Goal: Task Accomplishment & Management: Manage account settings

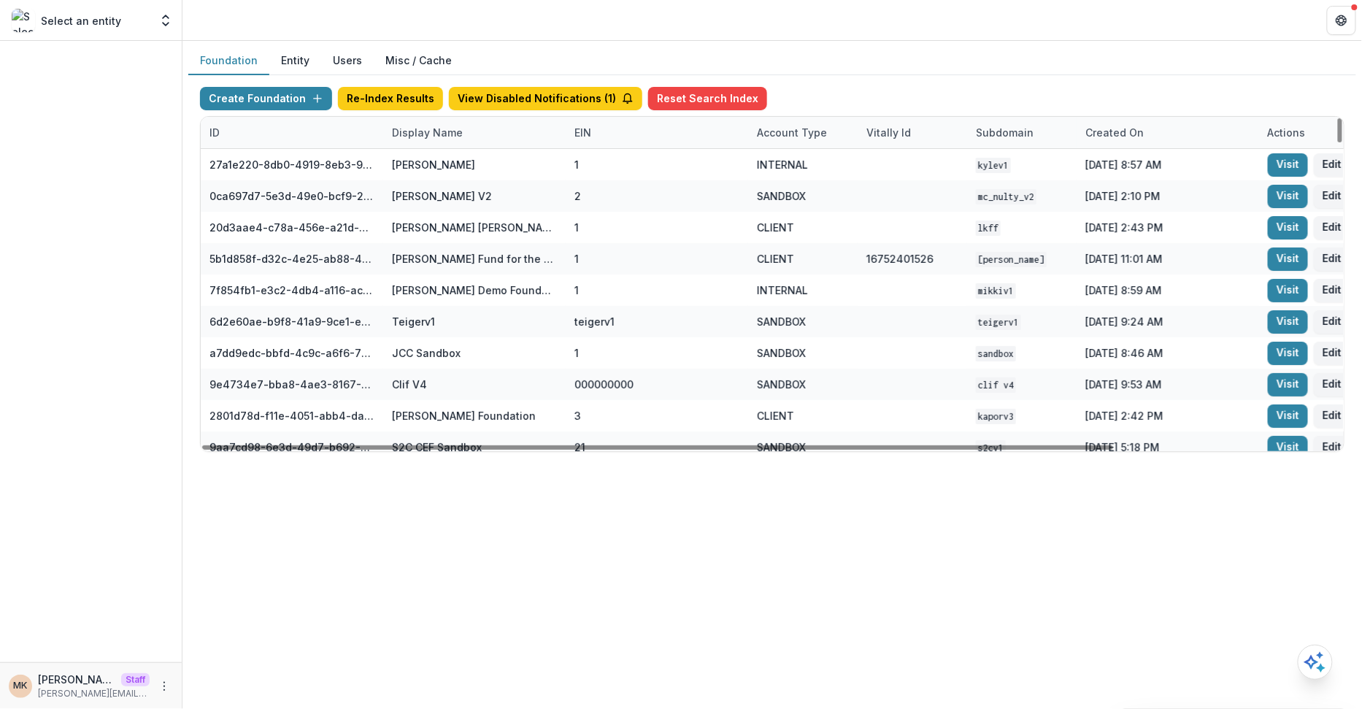
click at [420, 129] on div "Display Name" at bounding box center [427, 132] width 88 height 15
click at [424, 161] on input at bounding box center [473, 164] width 175 height 23
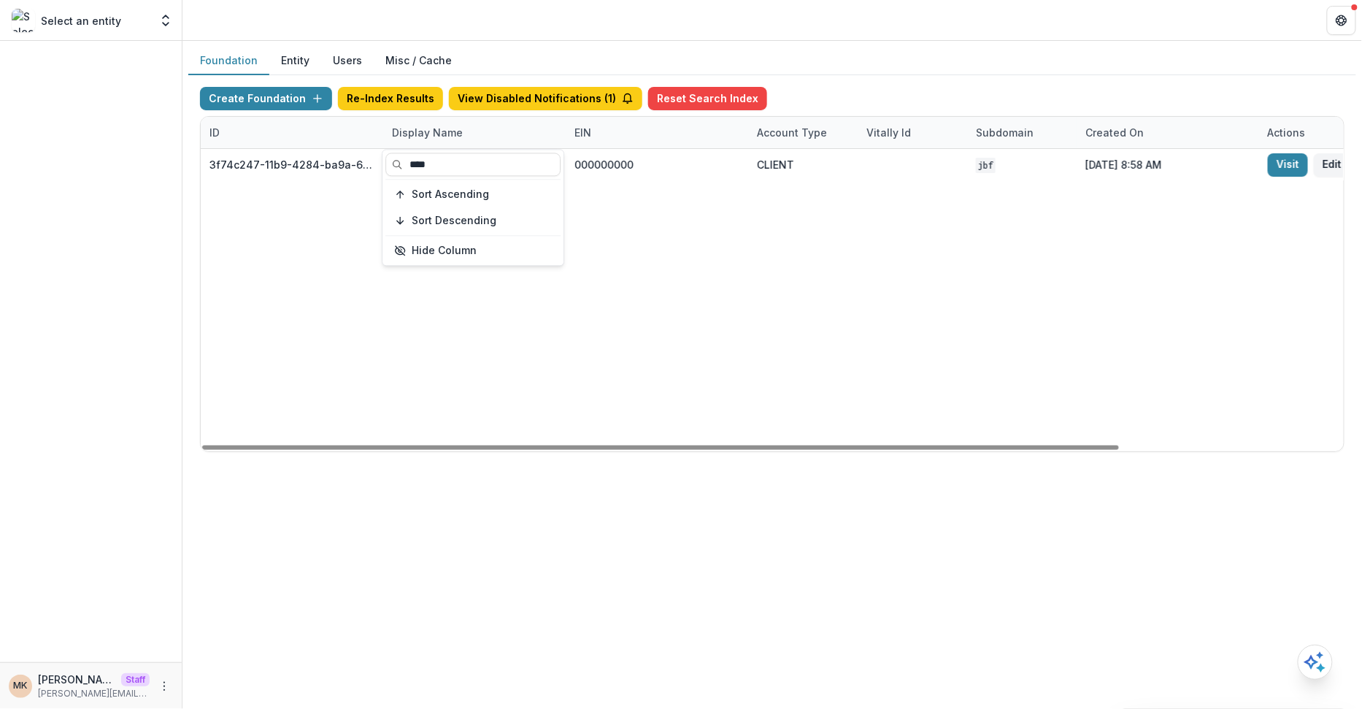
type input "****"
click at [860, 57] on div "Foundation Entity Users Misc / Cache" at bounding box center [772, 61] width 1168 height 28
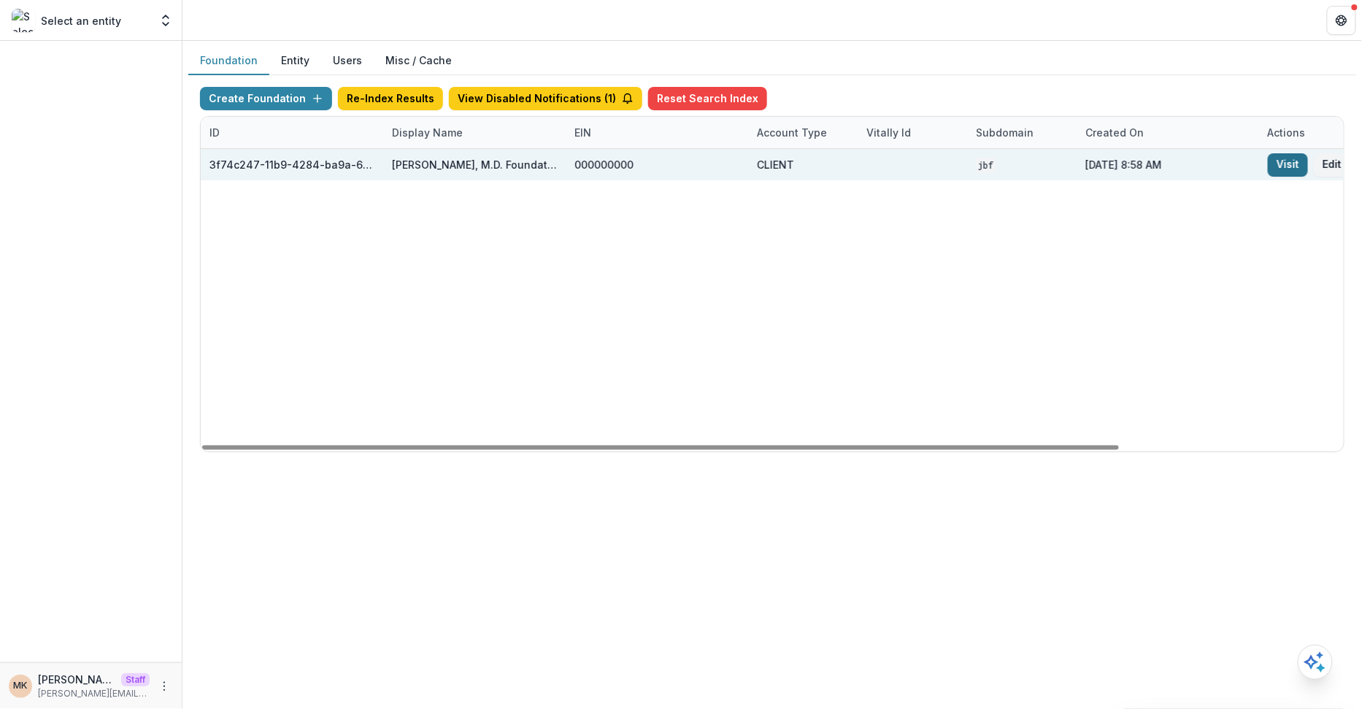
click at [1284, 160] on link "Visit" at bounding box center [1288, 164] width 40 height 23
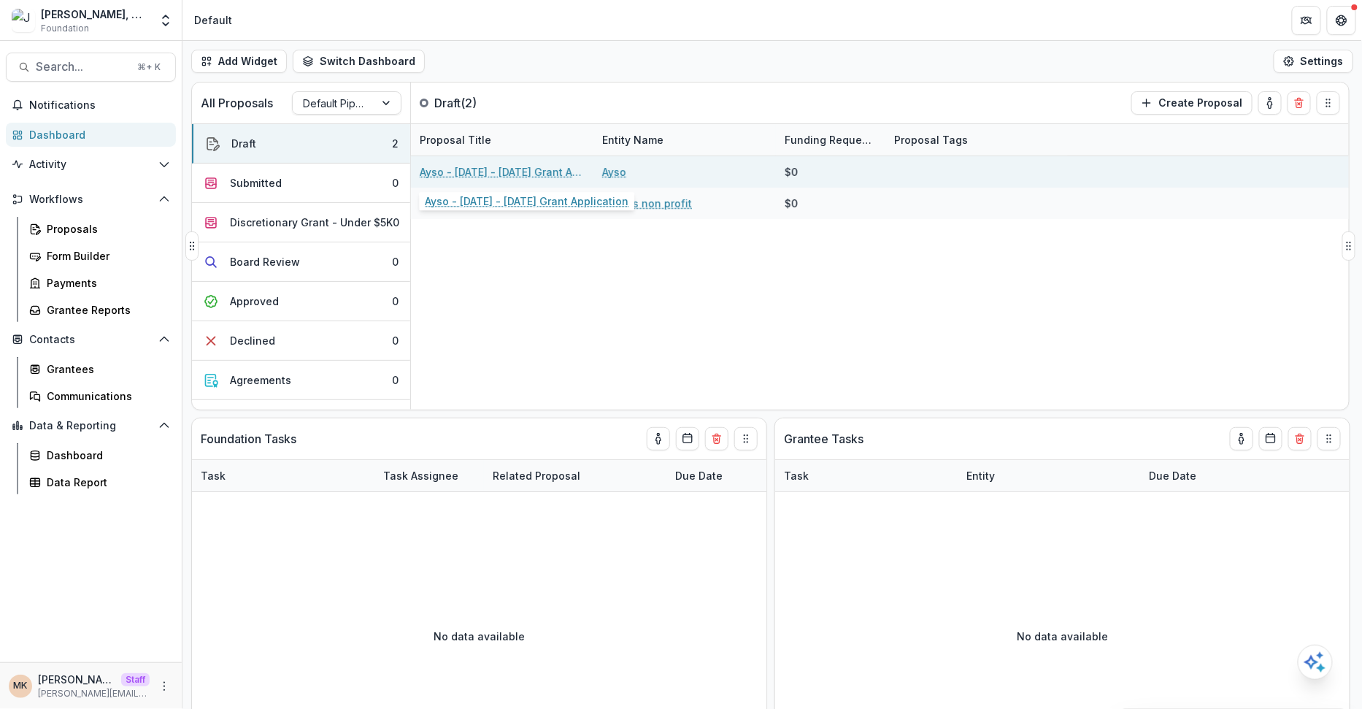
click at [503, 168] on link "Ayso - 2025 - 2025 Grant Application" at bounding box center [502, 171] width 165 height 15
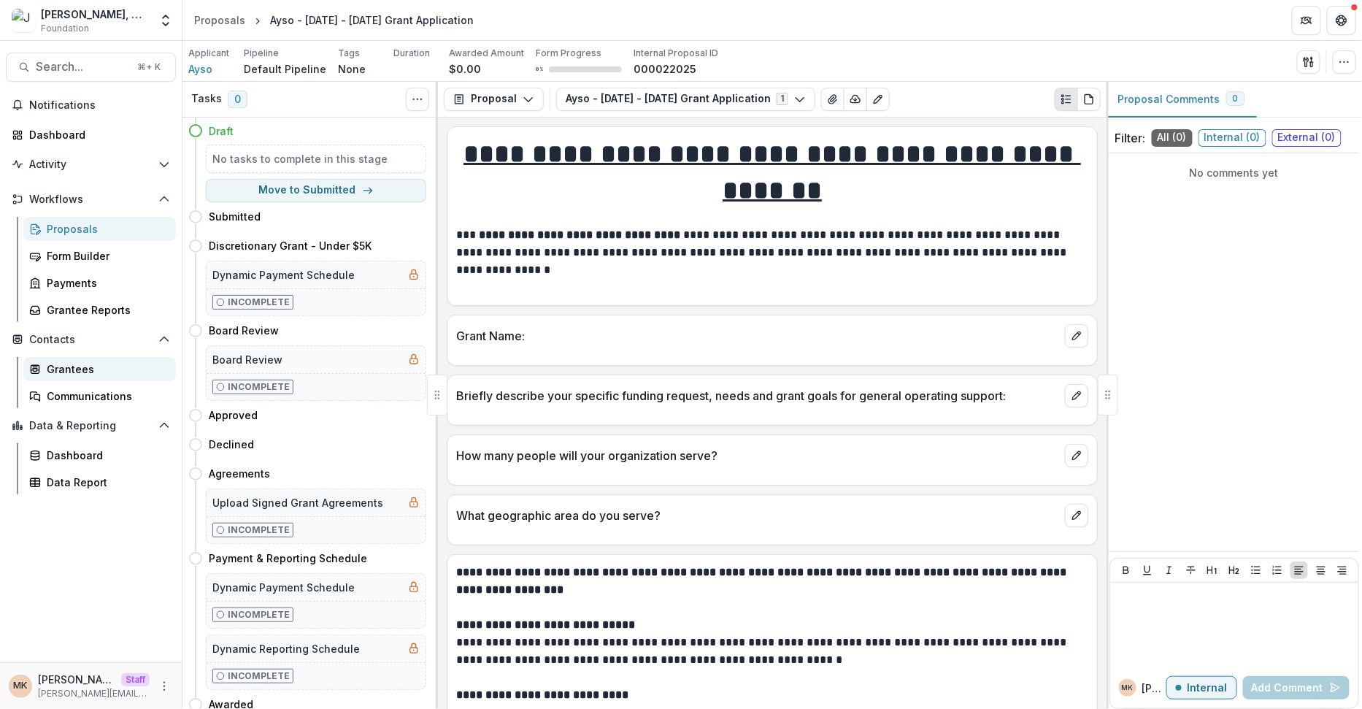
click at [83, 359] on link "Grantees" at bounding box center [99, 369] width 153 height 24
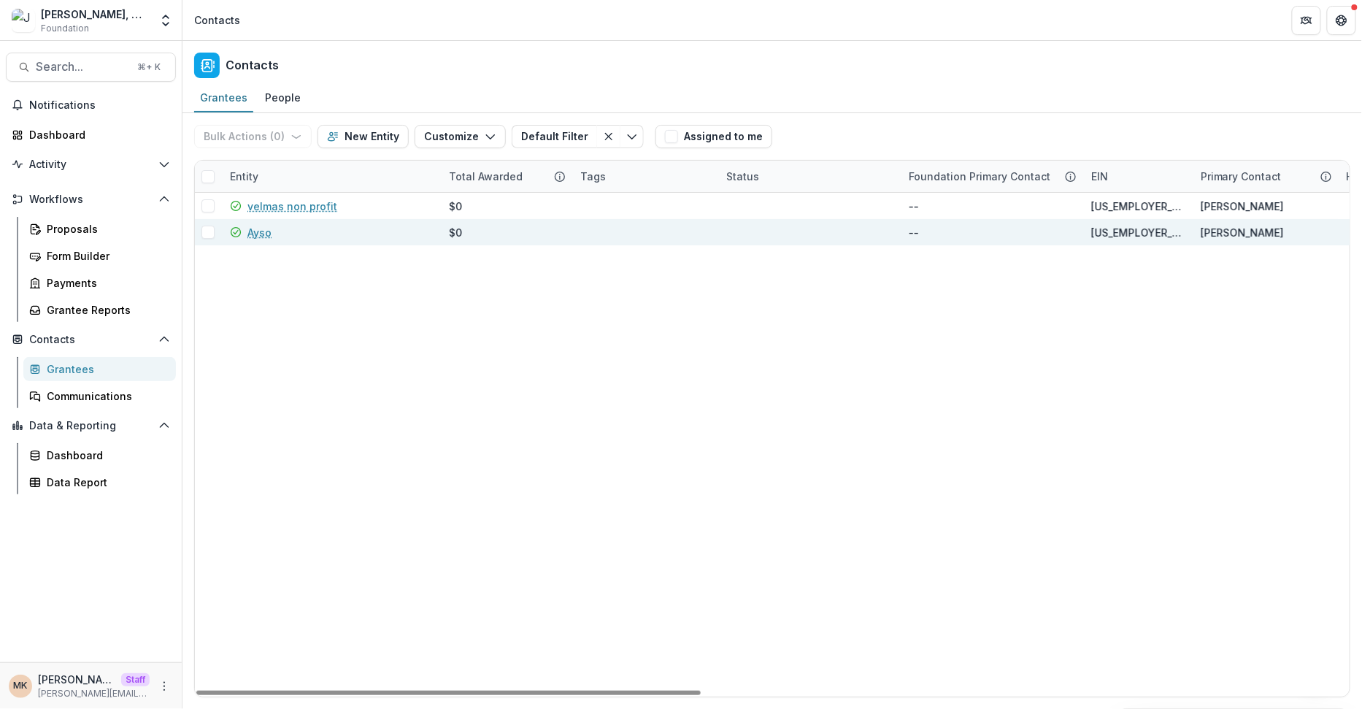
click at [256, 233] on link "Ayso" at bounding box center [260, 232] width 24 height 15
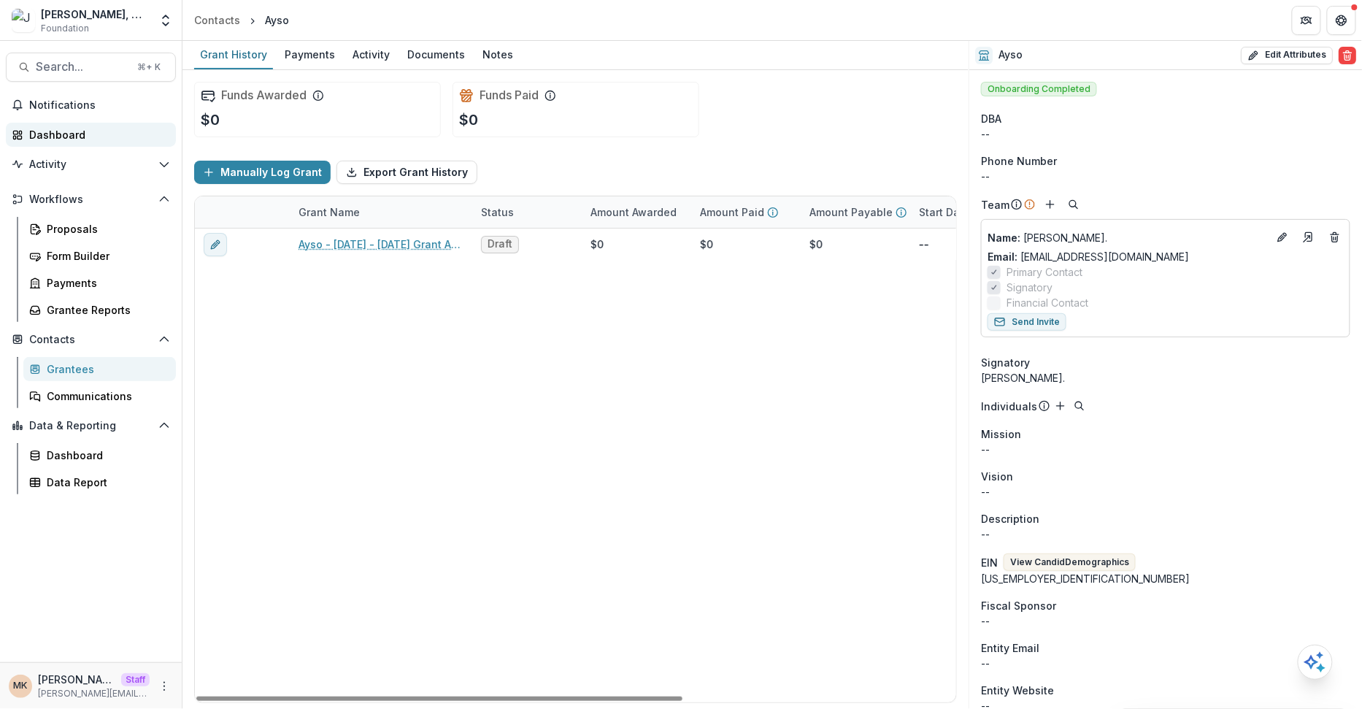
click at [104, 135] on div "Dashboard" at bounding box center [96, 134] width 135 height 15
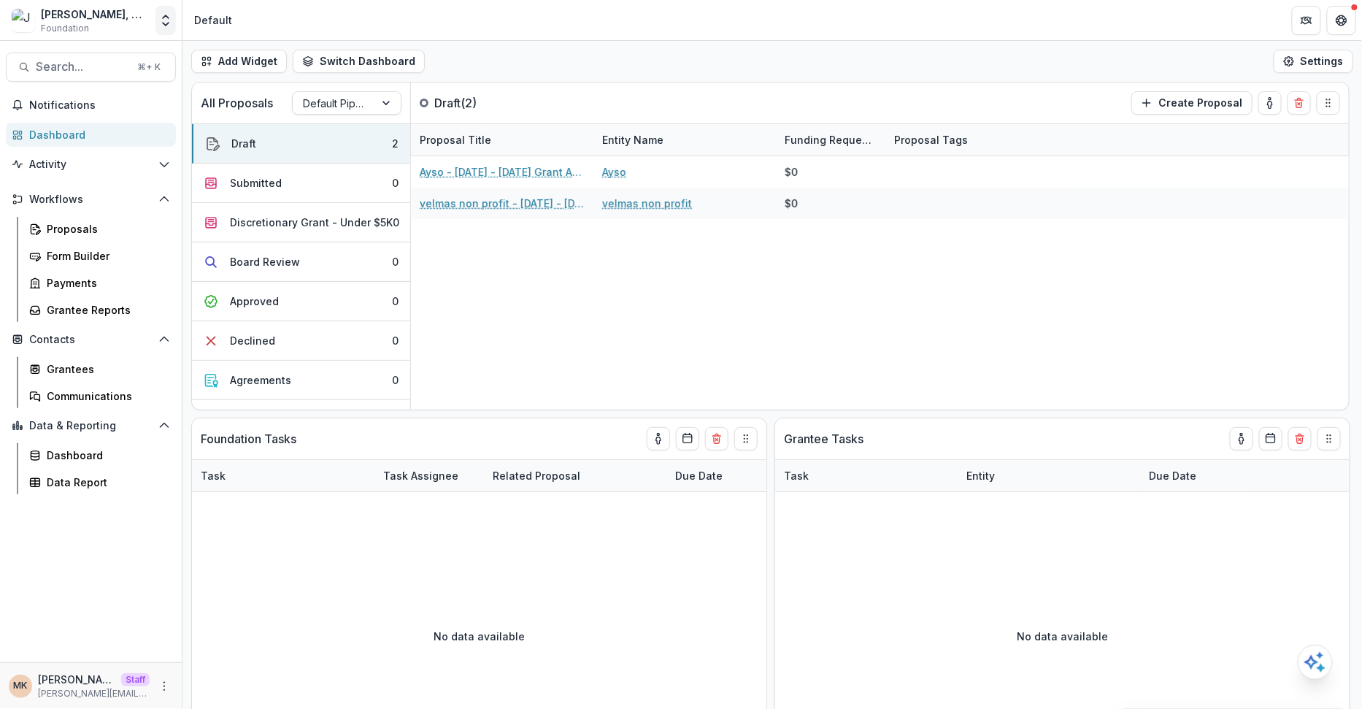
click at [161, 21] on icon "Open entity switcher" at bounding box center [165, 20] width 15 height 15
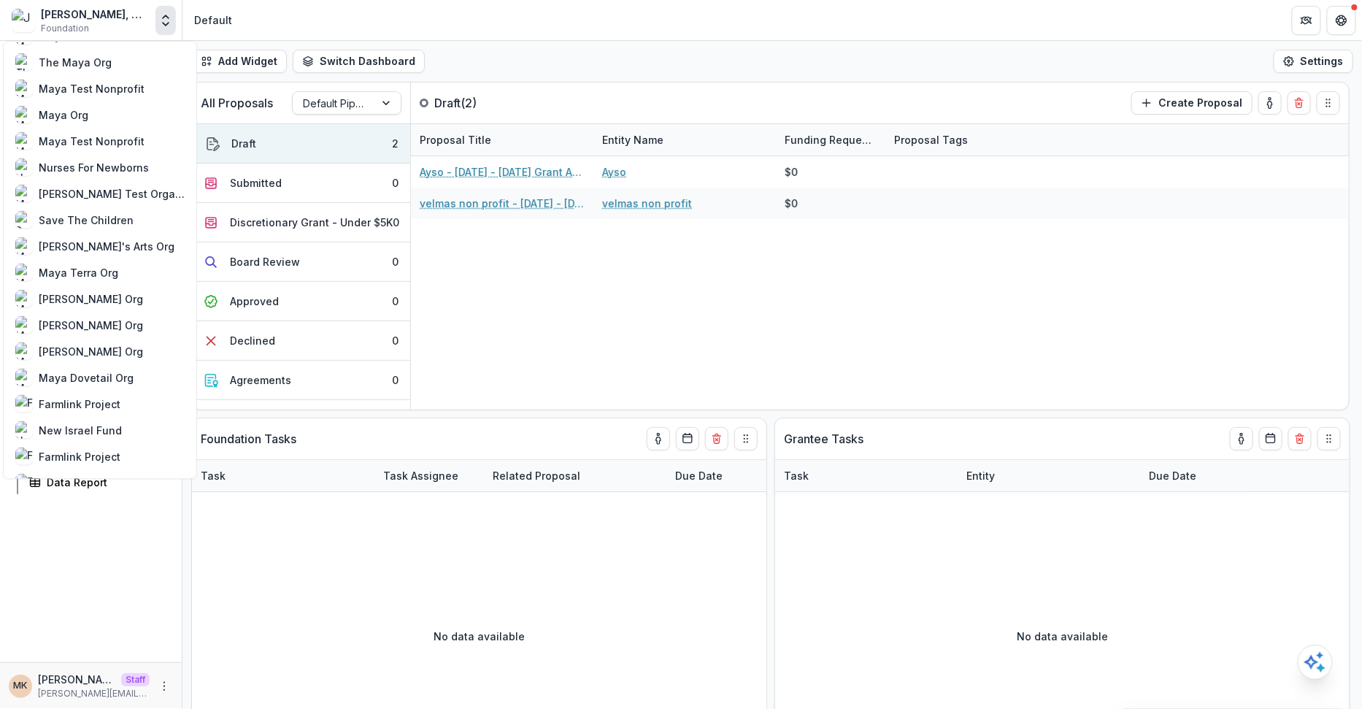
scroll to position [805, 0]
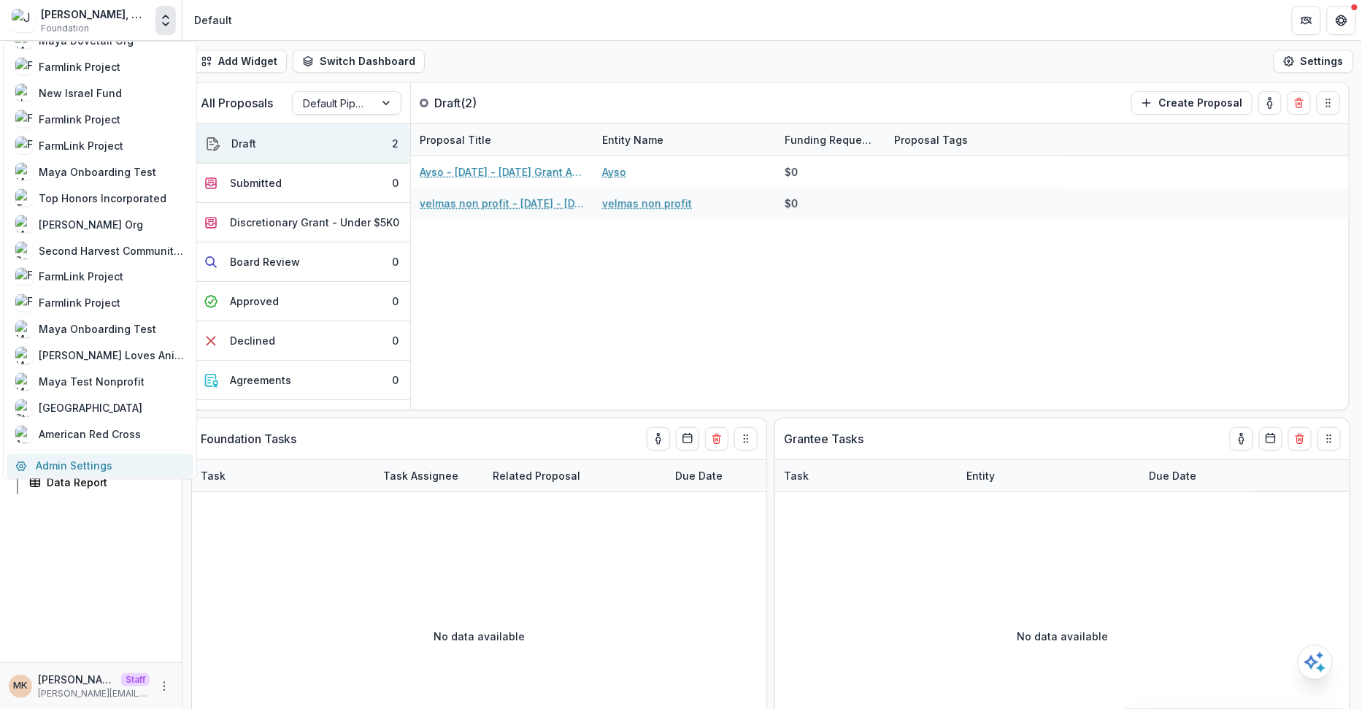
click at [104, 465] on link "Admin Settings" at bounding box center [100, 465] width 187 height 24
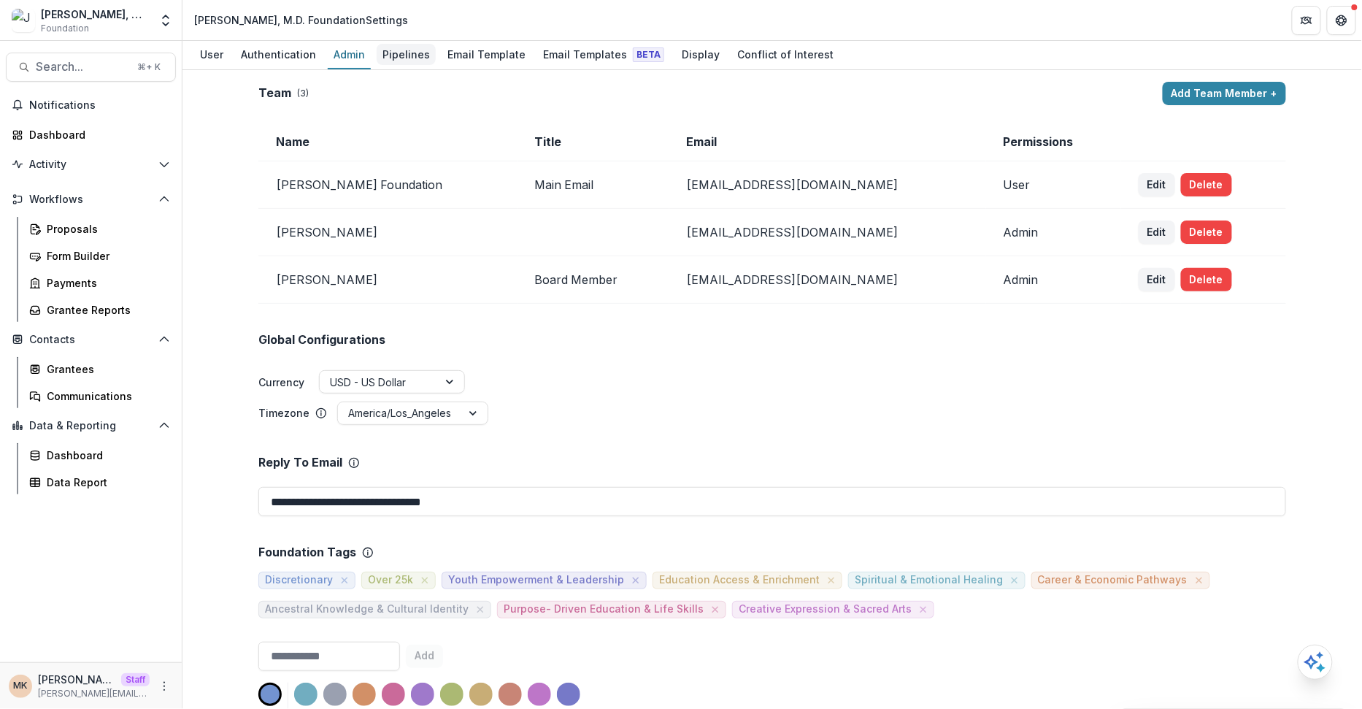
click at [389, 55] on div "Pipelines" at bounding box center [406, 54] width 59 height 21
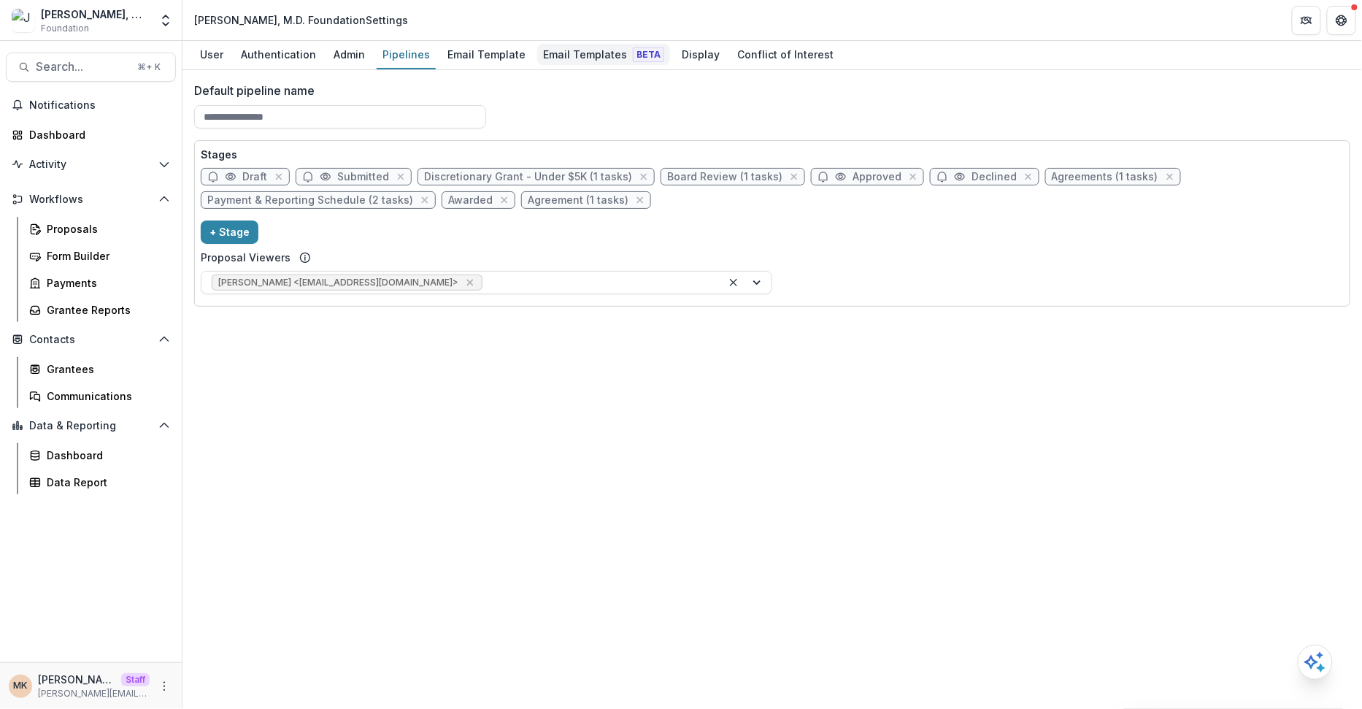
click at [579, 49] on div "Email Templates Beta" at bounding box center [603, 54] width 133 height 21
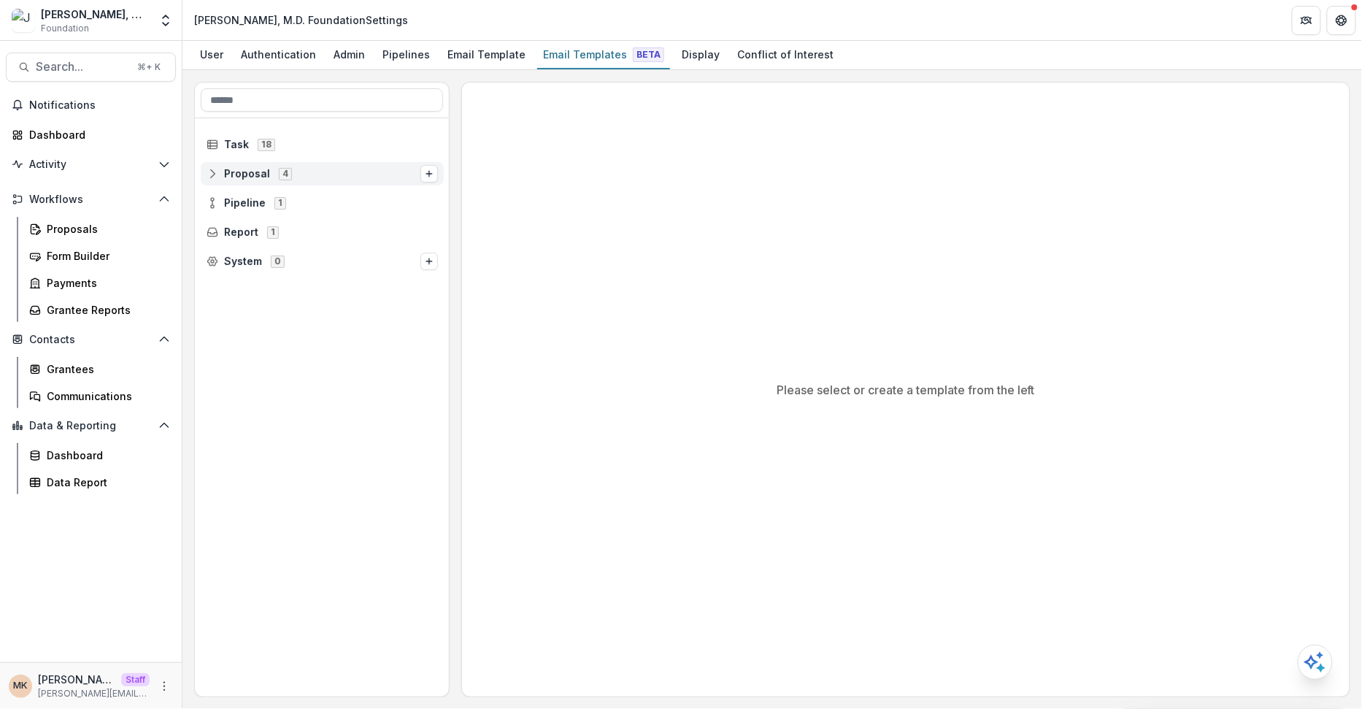
click at [380, 162] on div "Proposal 4" at bounding box center [322, 173] width 243 height 23
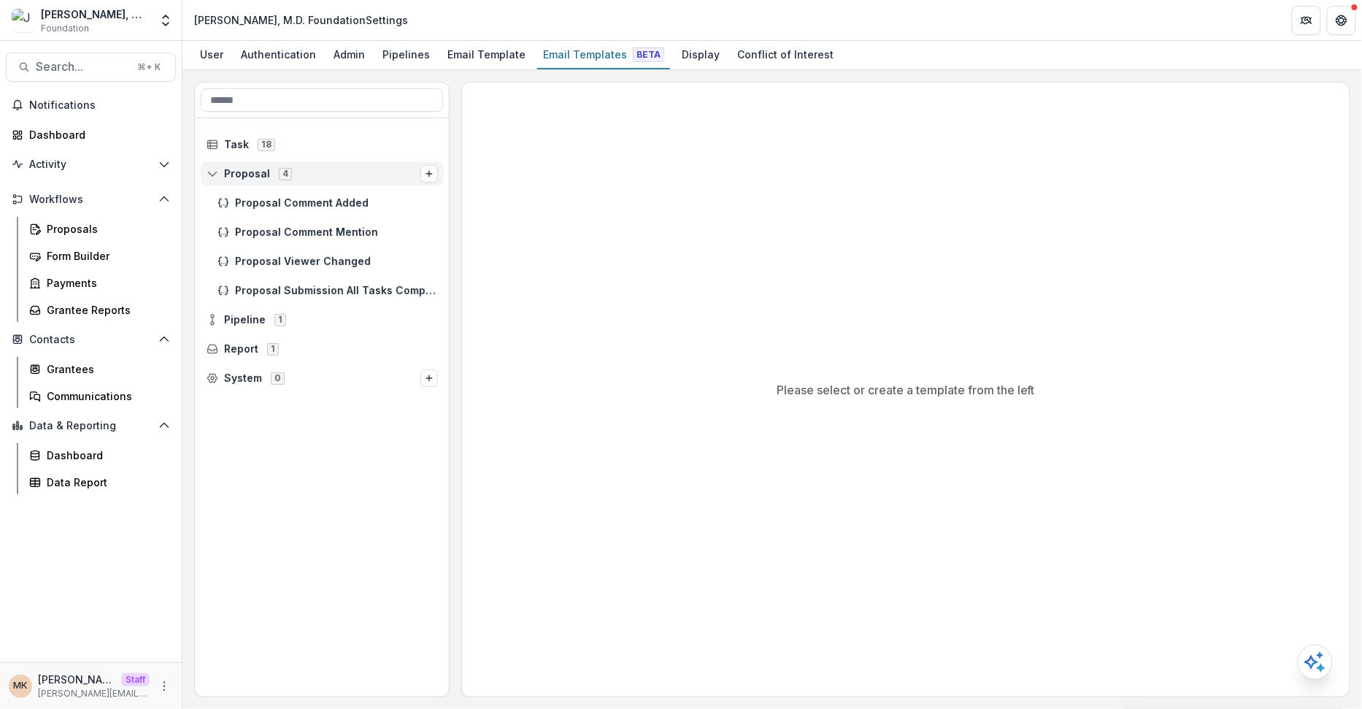
click at [367, 177] on span "Proposal 4" at bounding box center [314, 173] width 214 height 12
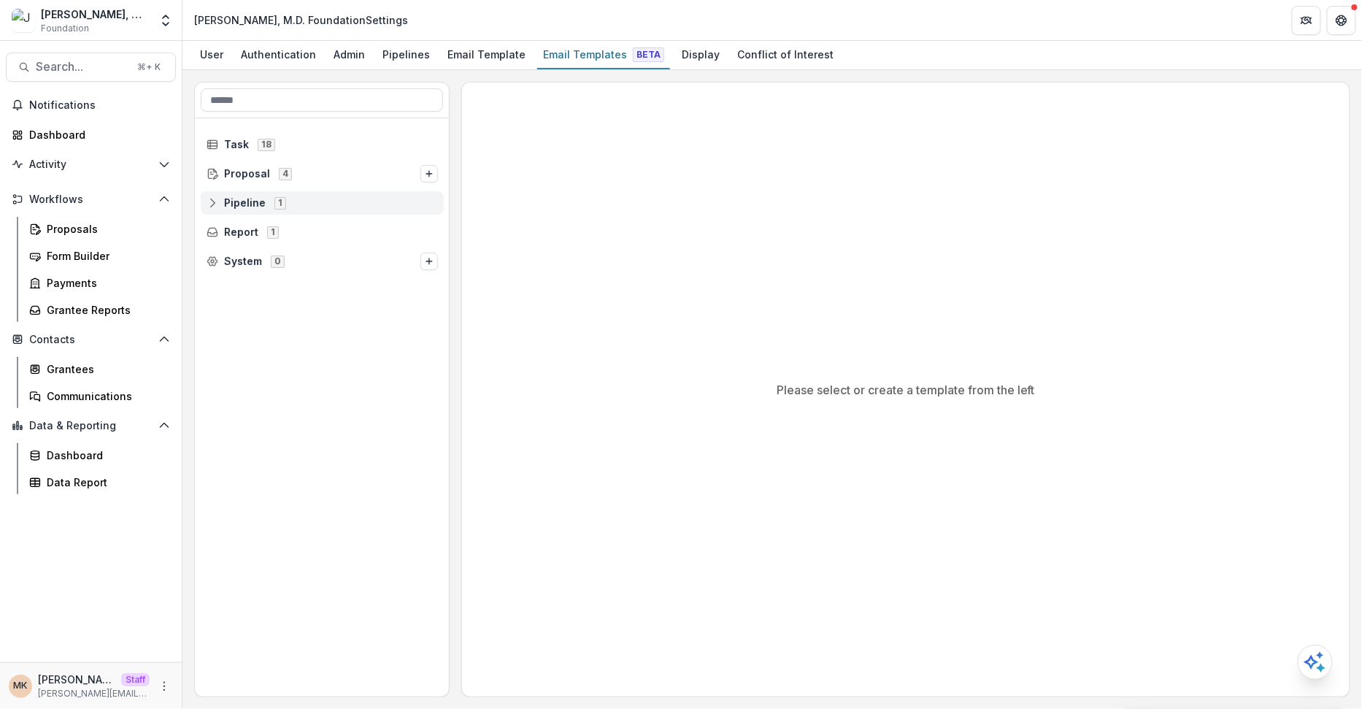
click at [349, 203] on span "Pipeline 1" at bounding box center [322, 202] width 231 height 12
click at [231, 231] on span "Default Pipeline 10" at bounding box center [328, 232] width 221 height 12
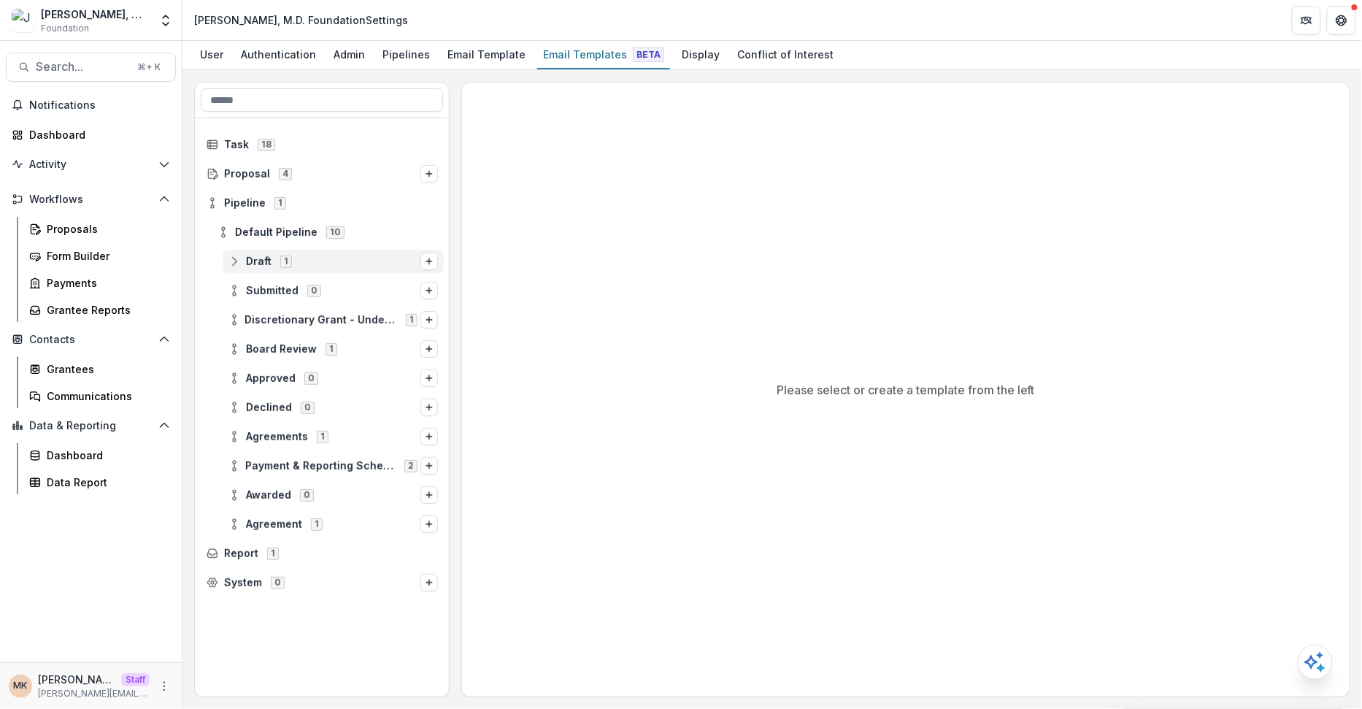
click at [230, 263] on icon at bounding box center [235, 262] width 12 height 12
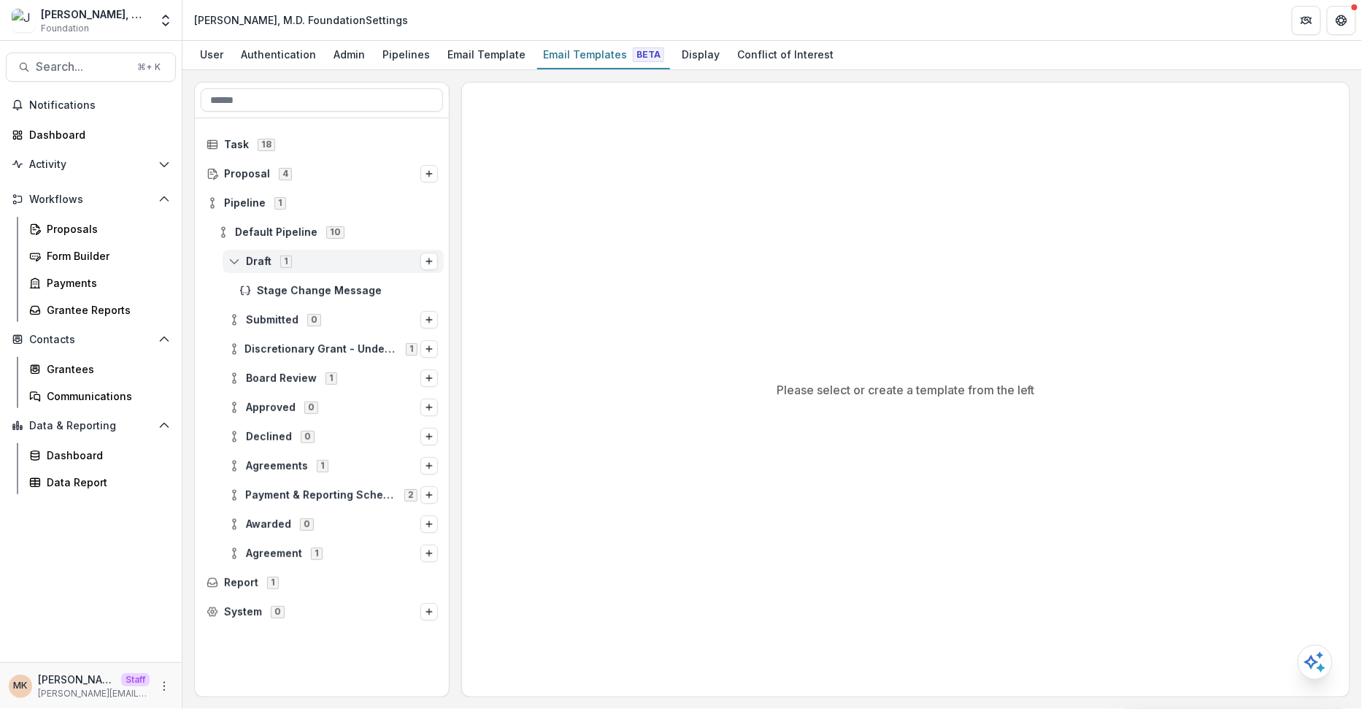
click at [230, 263] on icon at bounding box center [235, 262] width 12 height 12
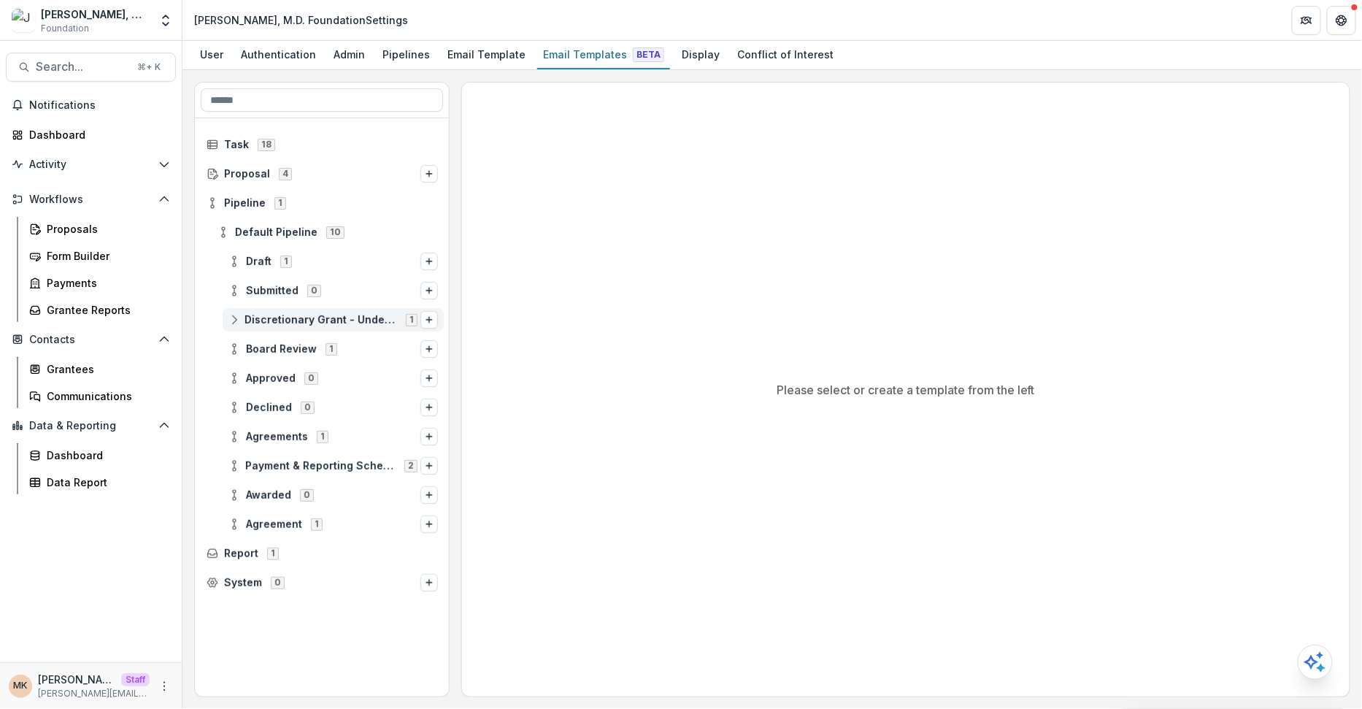
click at [233, 314] on icon at bounding box center [235, 320] width 12 height 12
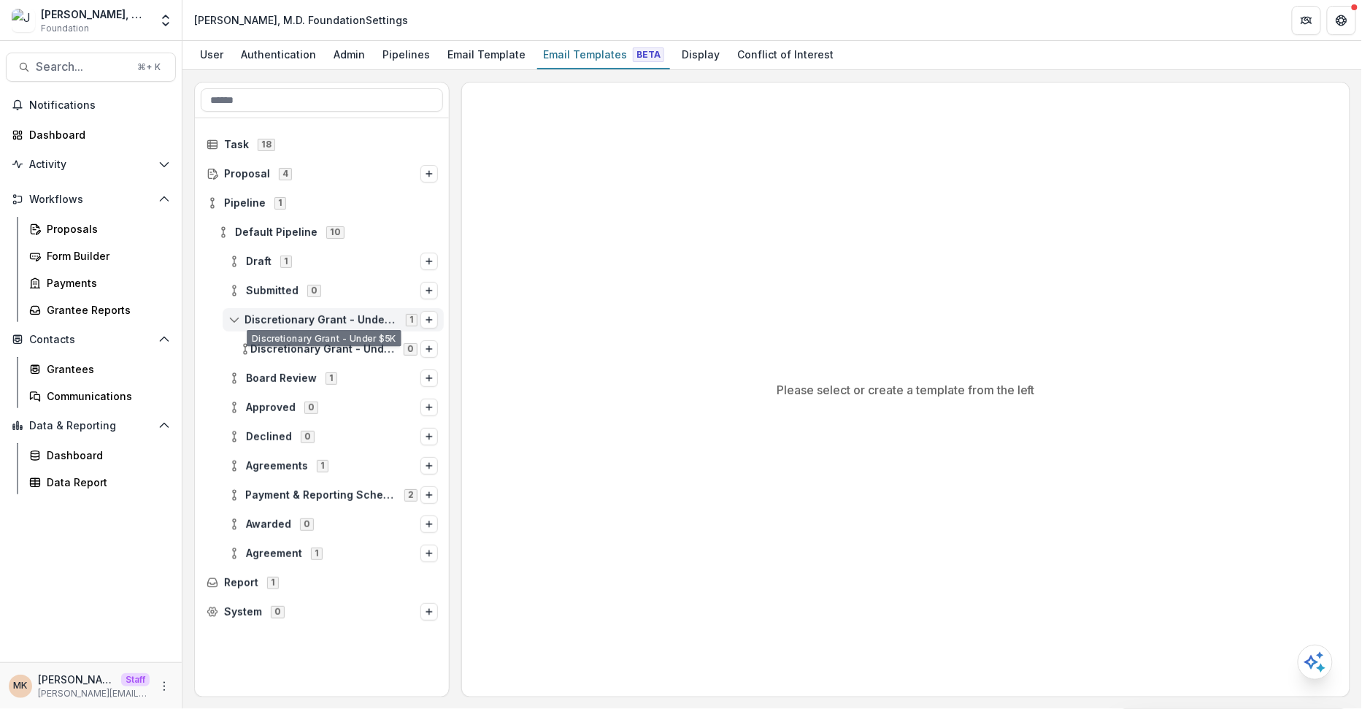
click at [236, 310] on div "Discretionary Grant - Under $5K 1" at bounding box center [333, 319] width 221 height 23
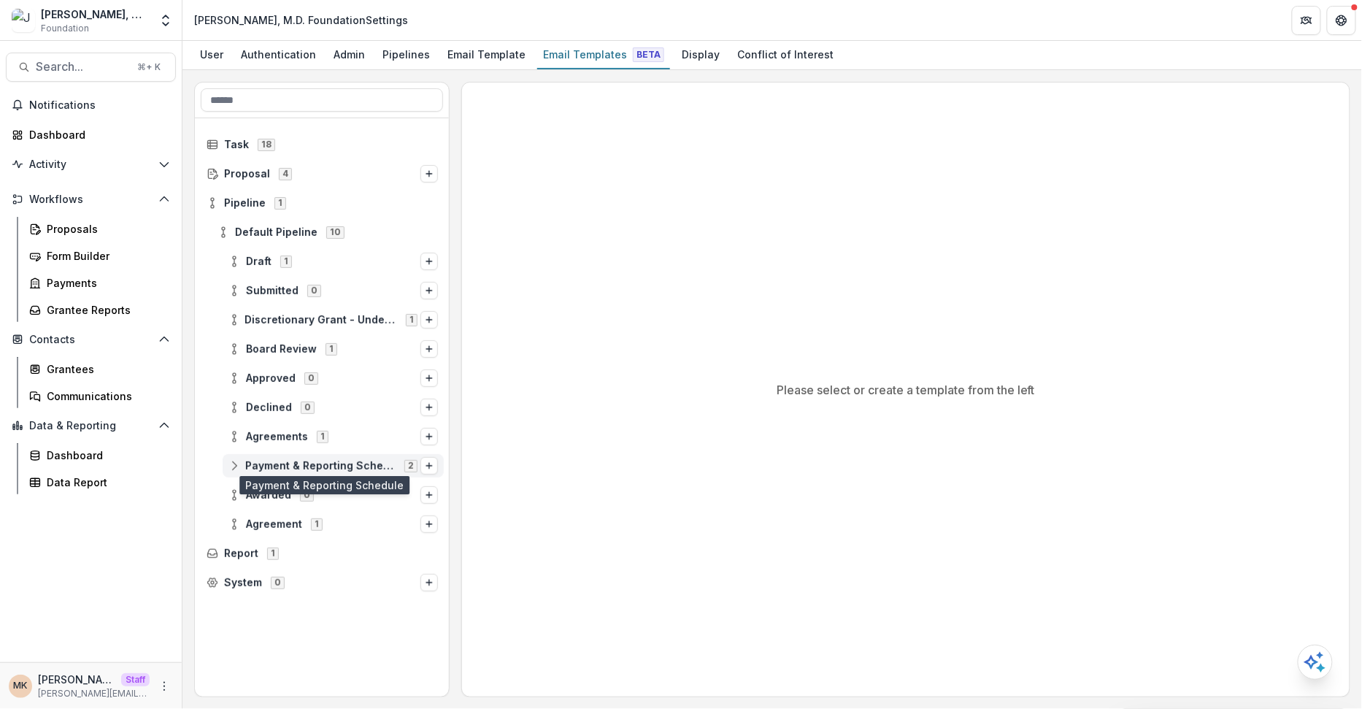
click at [310, 464] on span "Payment & Reporting Schedule" at bounding box center [320, 466] width 150 height 12
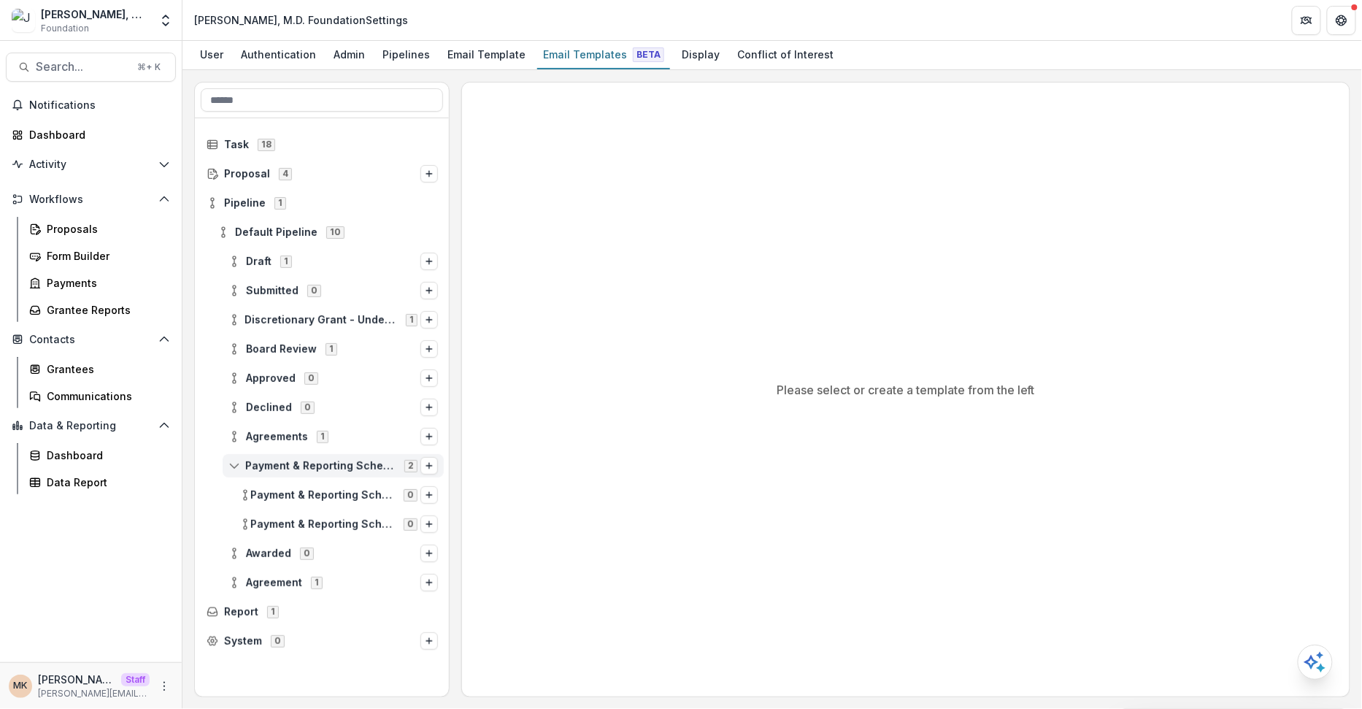
click at [310, 464] on span "Payment & Reporting Schedule" at bounding box center [320, 466] width 150 height 12
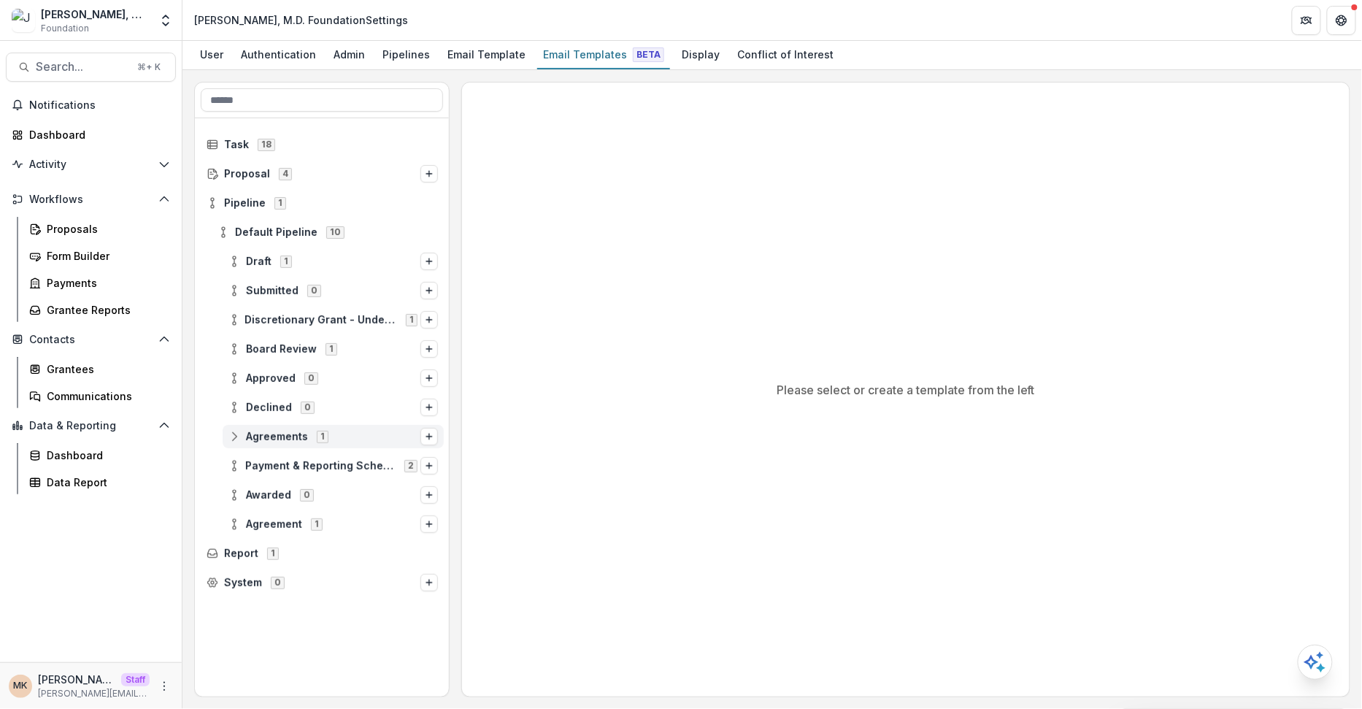
click at [272, 430] on span "Agreements 1" at bounding box center [325, 436] width 192 height 12
click at [267, 521] on span "Agreement" at bounding box center [274, 524] width 56 height 12
click at [400, 45] on div "Pipelines" at bounding box center [406, 54] width 59 height 21
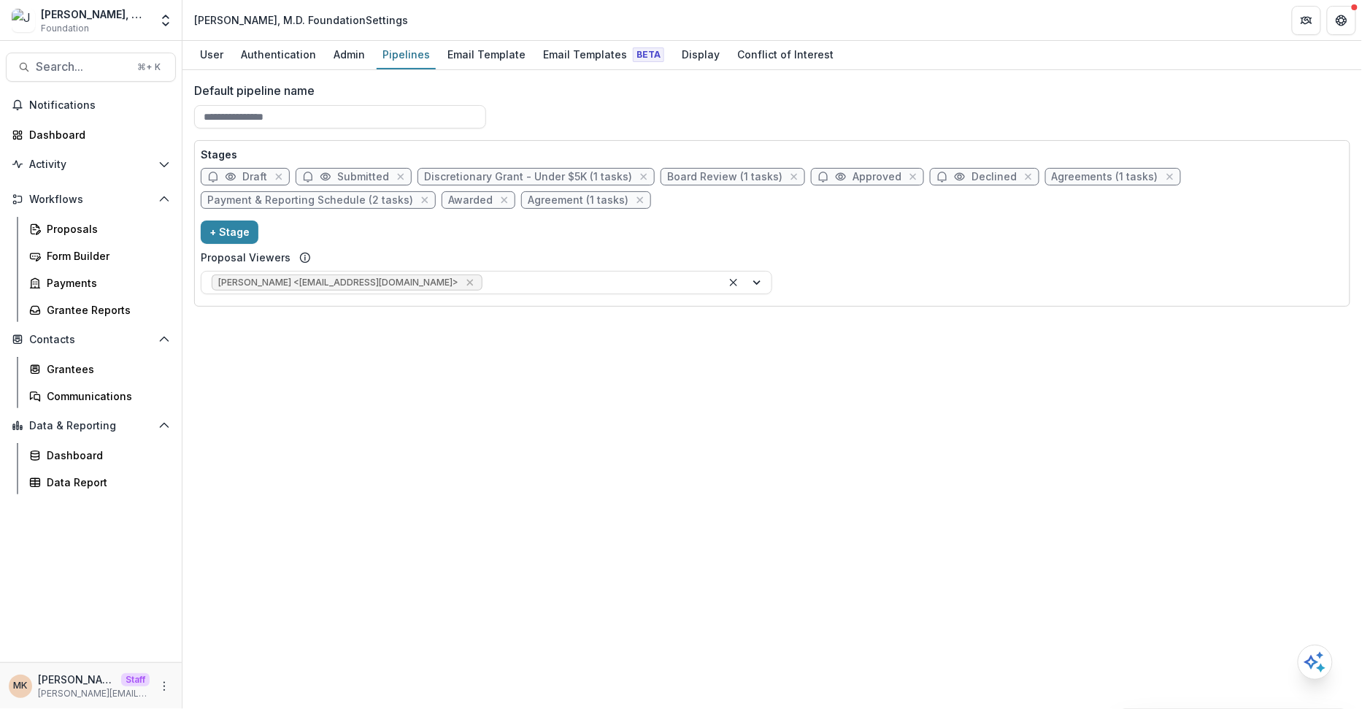
click at [558, 197] on span "Agreement (1 tasks)" at bounding box center [578, 200] width 101 height 12
select select "********"
select select "*****"
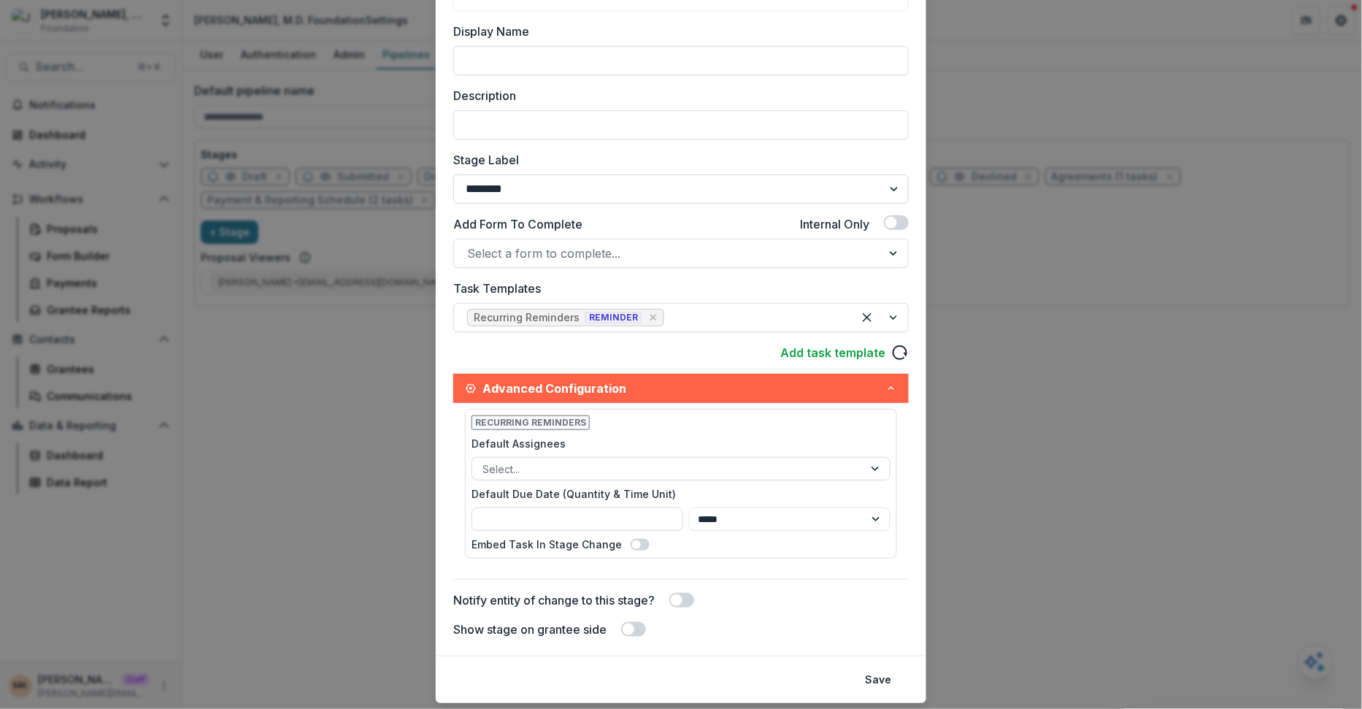
scroll to position [188, 0]
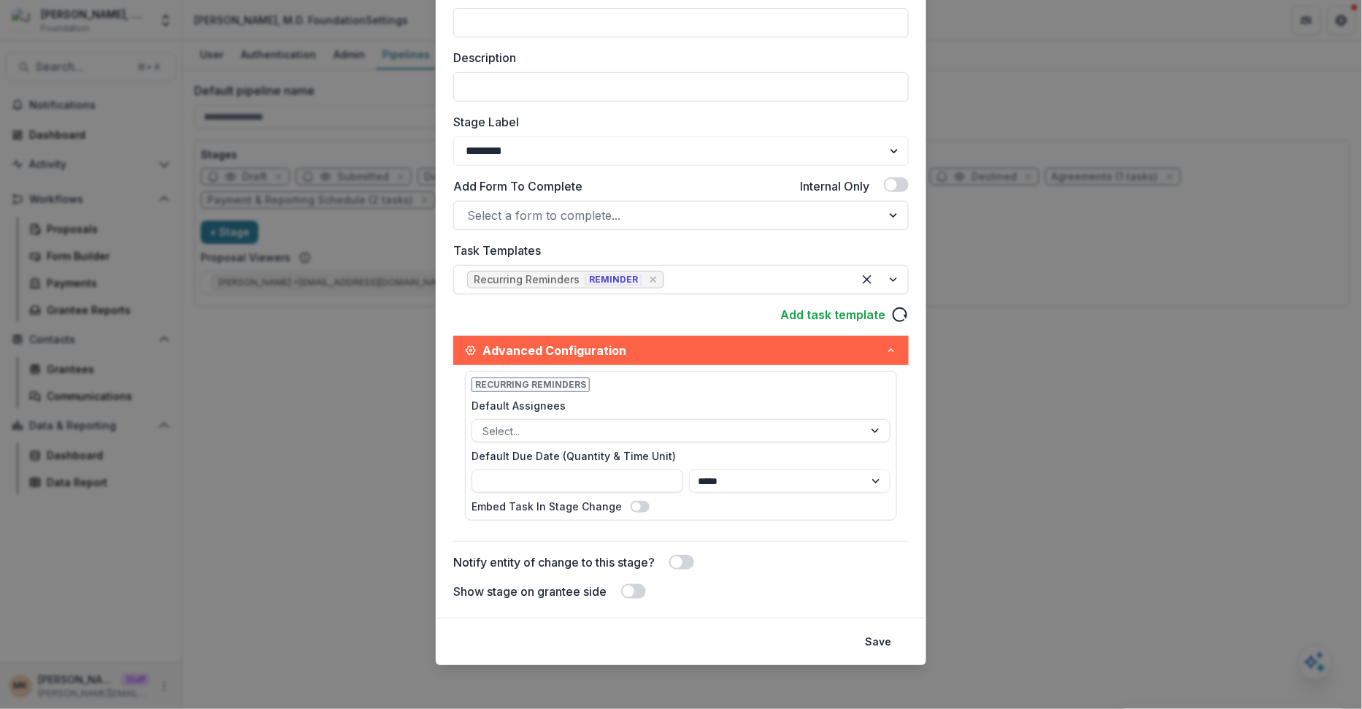
click at [585, 326] on div "Stage Name Rename ********* Display Name Description Stage Label ******* ***** …" at bounding box center [681, 260] width 456 height 680
click at [303, 529] on div "Edit Stage Stage Name Rename ********* Display Name Description Stage Label ***…" at bounding box center [681, 354] width 1362 height 709
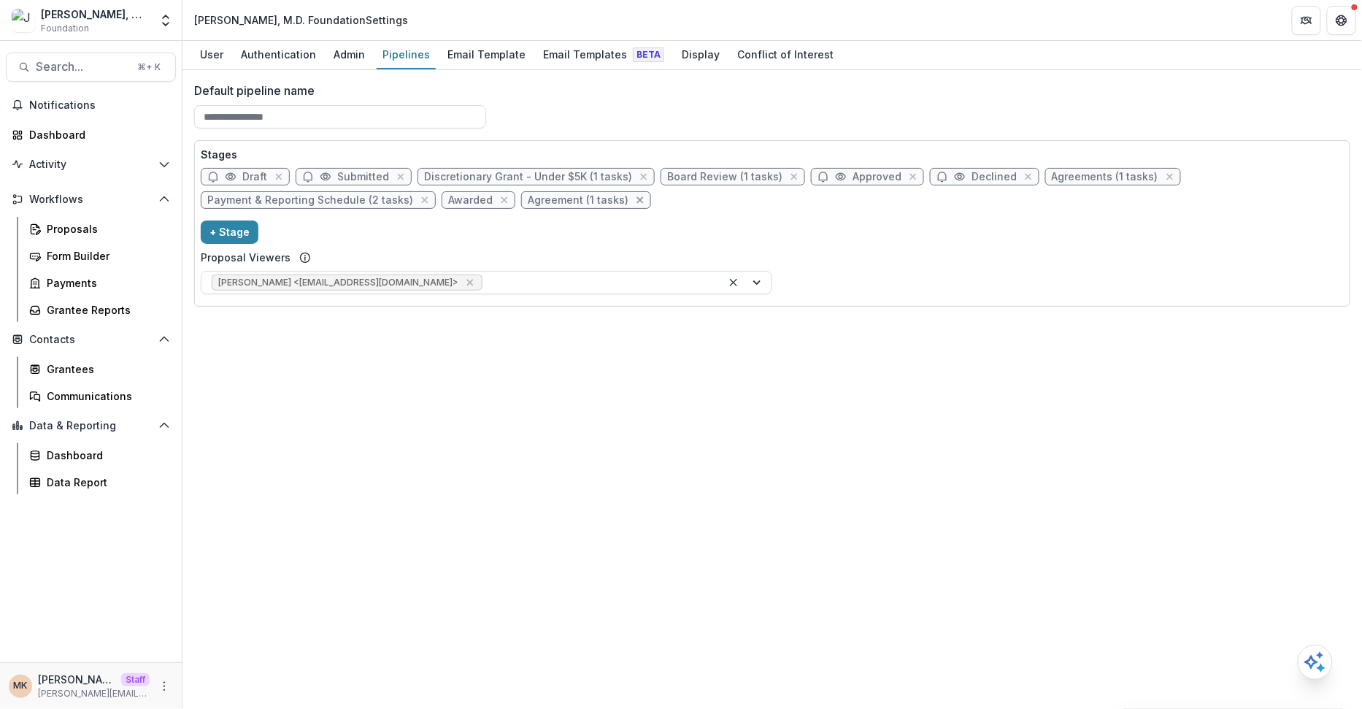
click at [635, 202] on icon "close" at bounding box center [641, 200] width 12 height 12
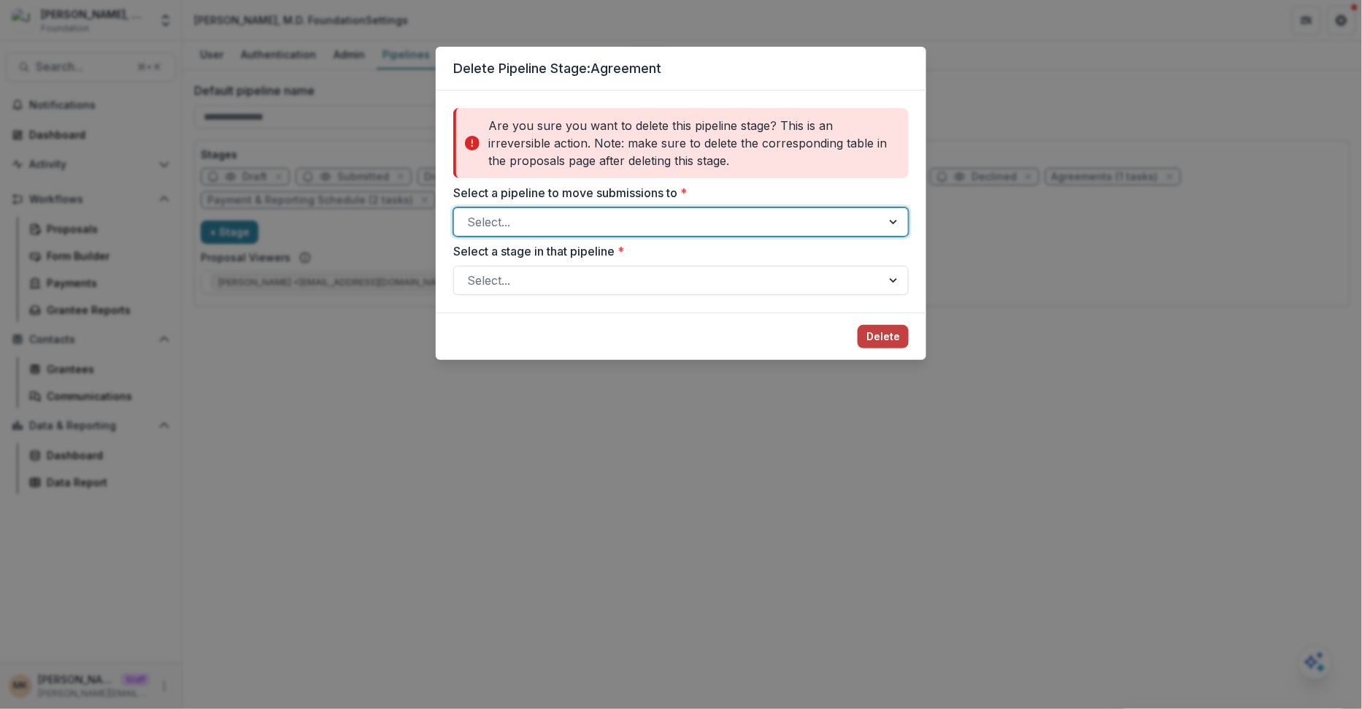
click at [624, 210] on div "Select..." at bounding box center [668, 221] width 428 height 23
click at [588, 259] on div "Default Pipeline" at bounding box center [681, 258] width 448 height 27
click at [570, 285] on div at bounding box center [668, 280] width 402 height 20
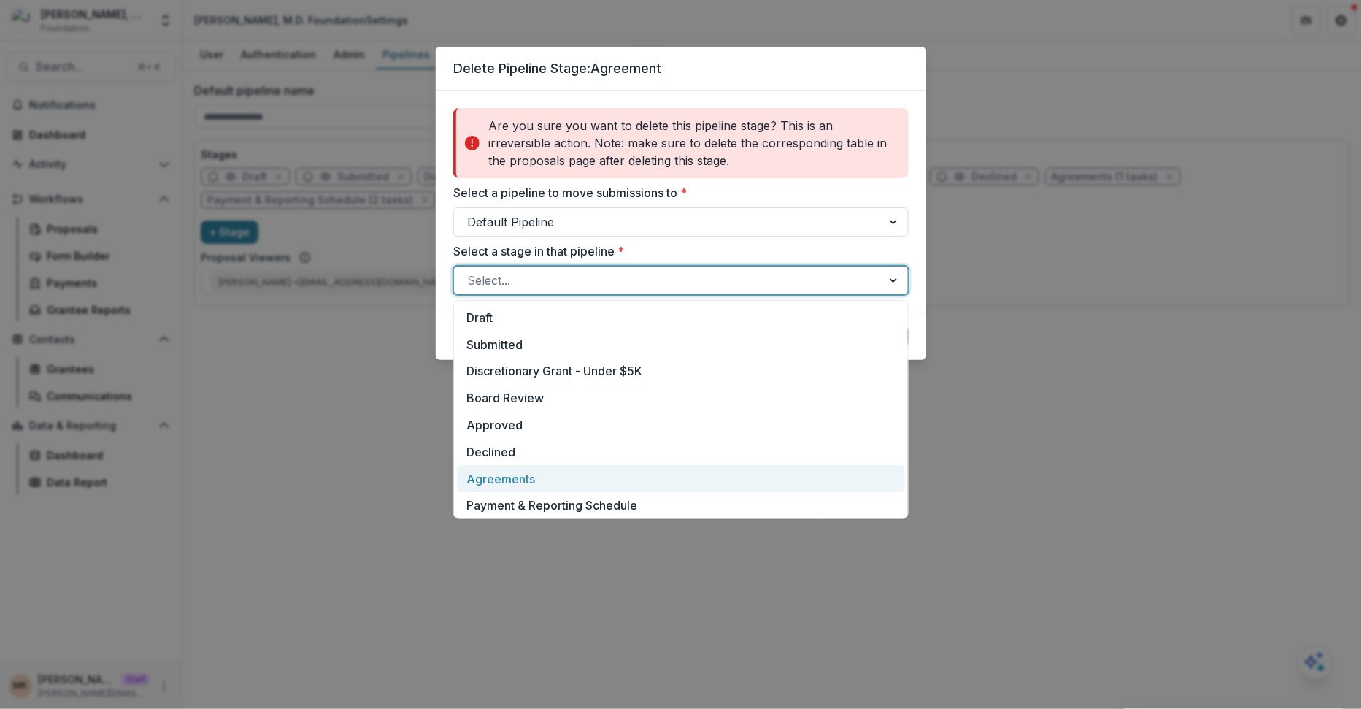
scroll to position [56, 0]
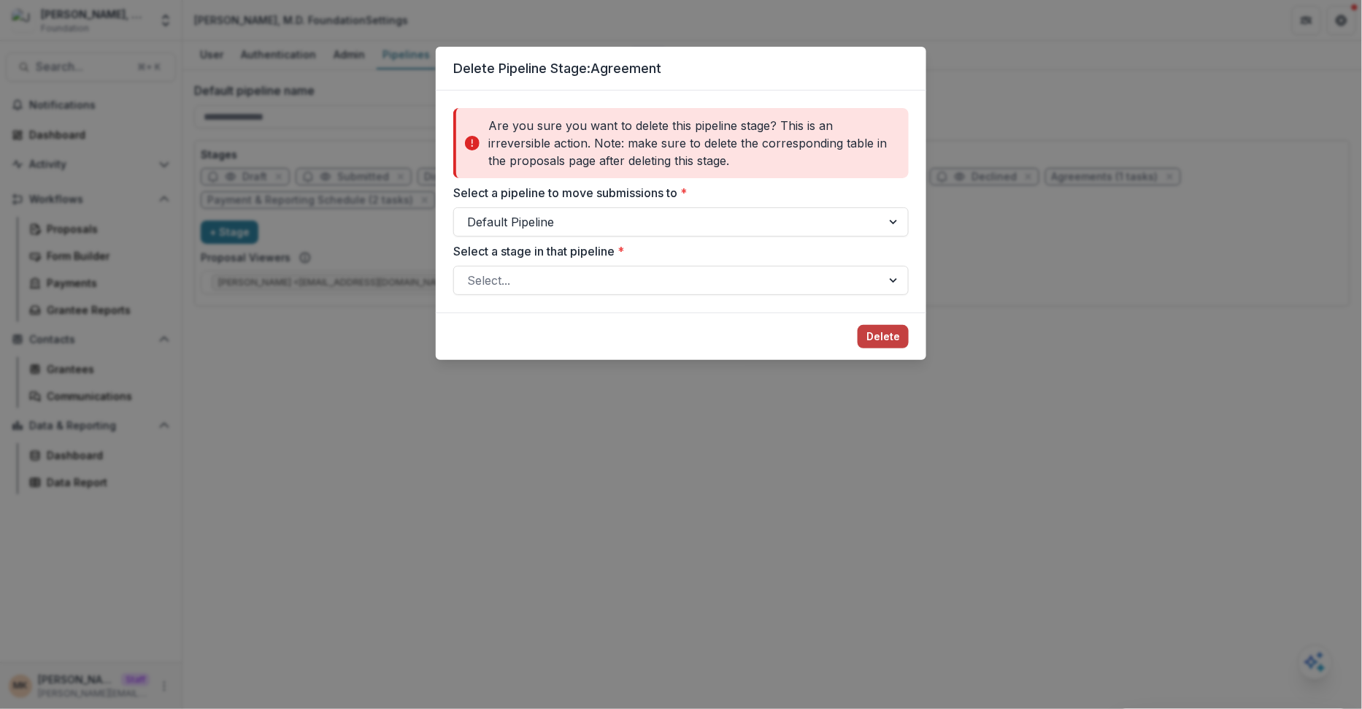
click at [297, 535] on div "Delete Pipeline Stage: Agreement Are you sure you want to delete this pipeline …" at bounding box center [681, 354] width 1362 height 709
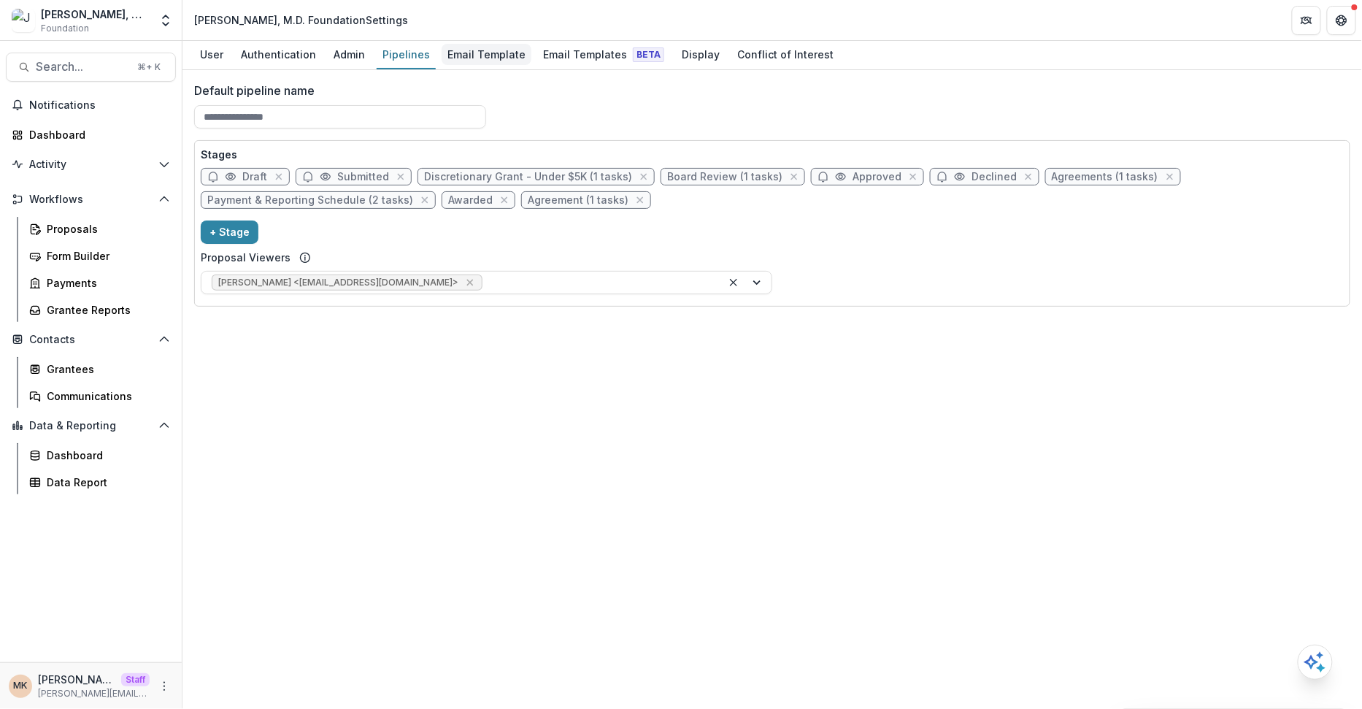
click at [472, 55] on div "Email Template" at bounding box center [487, 54] width 90 height 21
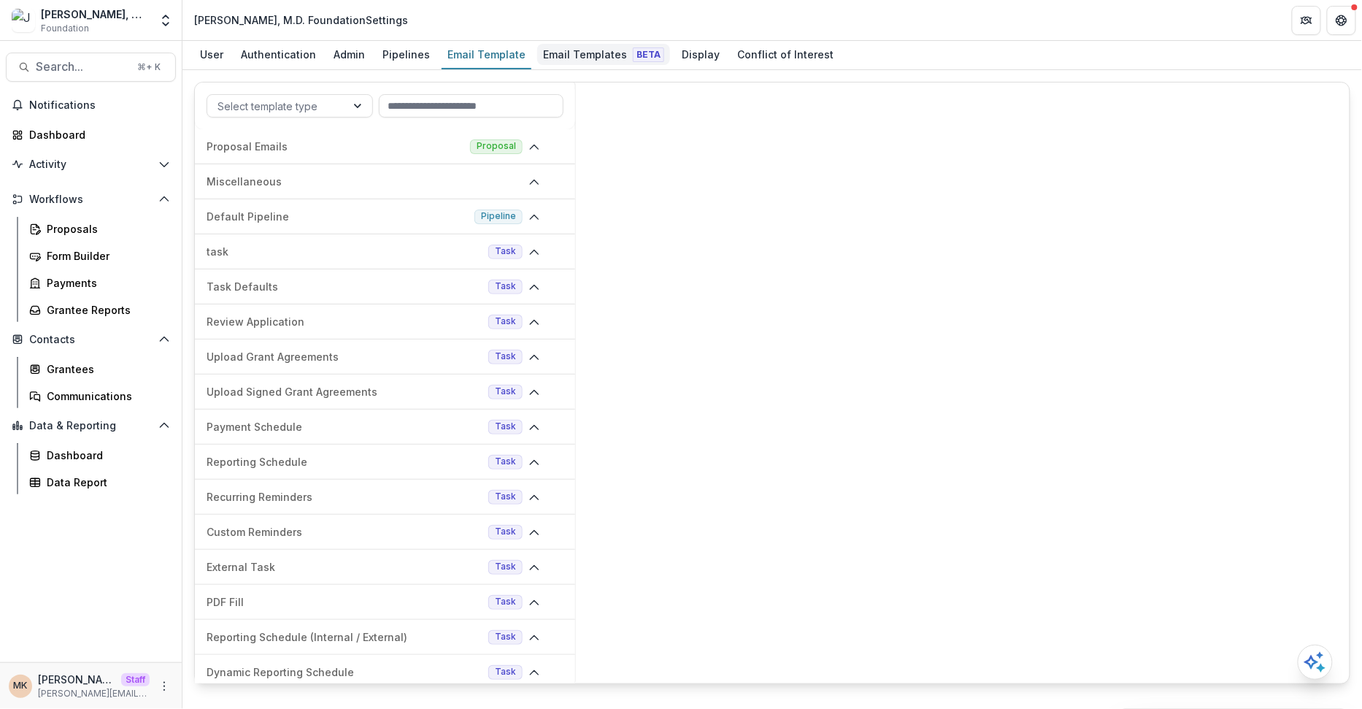
click at [583, 62] on div "Email Templates Beta" at bounding box center [603, 54] width 133 height 21
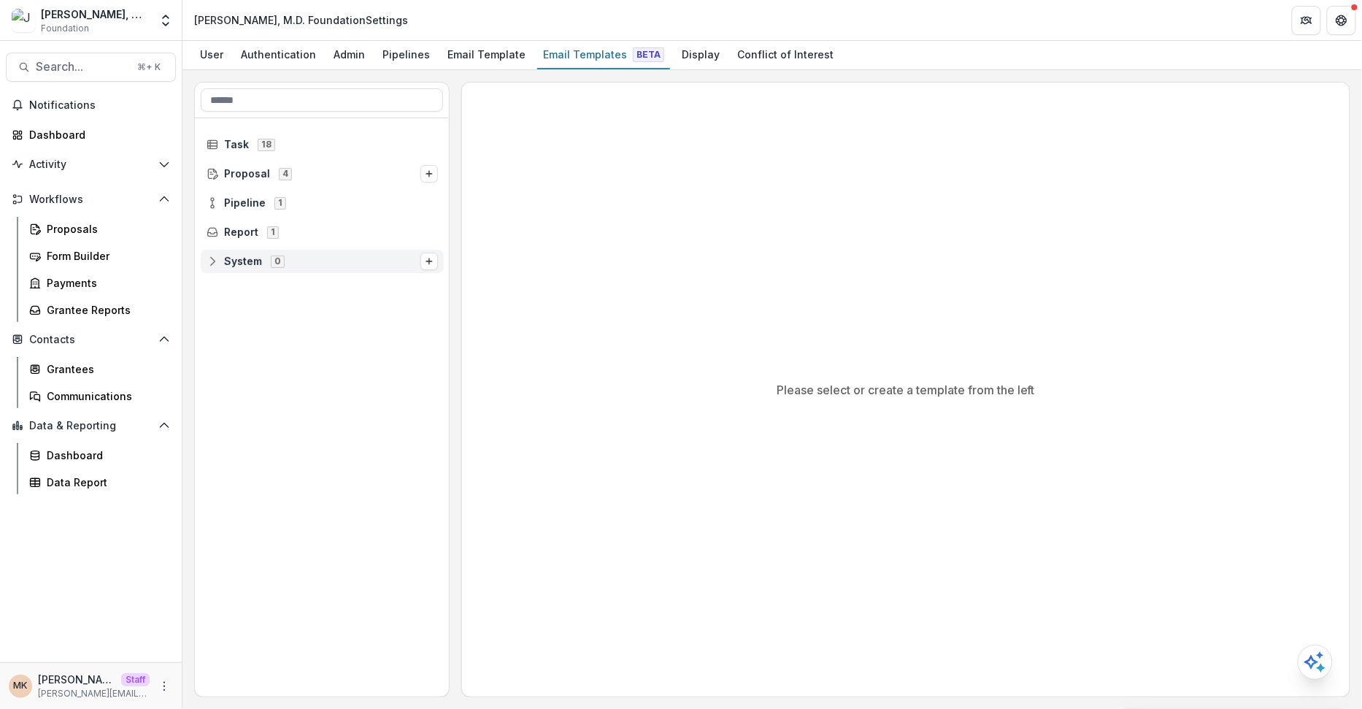
click at [382, 263] on span "System 0" at bounding box center [314, 261] width 214 height 12
click at [370, 256] on span "System 0" at bounding box center [314, 261] width 214 height 12
click at [418, 256] on span "System 0" at bounding box center [314, 261] width 214 height 12
click at [425, 258] on icon "Options" at bounding box center [429, 261] width 9 height 9
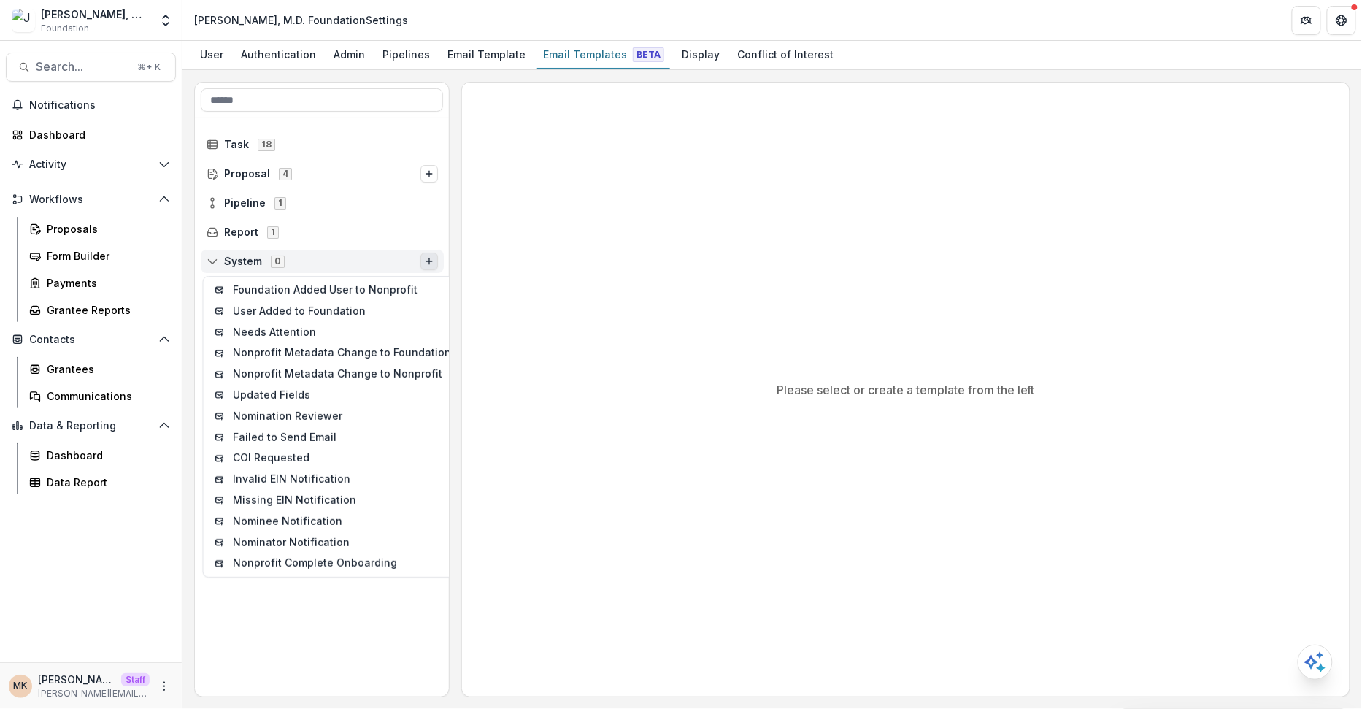
click at [338, 264] on span "System 0" at bounding box center [314, 261] width 214 height 12
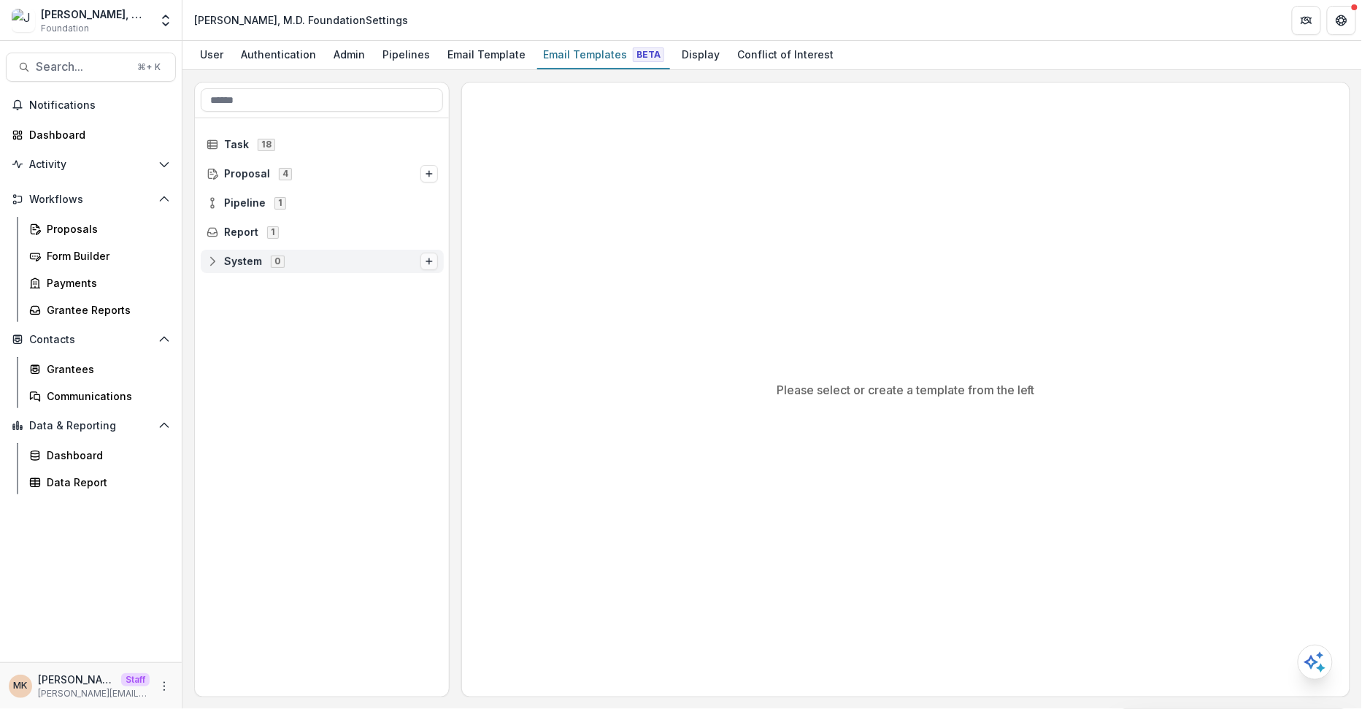
click at [427, 261] on icon "Options" at bounding box center [429, 261] width 9 height 9
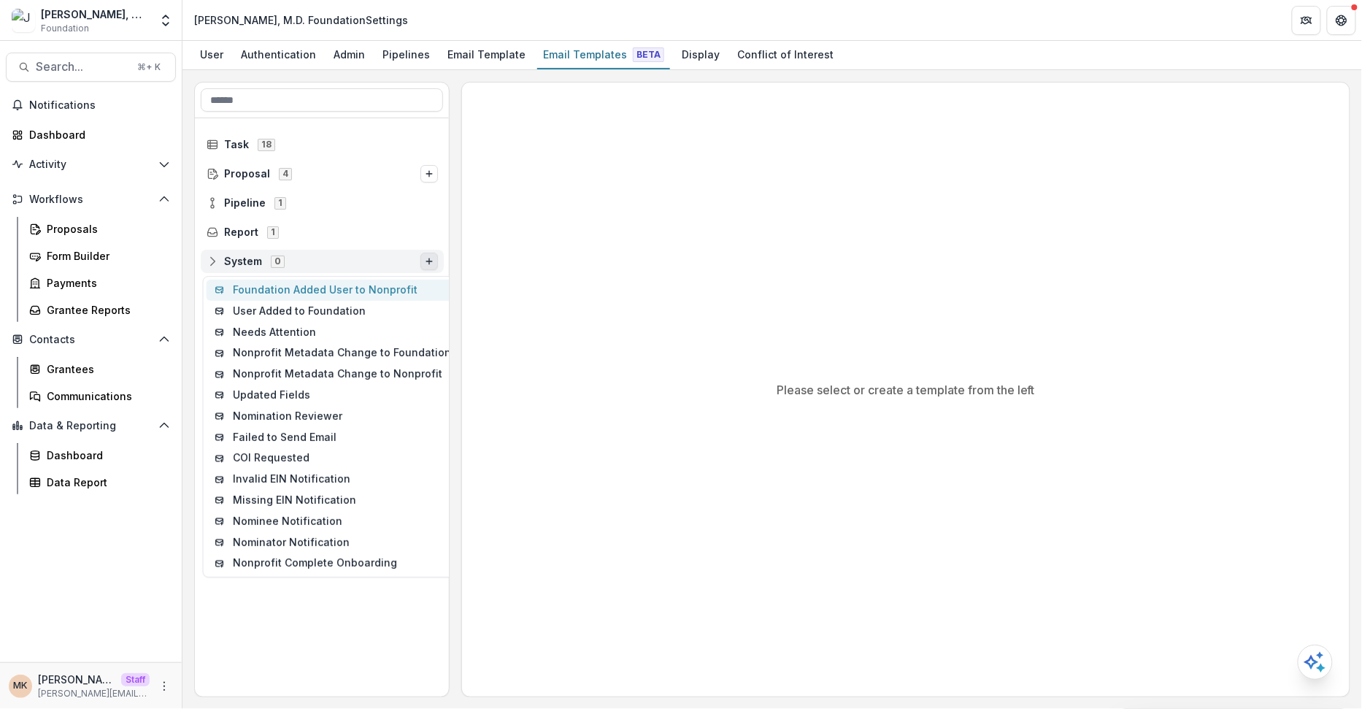
click at [364, 297] on button "Foundation Added User to Nonprofit" at bounding box center [333, 290] width 253 height 21
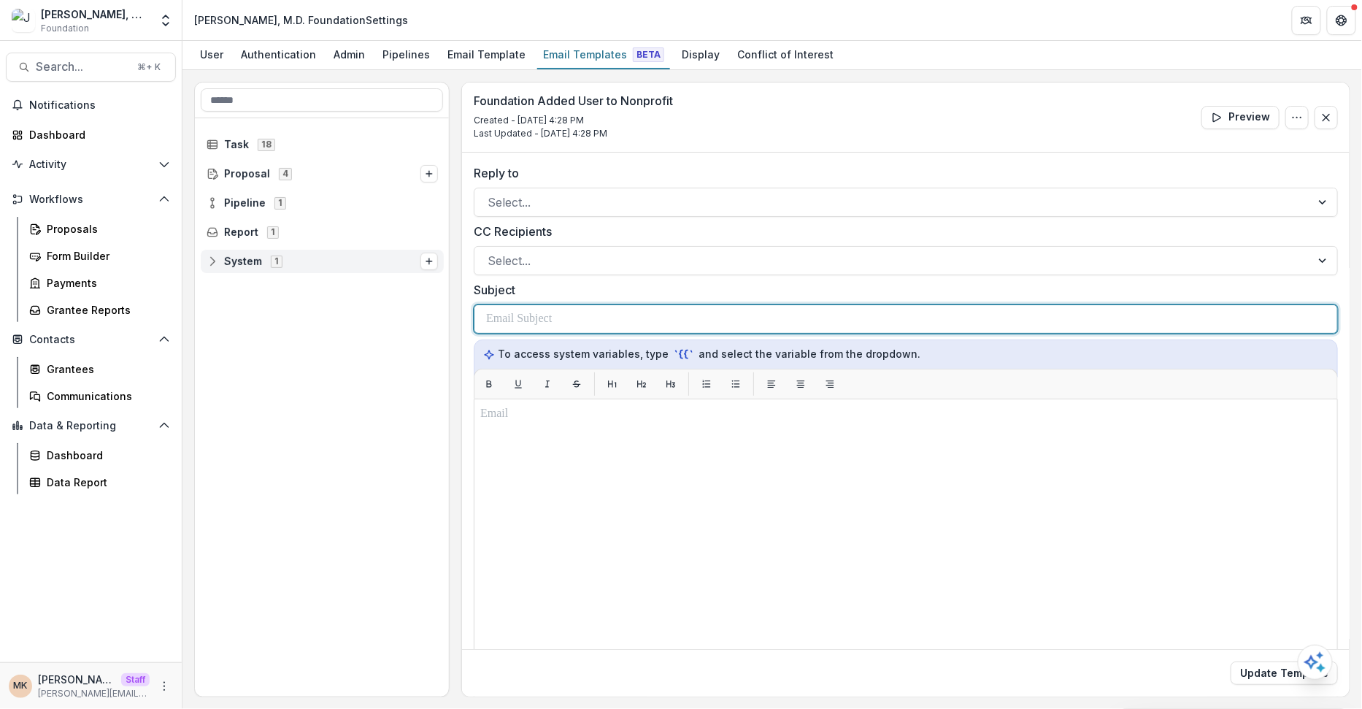
click at [543, 314] on p at bounding box center [519, 319] width 66 height 18
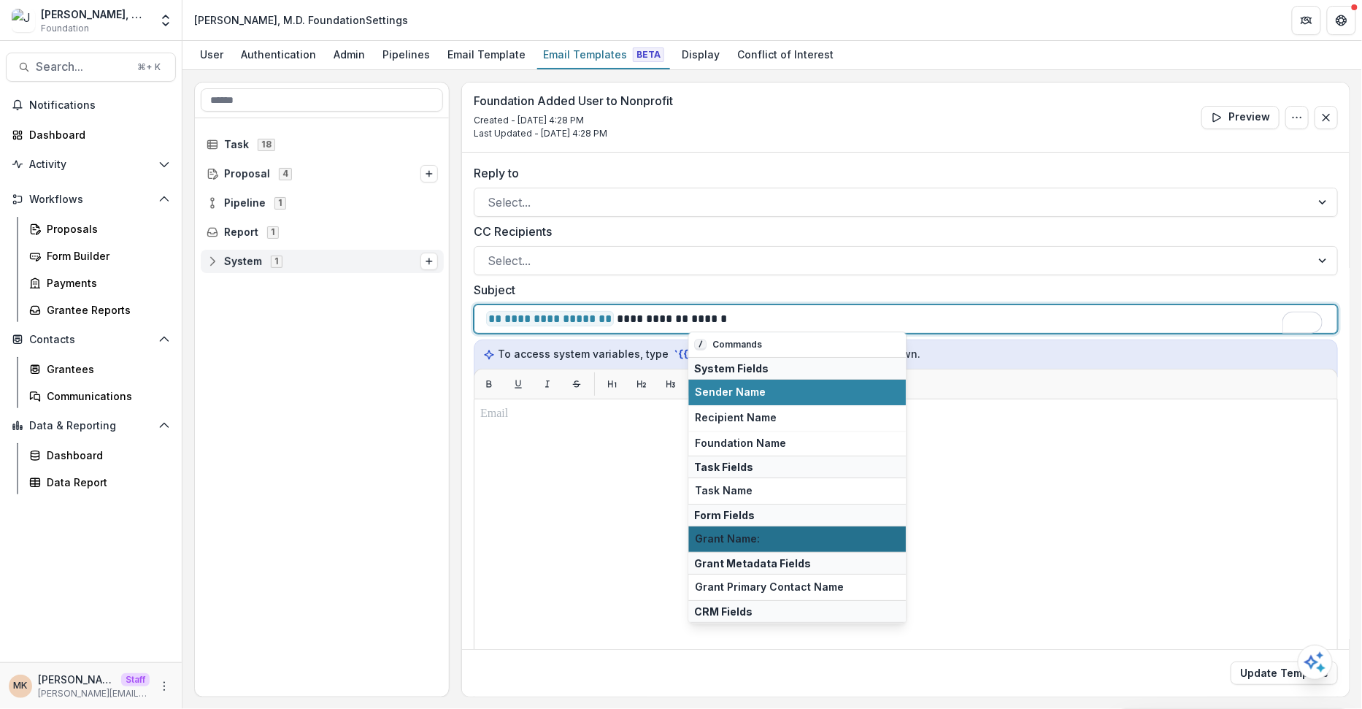
scroll to position [66, 0]
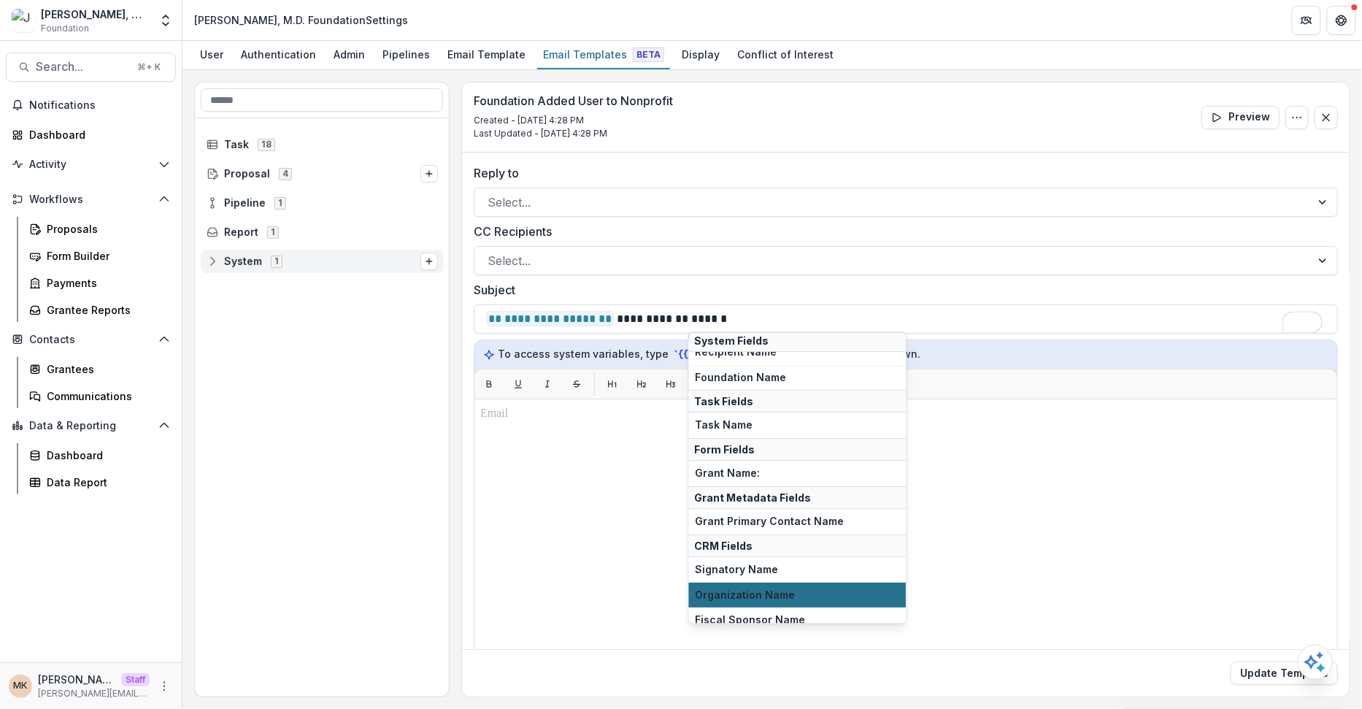
click at [779, 589] on span "Organization Name" at bounding box center [798, 595] width 204 height 12
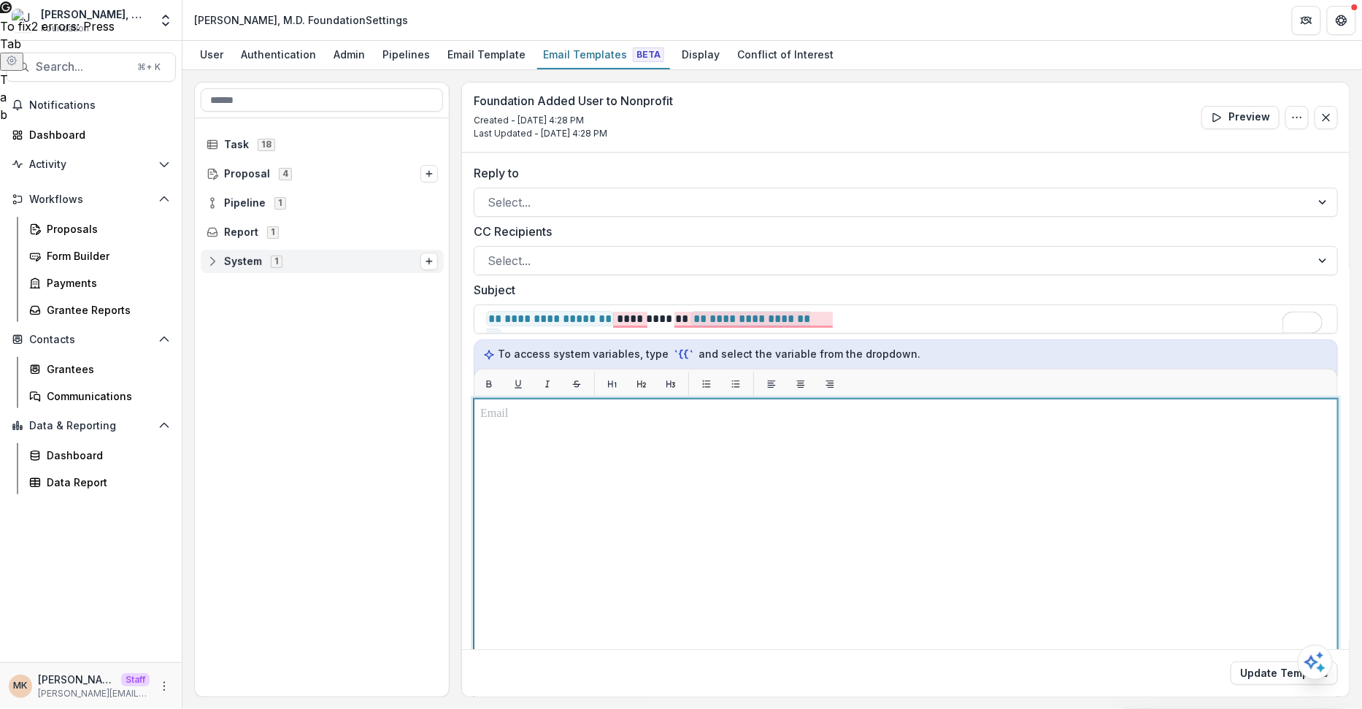
click at [567, 436] on div at bounding box center [905, 581] width 851 height 352
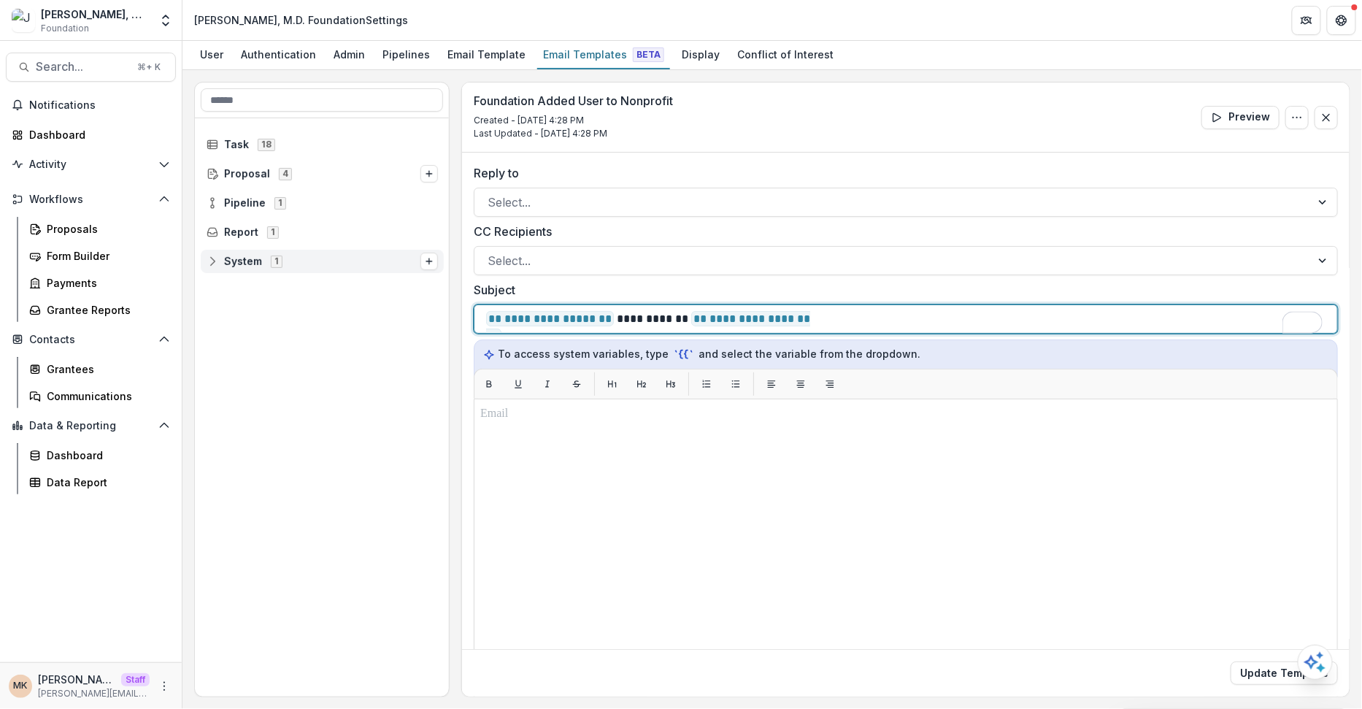
click at [644, 317] on p "**********" at bounding box center [707, 319] width 442 height 18
copy p "**********"
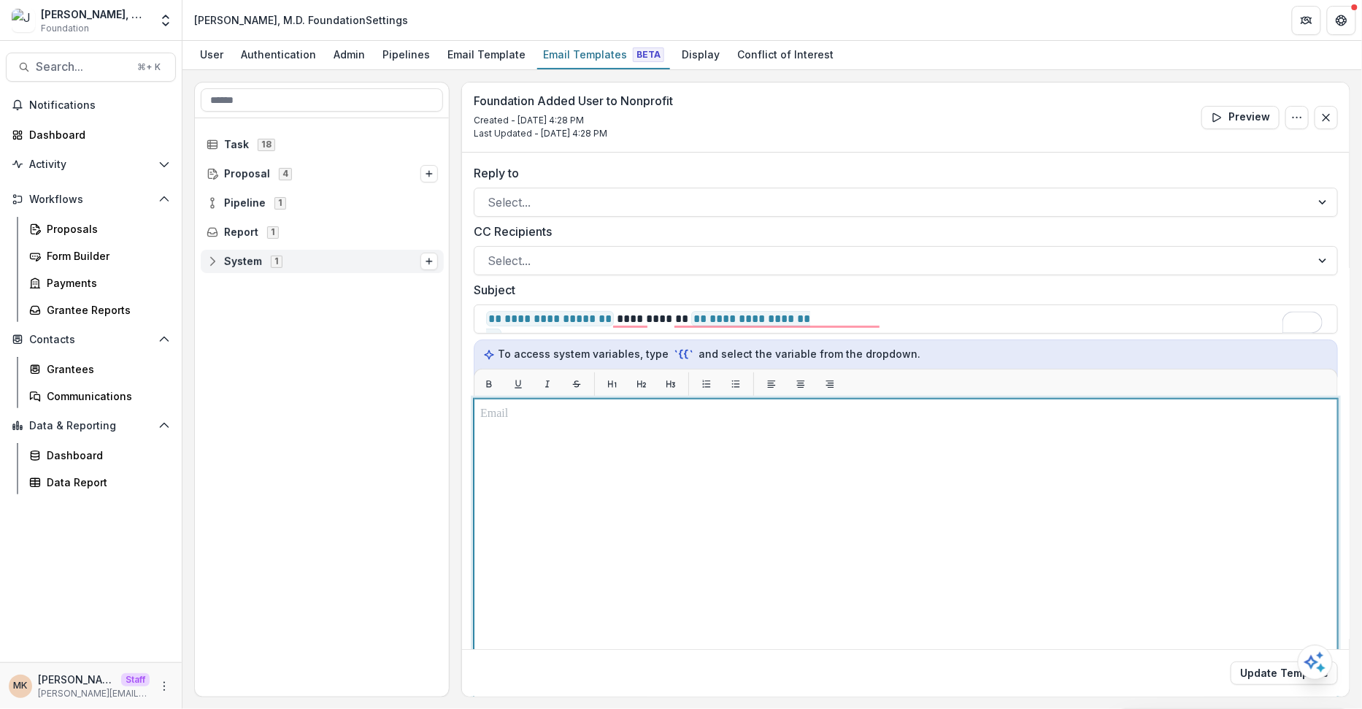
click at [578, 436] on div "To enrich screen reader interactions, please activate Accessibility in Grammarl…" at bounding box center [905, 581] width 851 height 352
paste div "To enrich screen reader interactions, please activate Accessibility in Grammarl…"
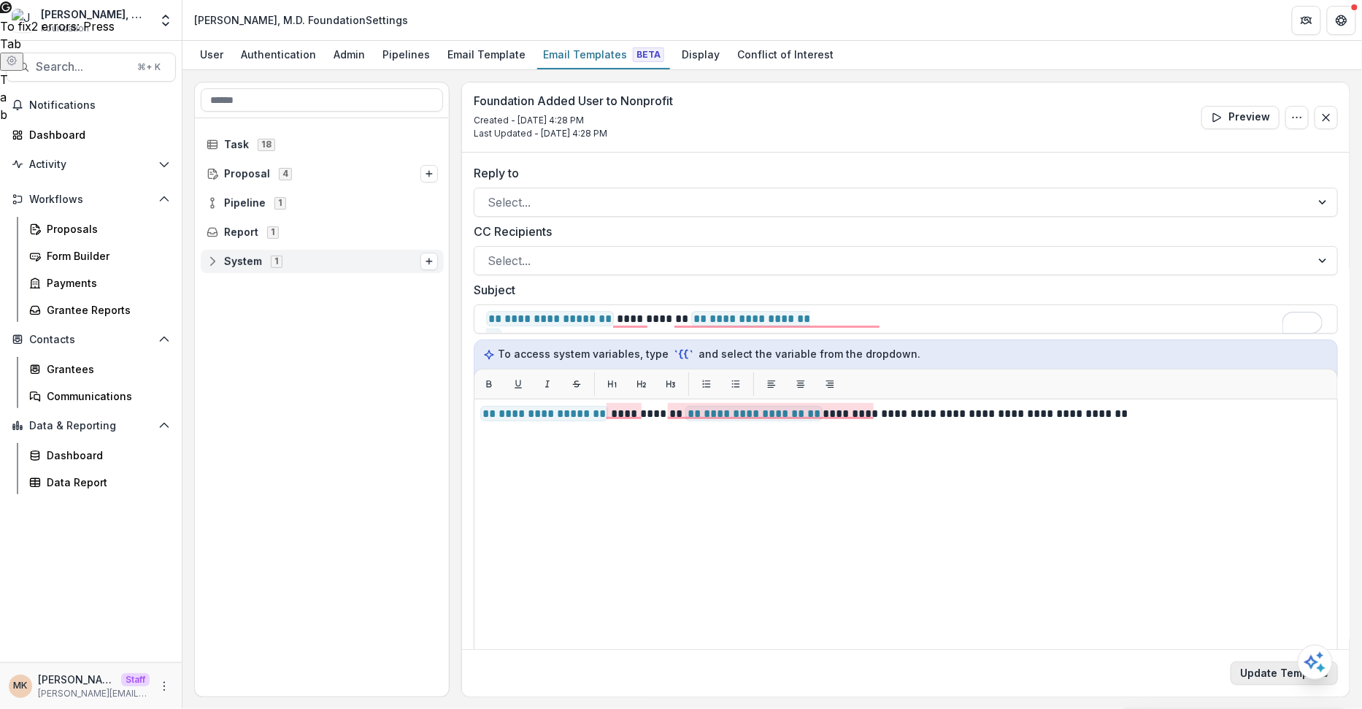
click at [1268, 667] on button "Update Template" at bounding box center [1284, 673] width 107 height 23
click at [431, 257] on icon "Options" at bounding box center [429, 261] width 9 height 9
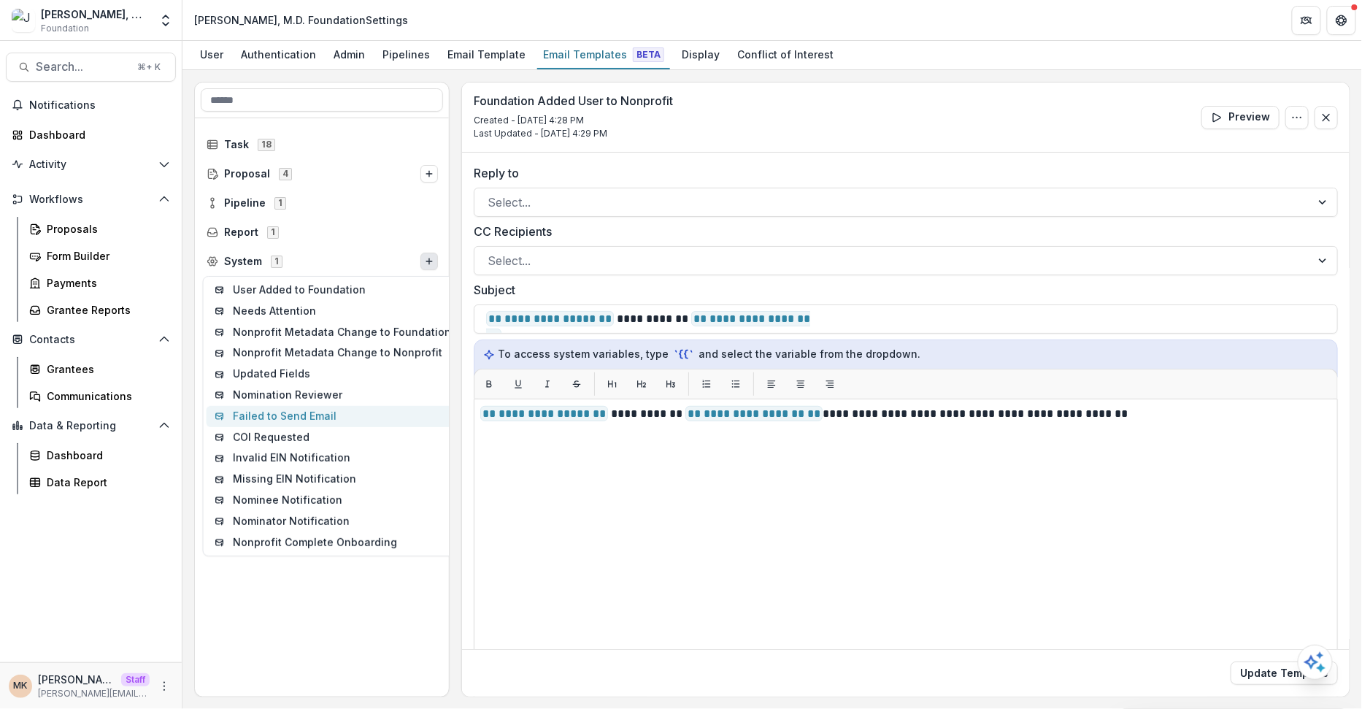
click at [377, 418] on button "Failed to Send Email" at bounding box center [333, 416] width 253 height 21
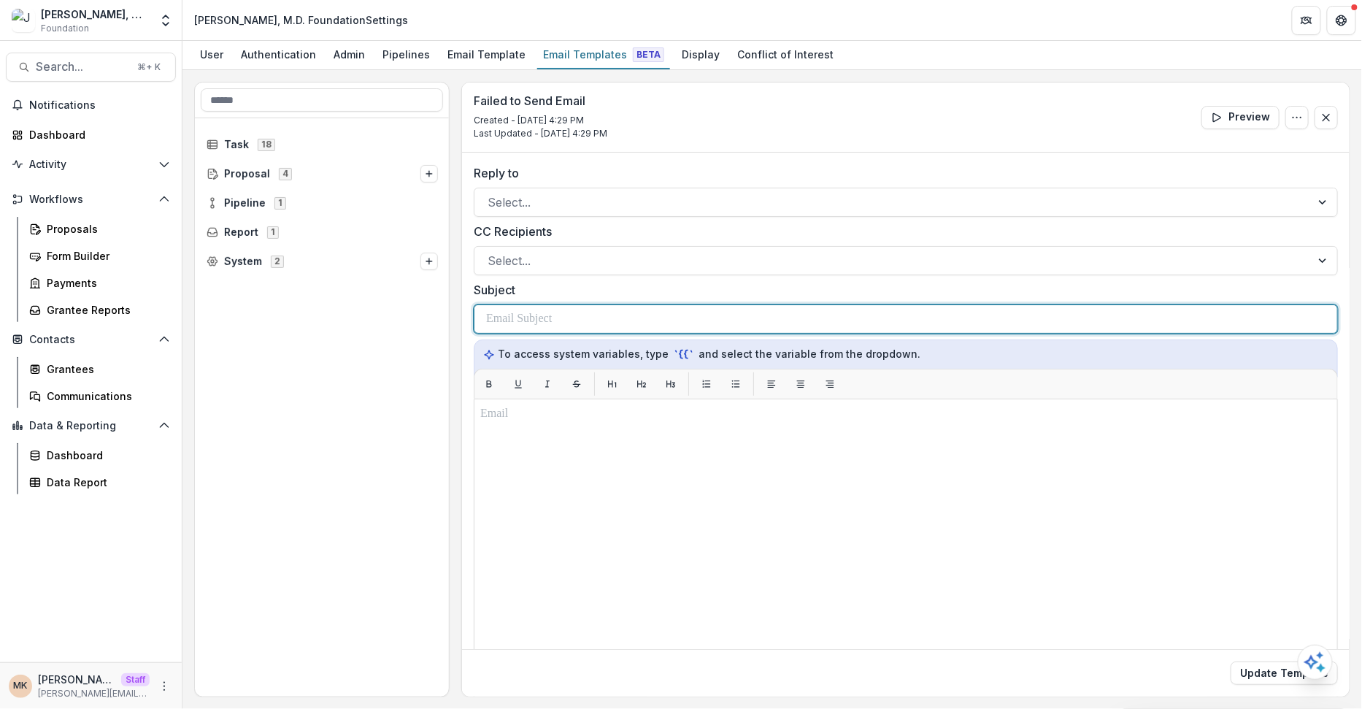
click at [513, 327] on div at bounding box center [906, 319] width 840 height 28
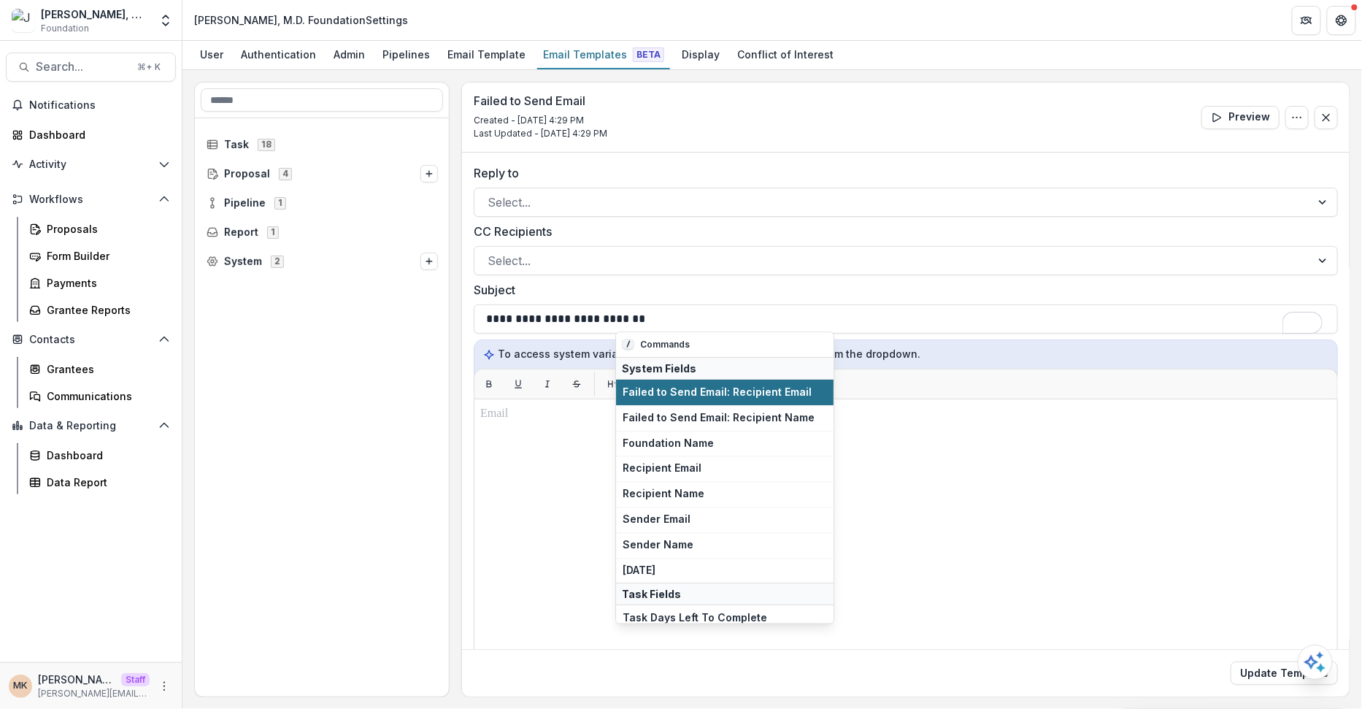
click at [710, 386] on span "Failed to Send Email: Recipient Email" at bounding box center [725, 392] width 204 height 12
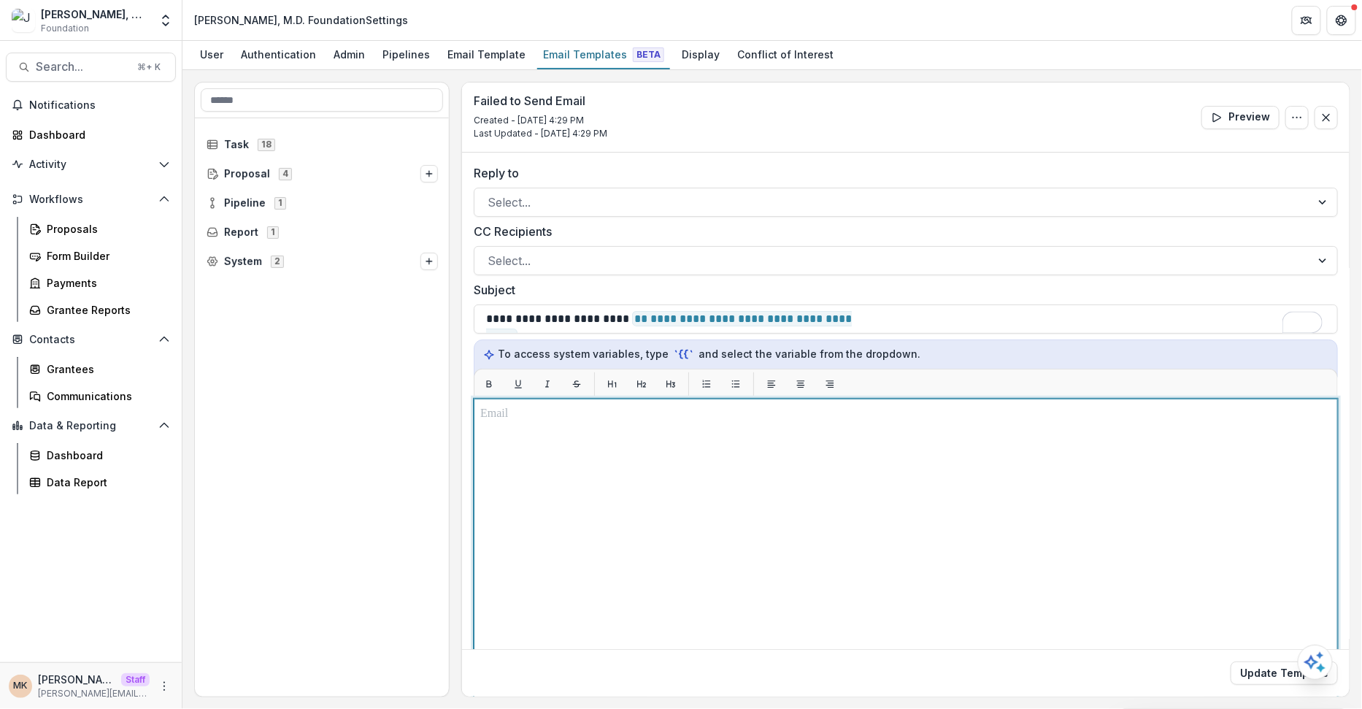
click at [580, 454] on div "To enrich screen reader interactions, please activate Accessibility in Grammarl…" at bounding box center [905, 581] width 851 height 352
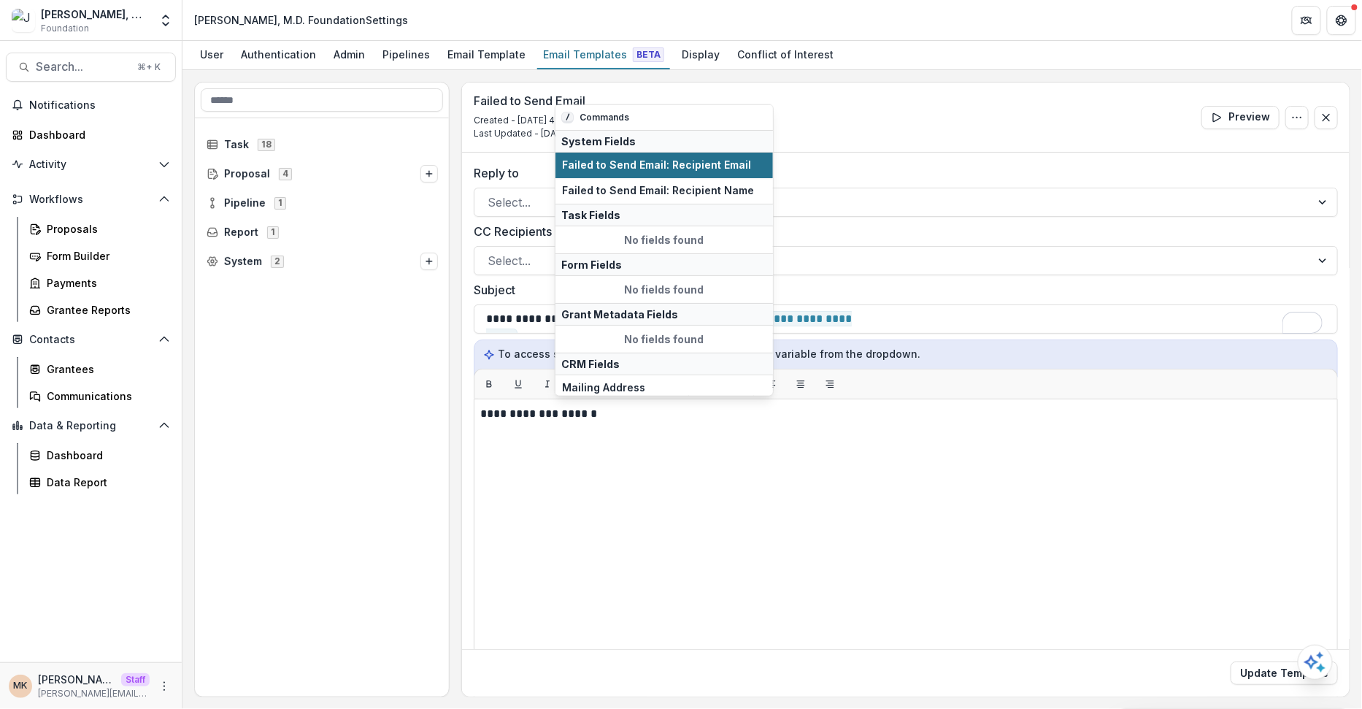
click at [688, 159] on span "Failed to Send Email: Recipient Email" at bounding box center [664, 165] width 204 height 12
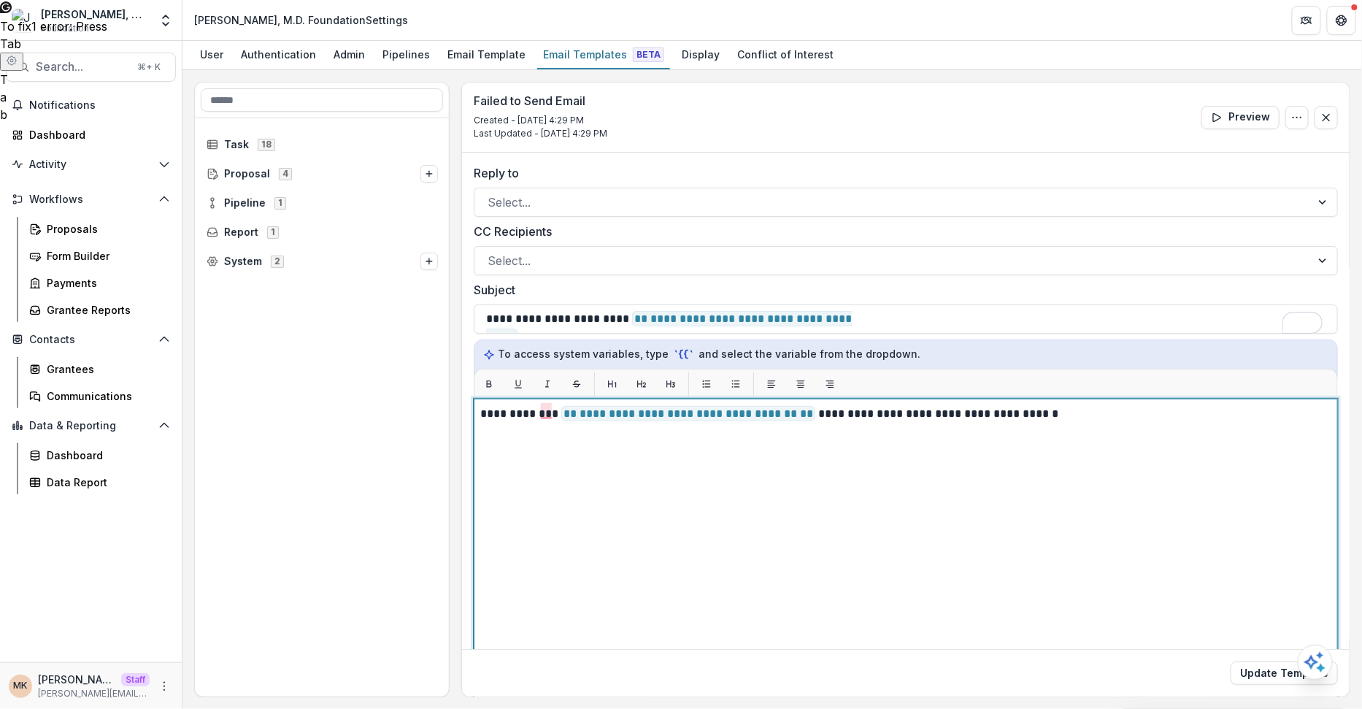
click at [889, 406] on p "**********" at bounding box center [904, 414] width 849 height 18
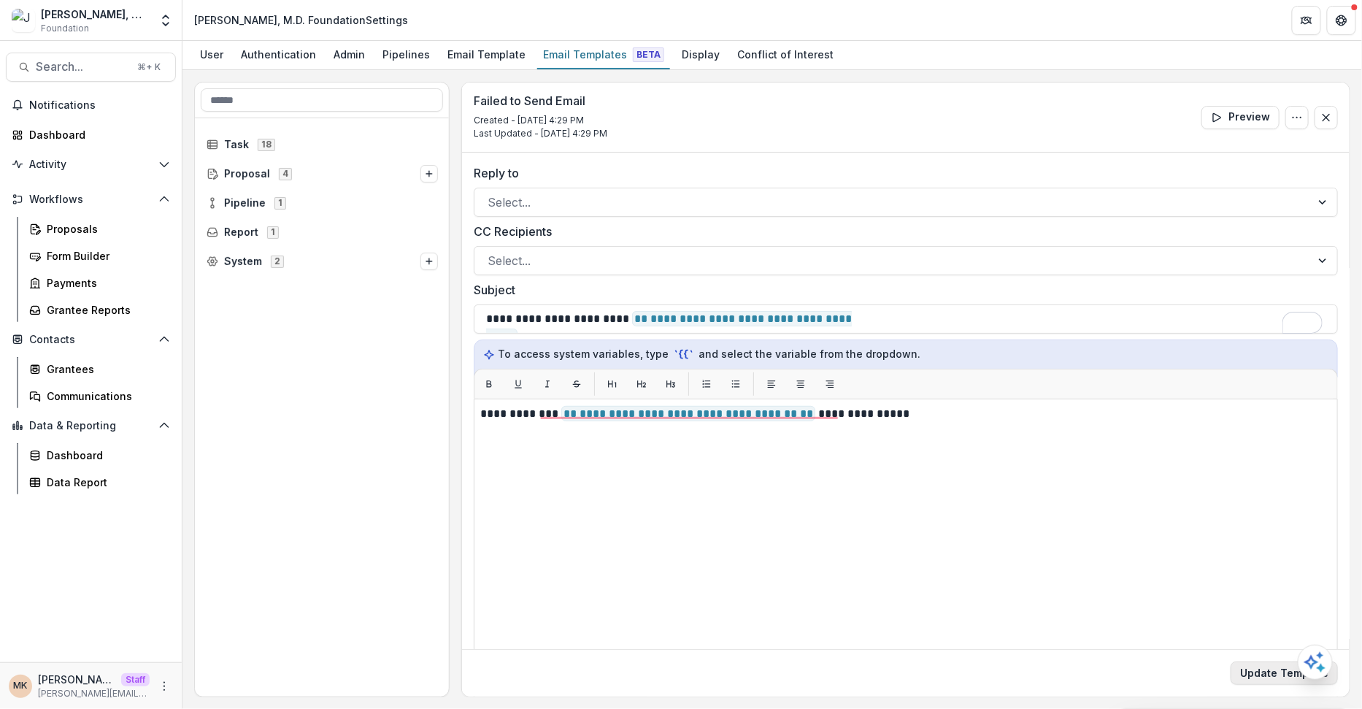
click at [1273, 672] on button "Update Template" at bounding box center [1284, 673] width 107 height 23
click at [429, 257] on icon "Options" at bounding box center [429, 261] width 9 height 9
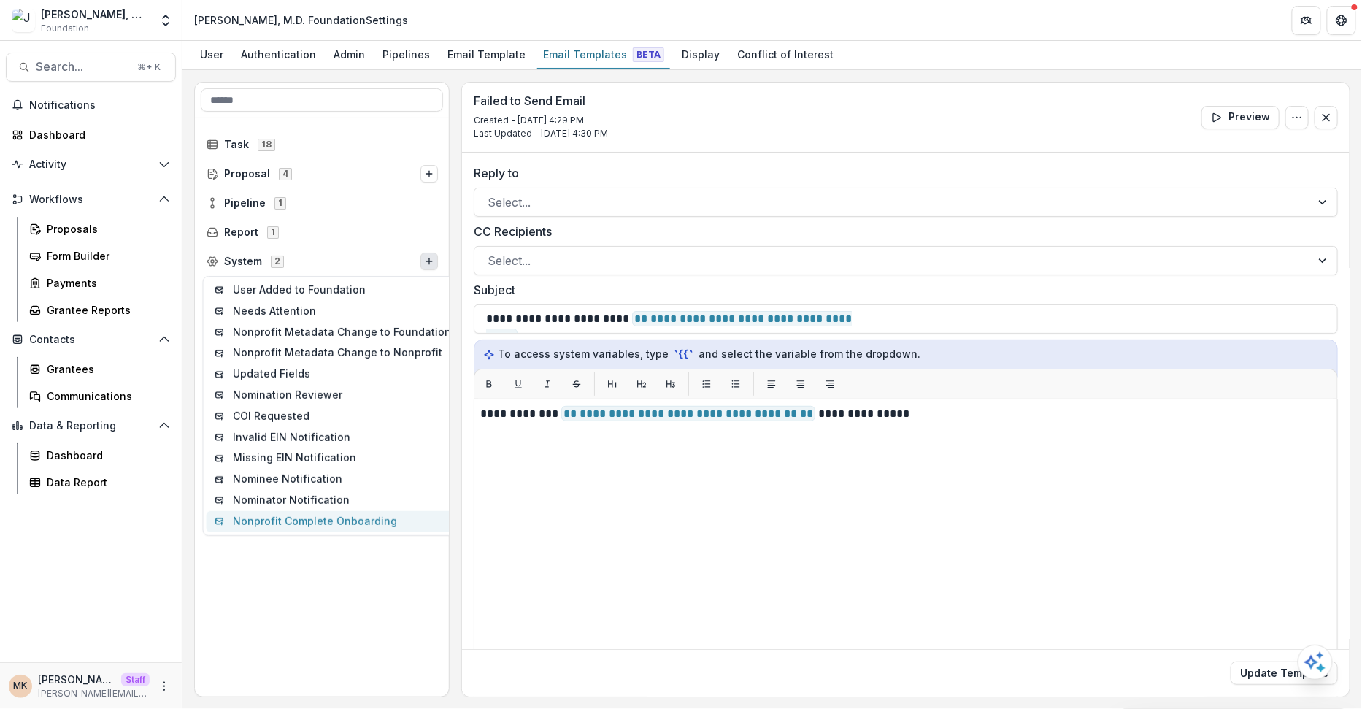
click at [337, 515] on button "Nonprofit Complete Onboarding" at bounding box center [333, 521] width 253 height 21
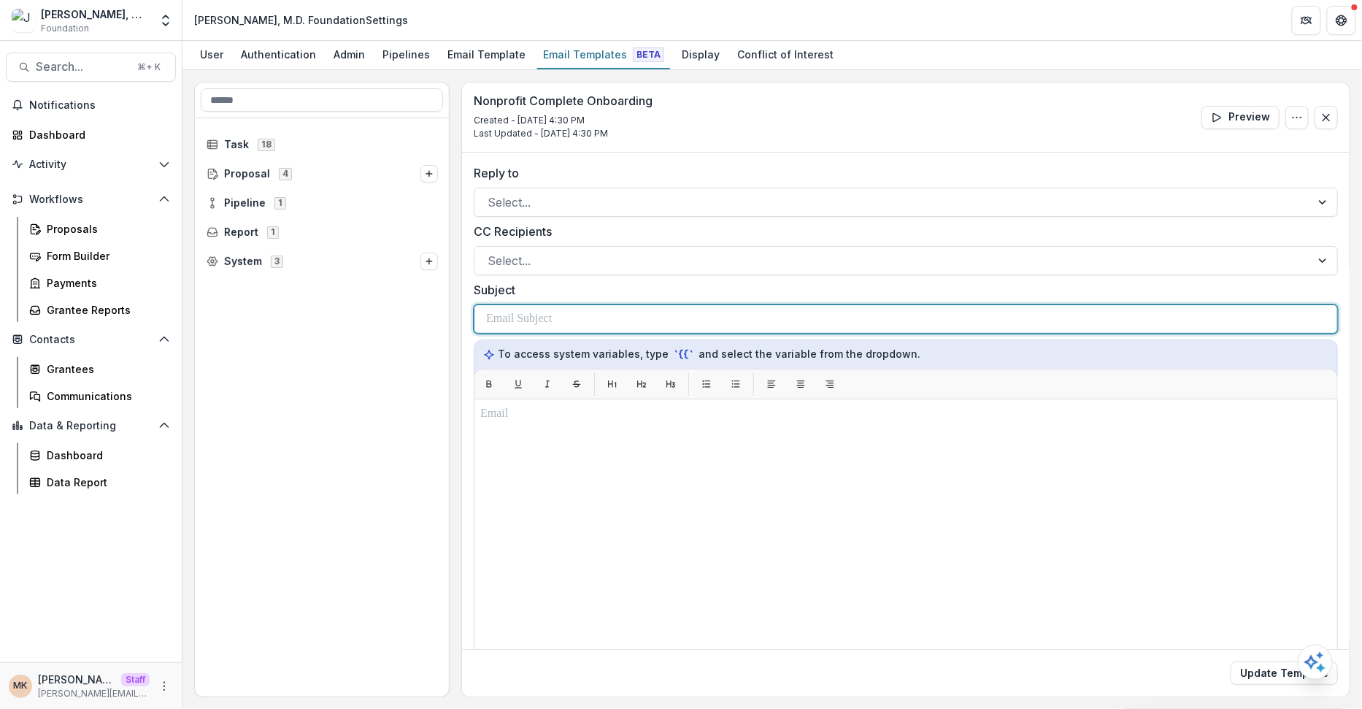
click at [524, 323] on p at bounding box center [519, 319] width 66 height 18
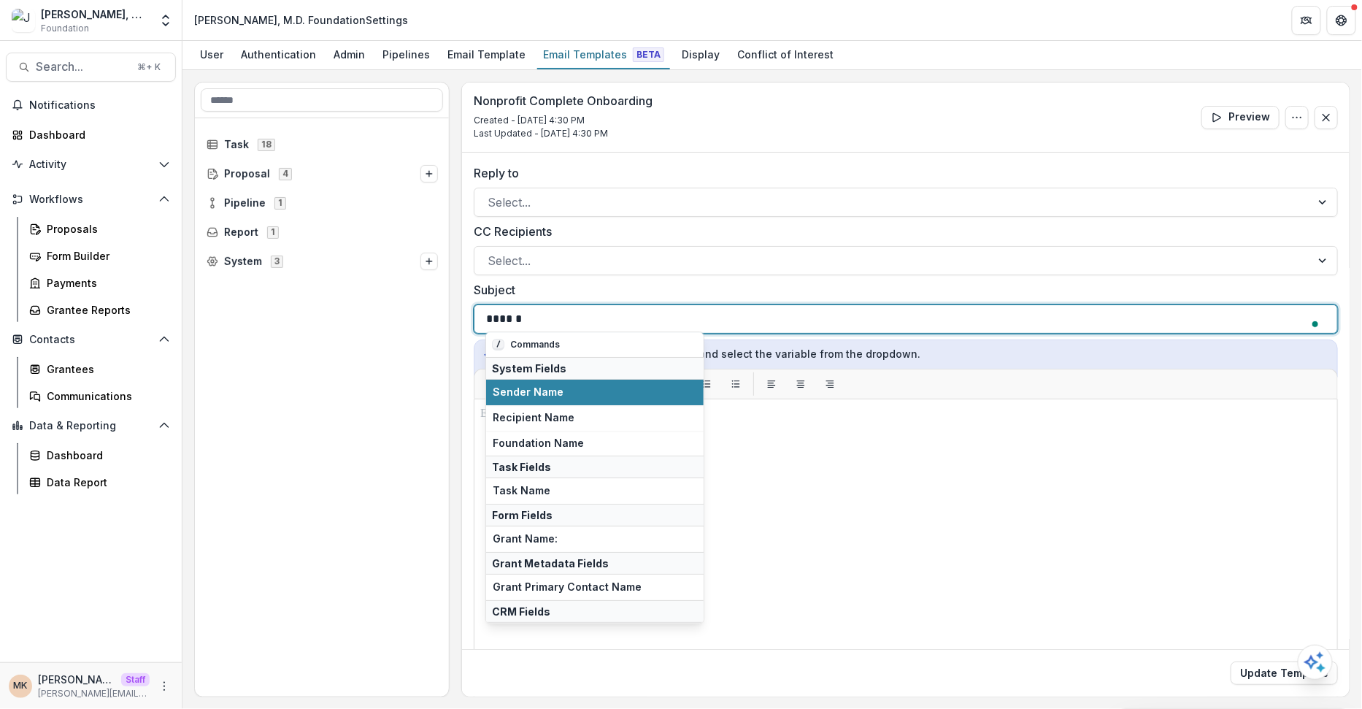
scroll to position [66, 0]
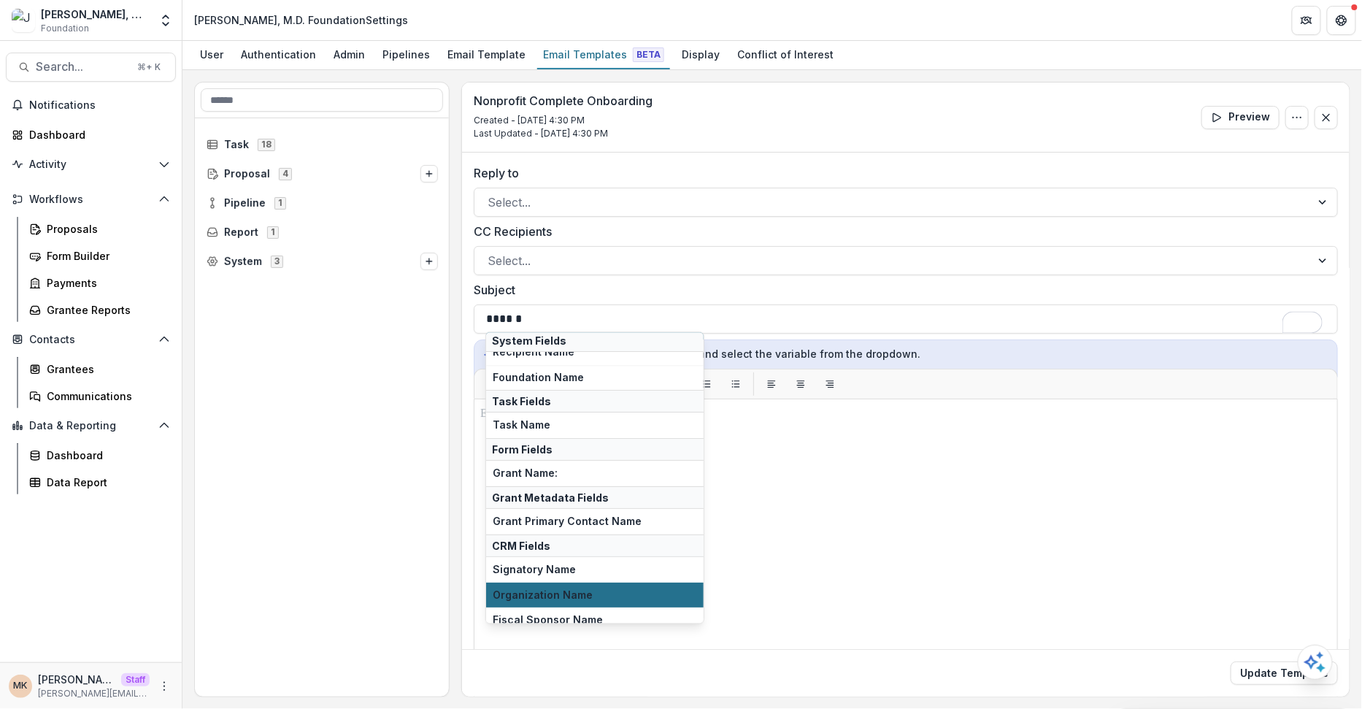
click at [566, 589] on span "Organization Name" at bounding box center [595, 595] width 204 height 12
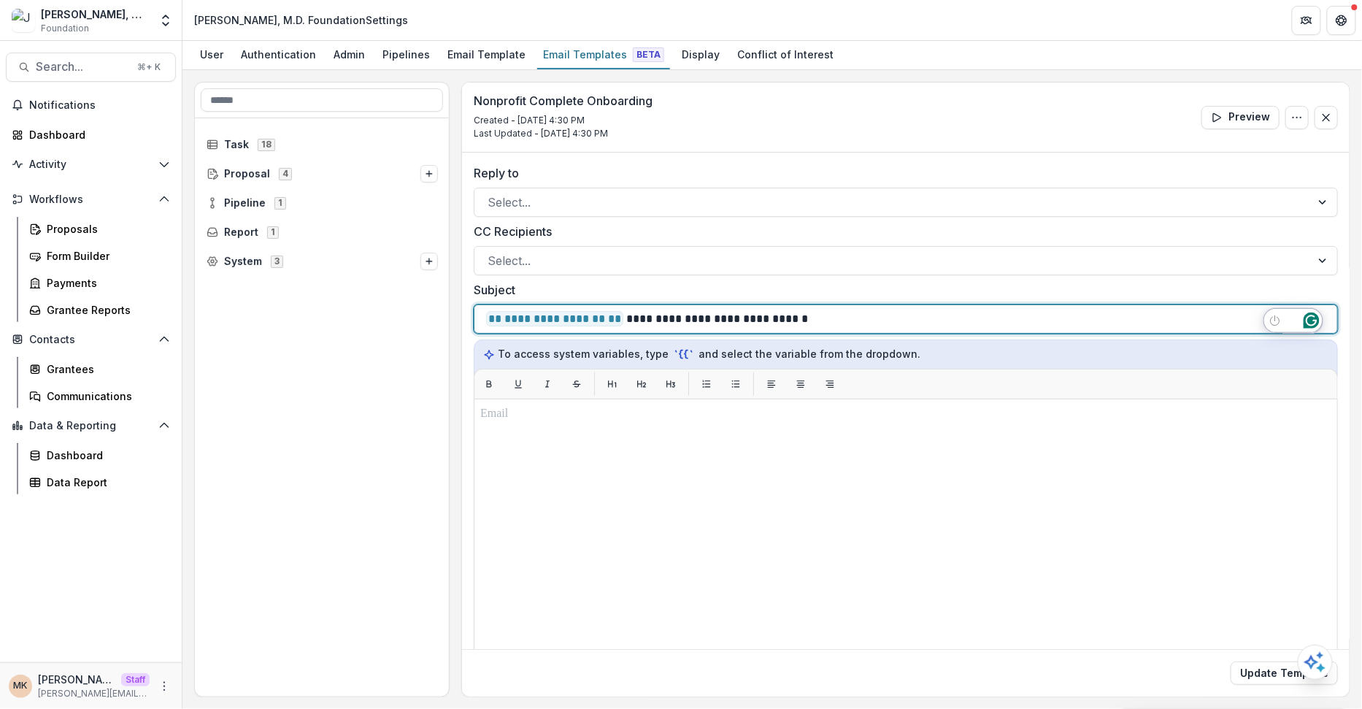
click at [691, 318] on p "**********" at bounding box center [647, 319] width 323 height 18
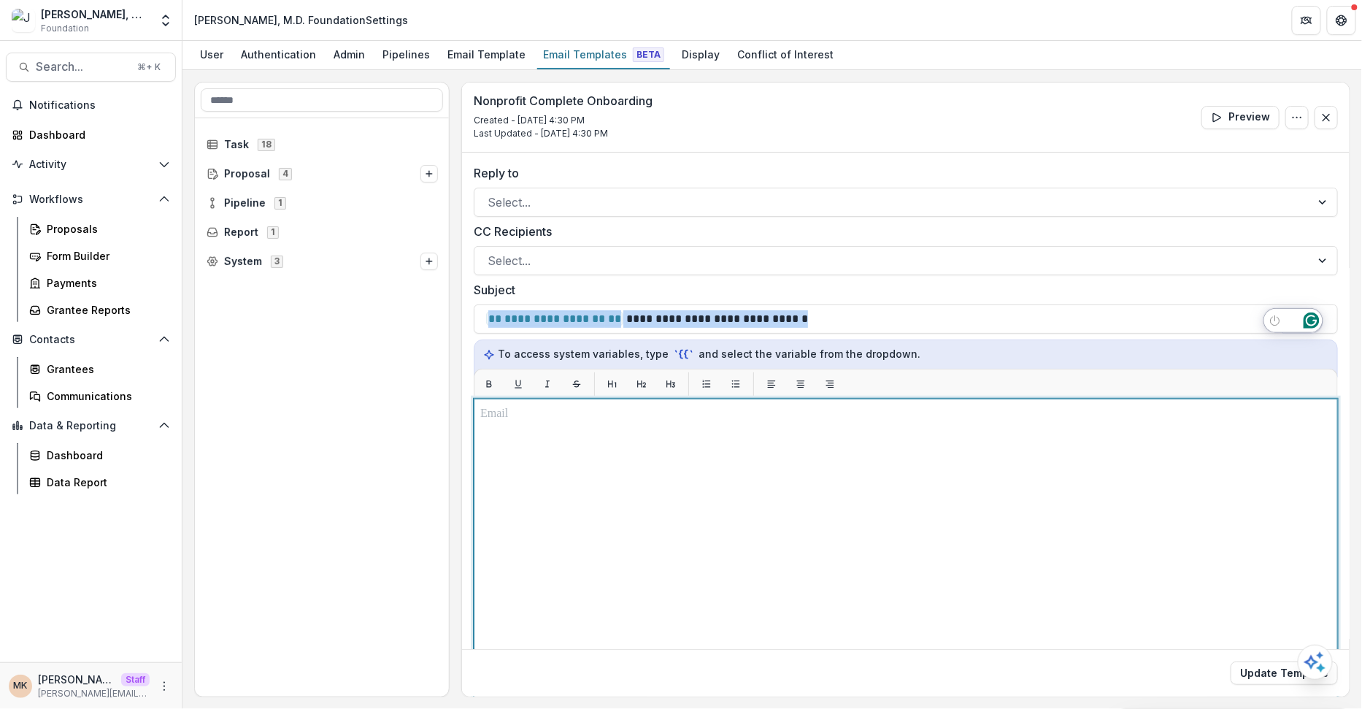
click at [583, 445] on div at bounding box center [905, 581] width 851 height 352
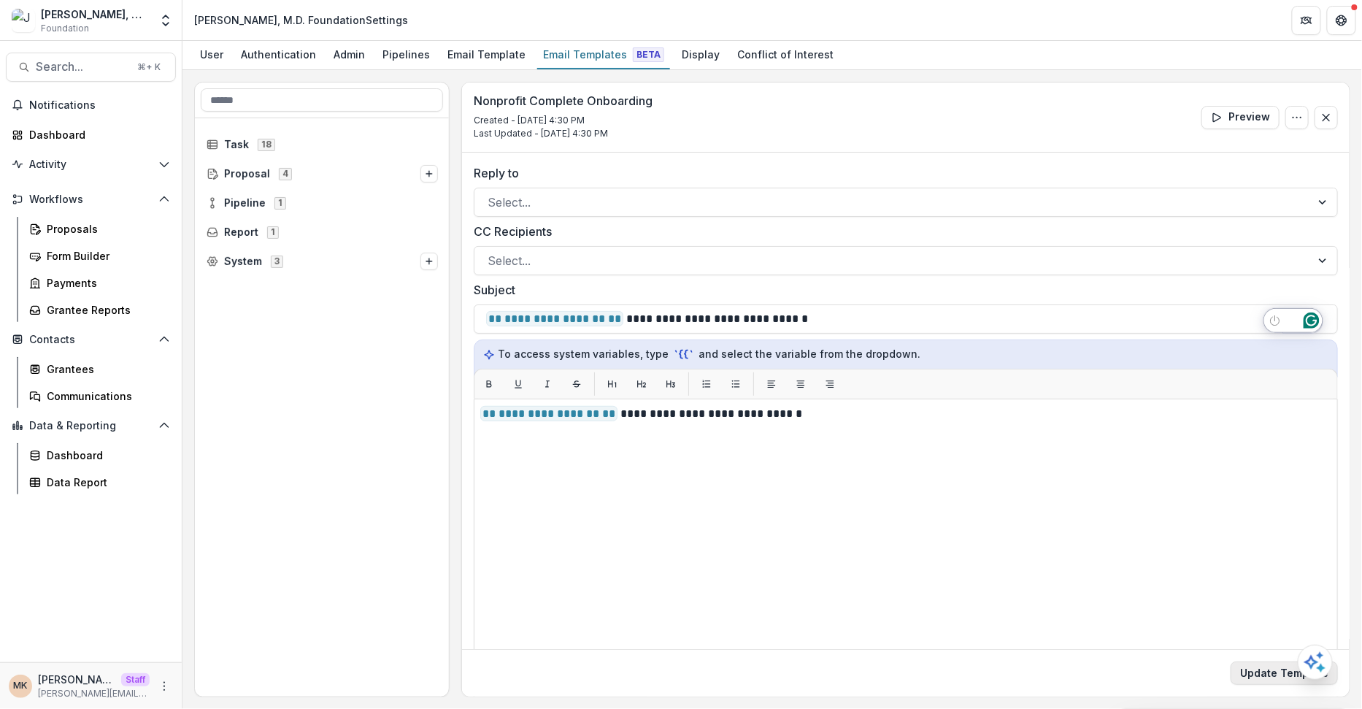
click at [1243, 670] on button "Update Template" at bounding box center [1284, 673] width 107 height 23
click at [372, 231] on span "Report 1" at bounding box center [322, 232] width 231 height 12
click at [424, 253] on button "Options" at bounding box center [430, 262] width 18 height 18
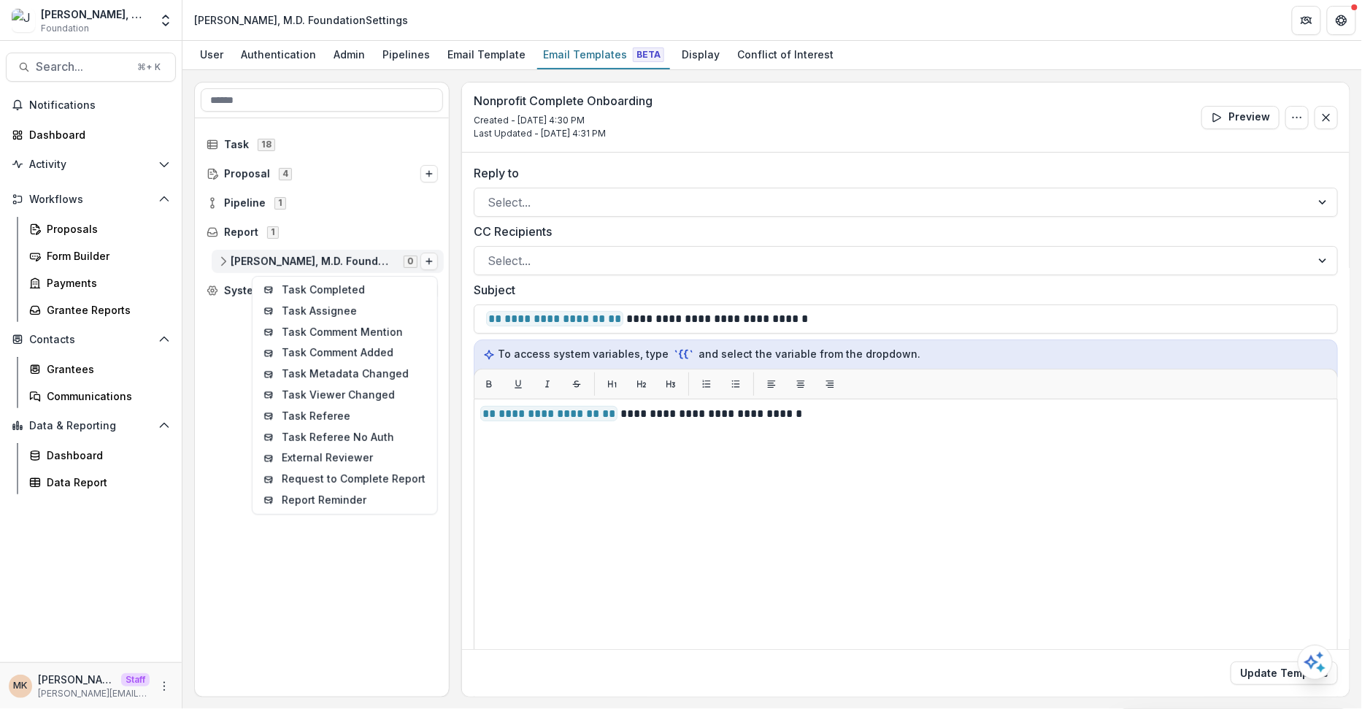
click at [432, 261] on icon "Options" at bounding box center [429, 261] width 9 height 9
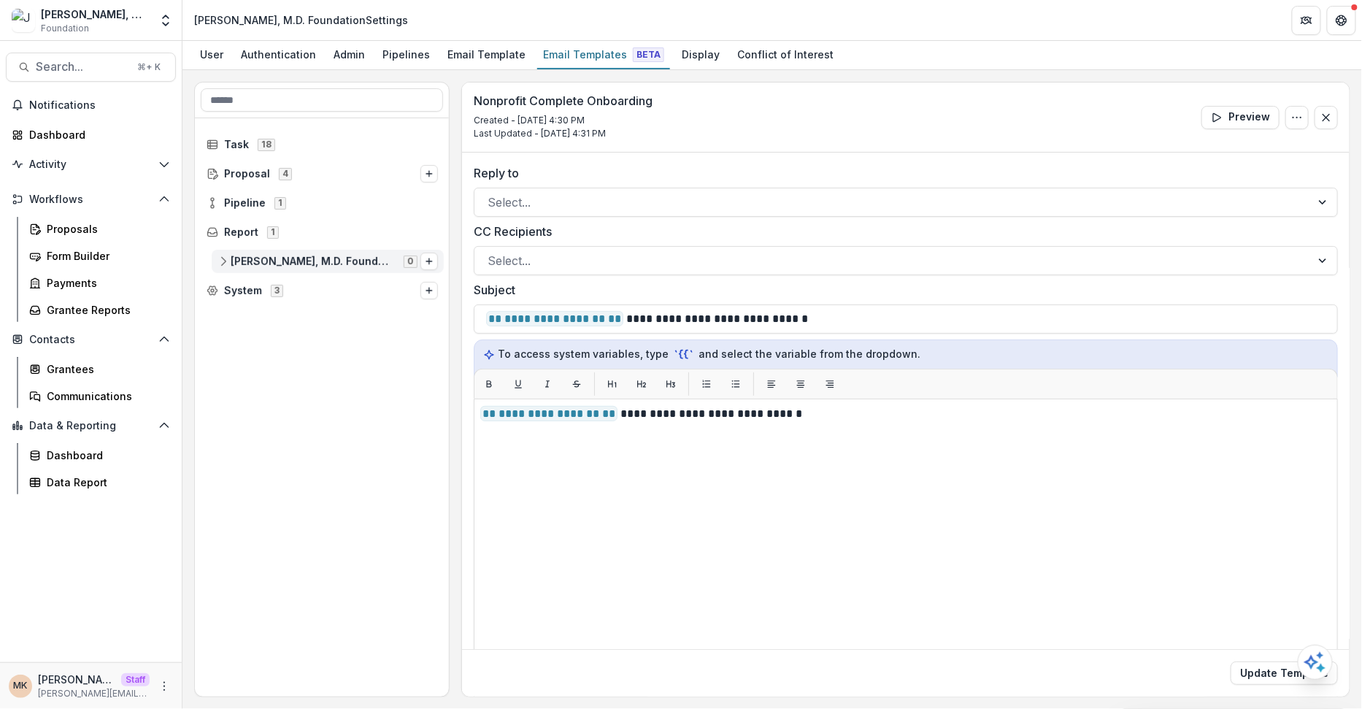
click at [224, 258] on icon at bounding box center [224, 262] width 12 height 12
click at [426, 260] on icon "Options" at bounding box center [429, 261] width 9 height 9
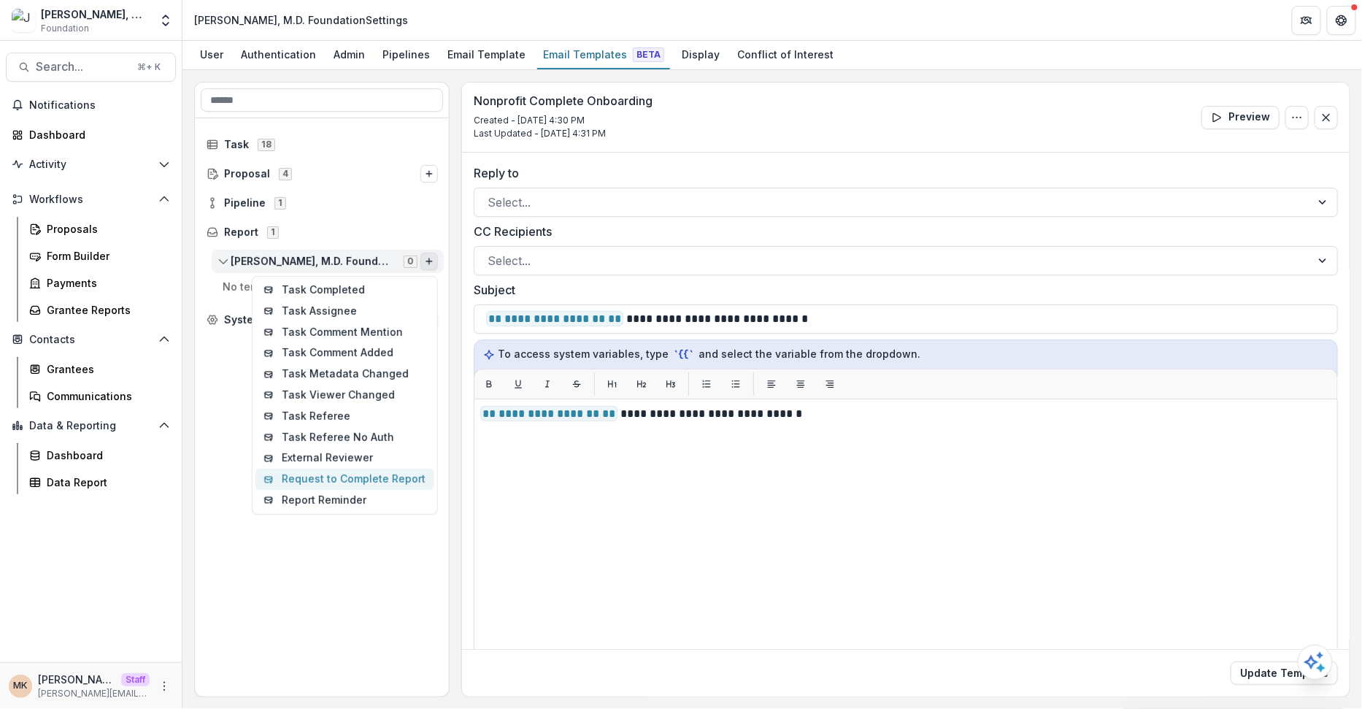
click at [385, 475] on button "Request to Complete Report" at bounding box center [345, 479] width 179 height 21
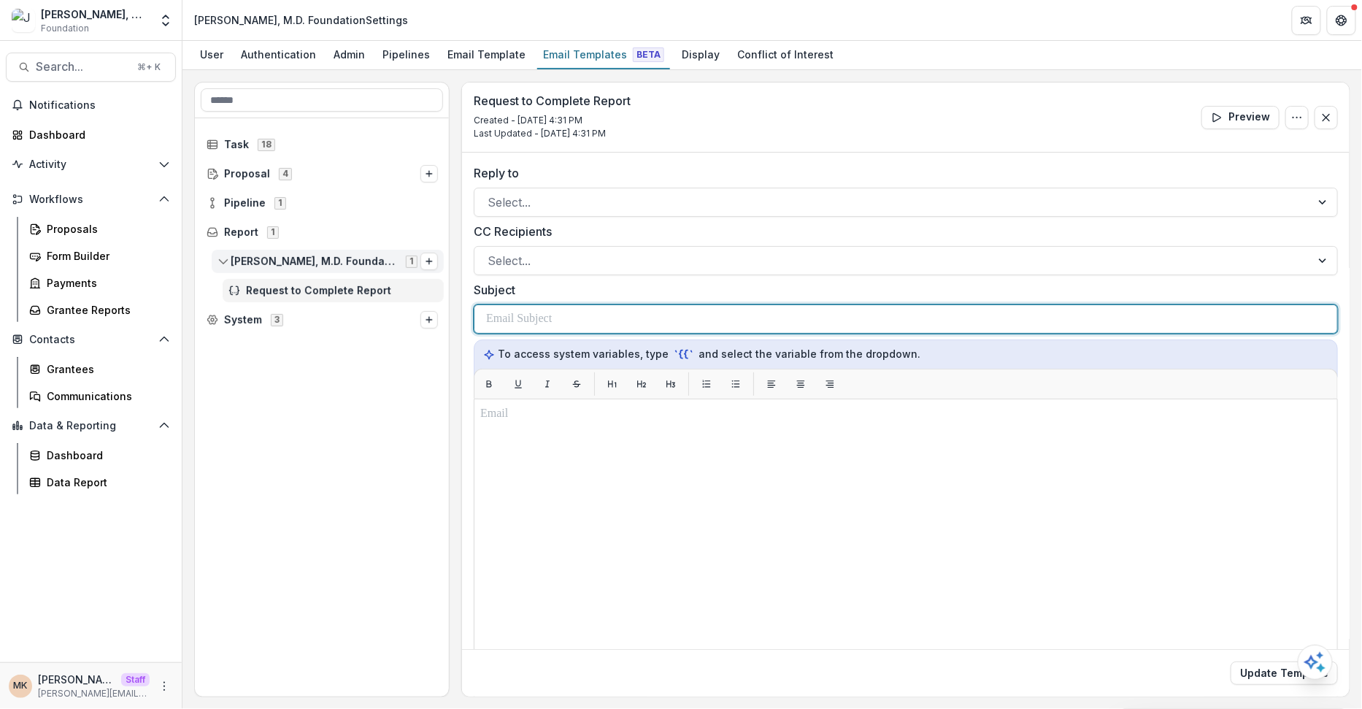
click at [536, 318] on p at bounding box center [519, 319] width 66 height 18
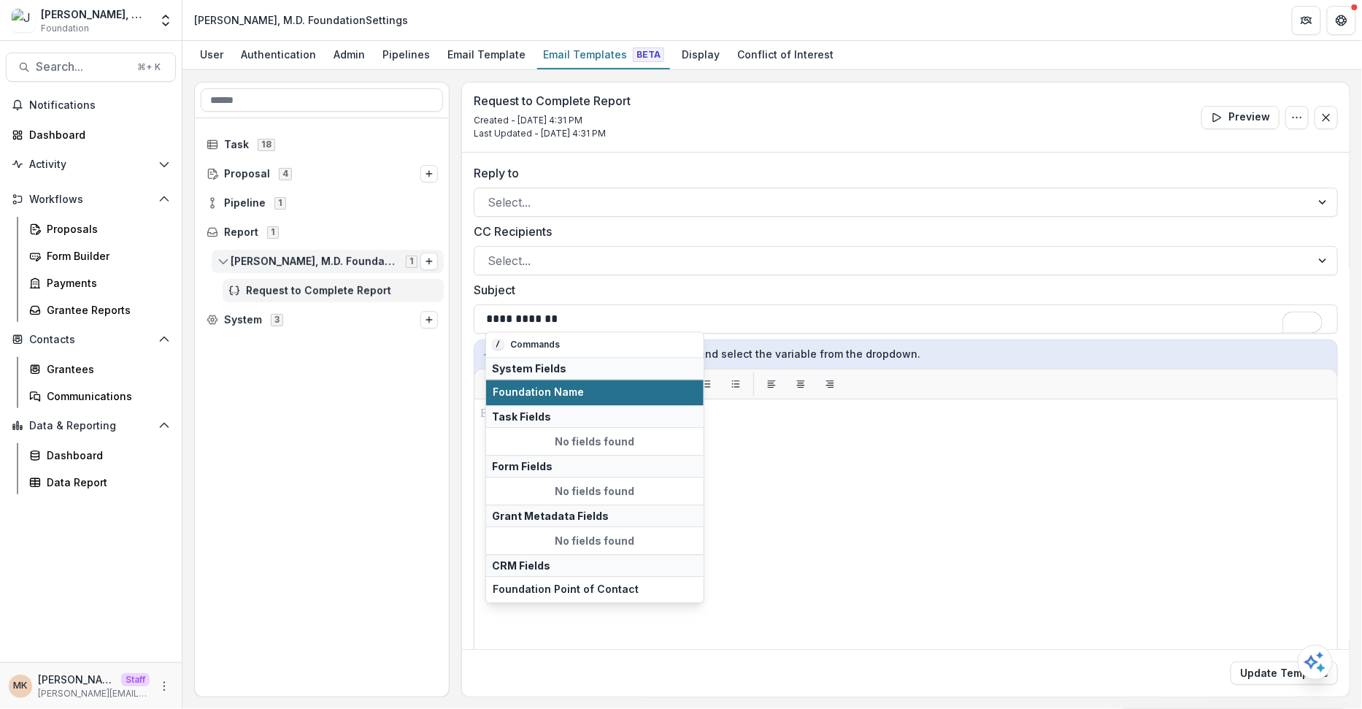
click at [529, 391] on span "Foundation Name" at bounding box center [595, 392] width 204 height 12
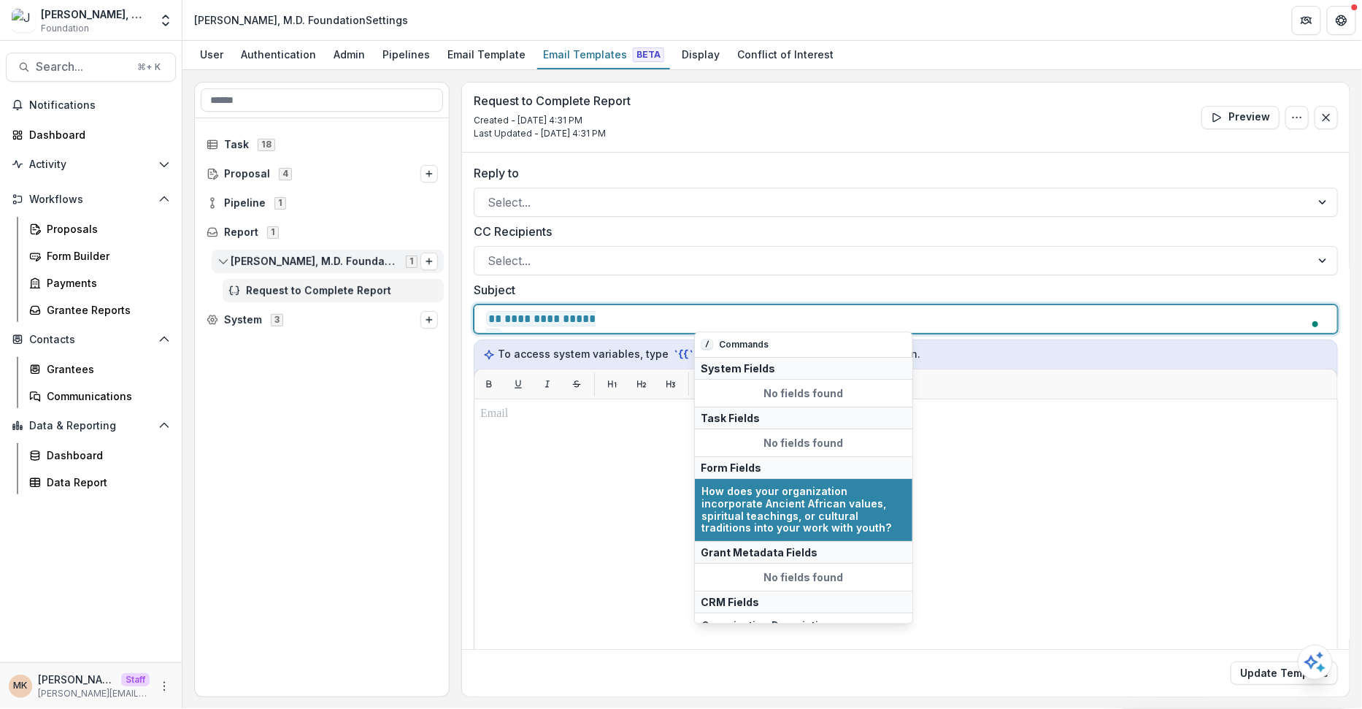
scroll to position [110, 0]
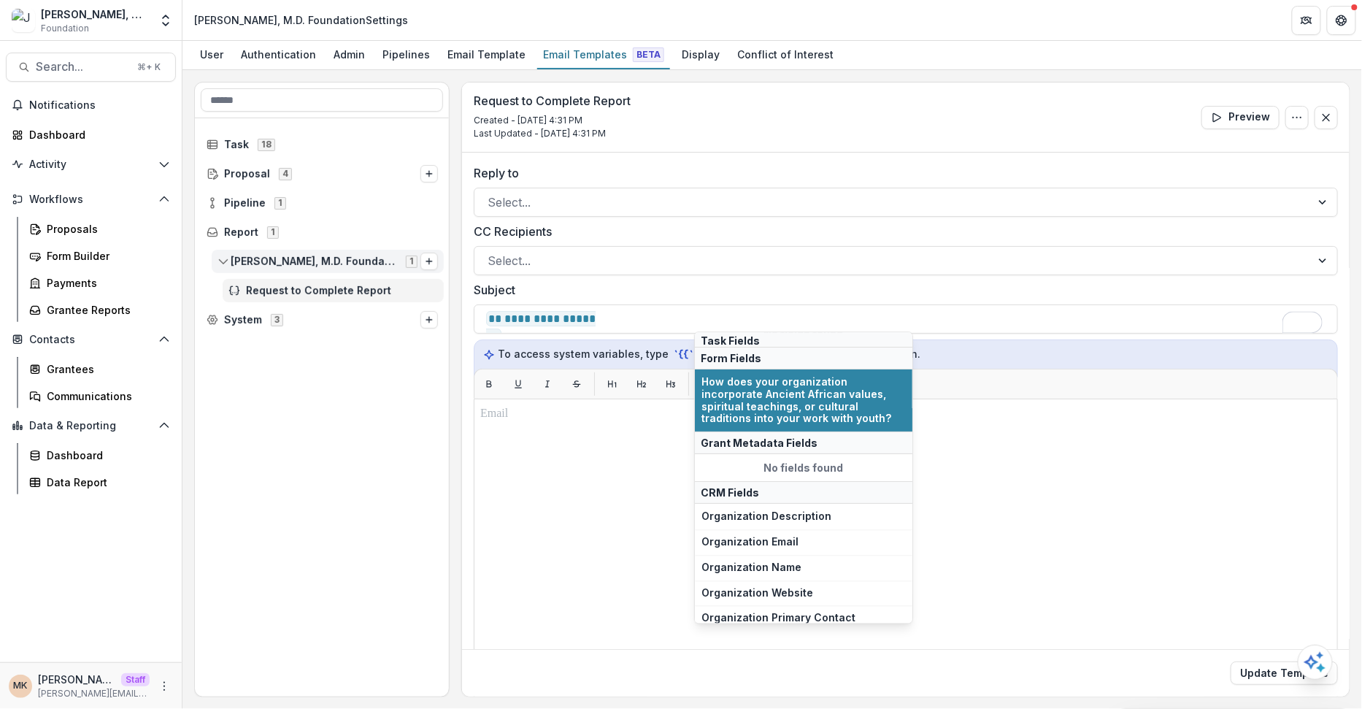
click at [748, 561] on span "Organization Name" at bounding box center [804, 567] width 204 height 12
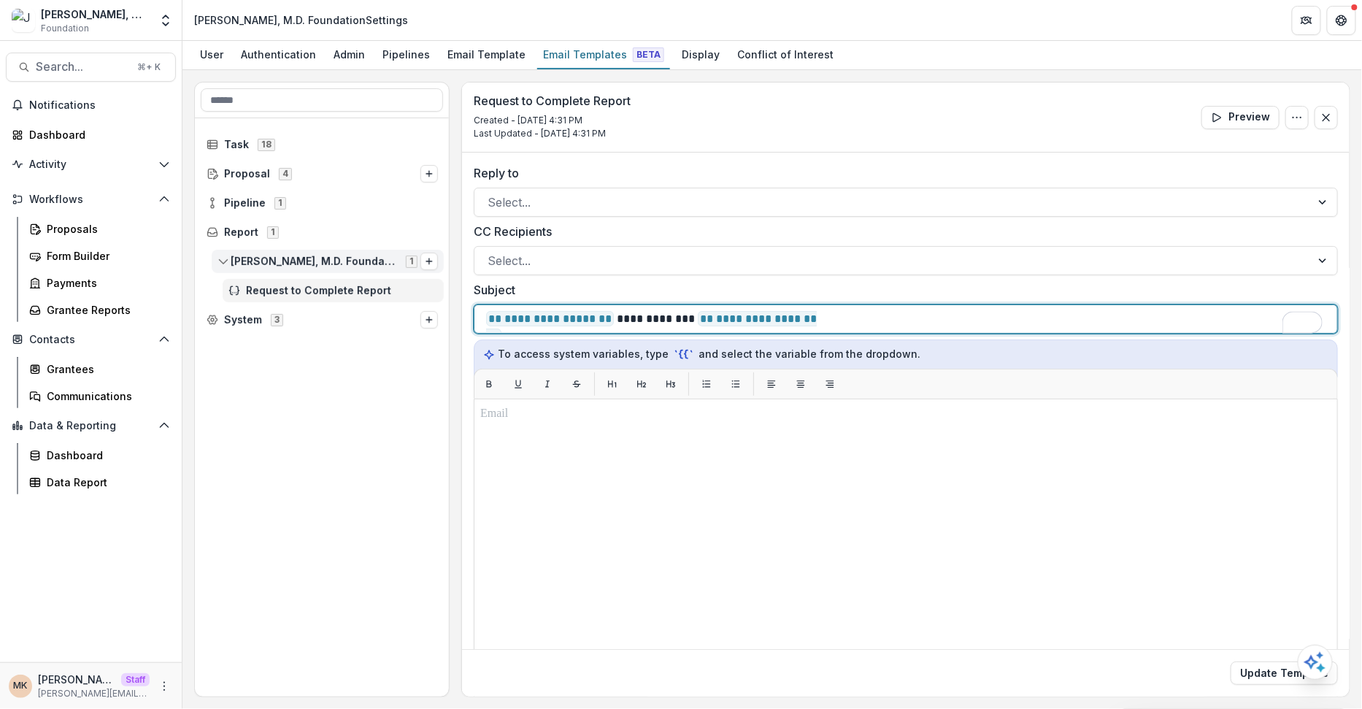
click at [656, 313] on p "**********" at bounding box center [715, 319] width 459 height 18
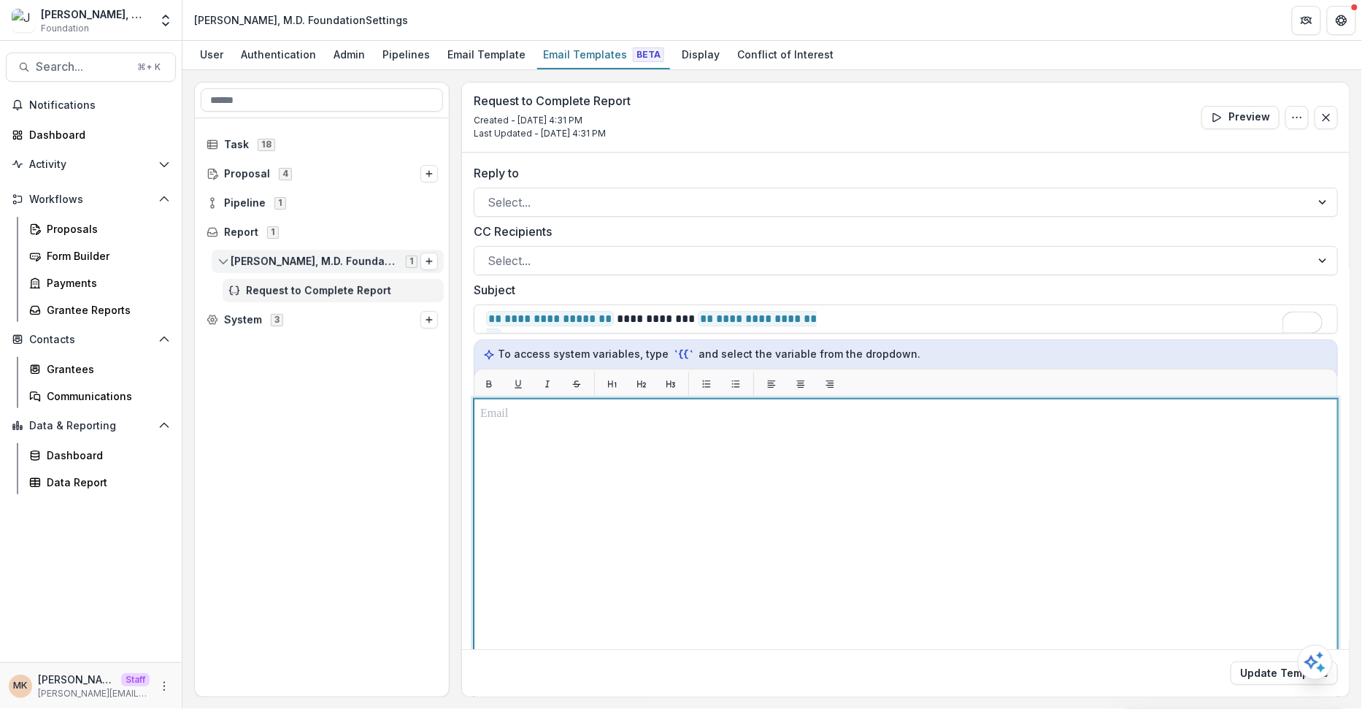
click at [616, 417] on p at bounding box center [905, 414] width 851 height 18
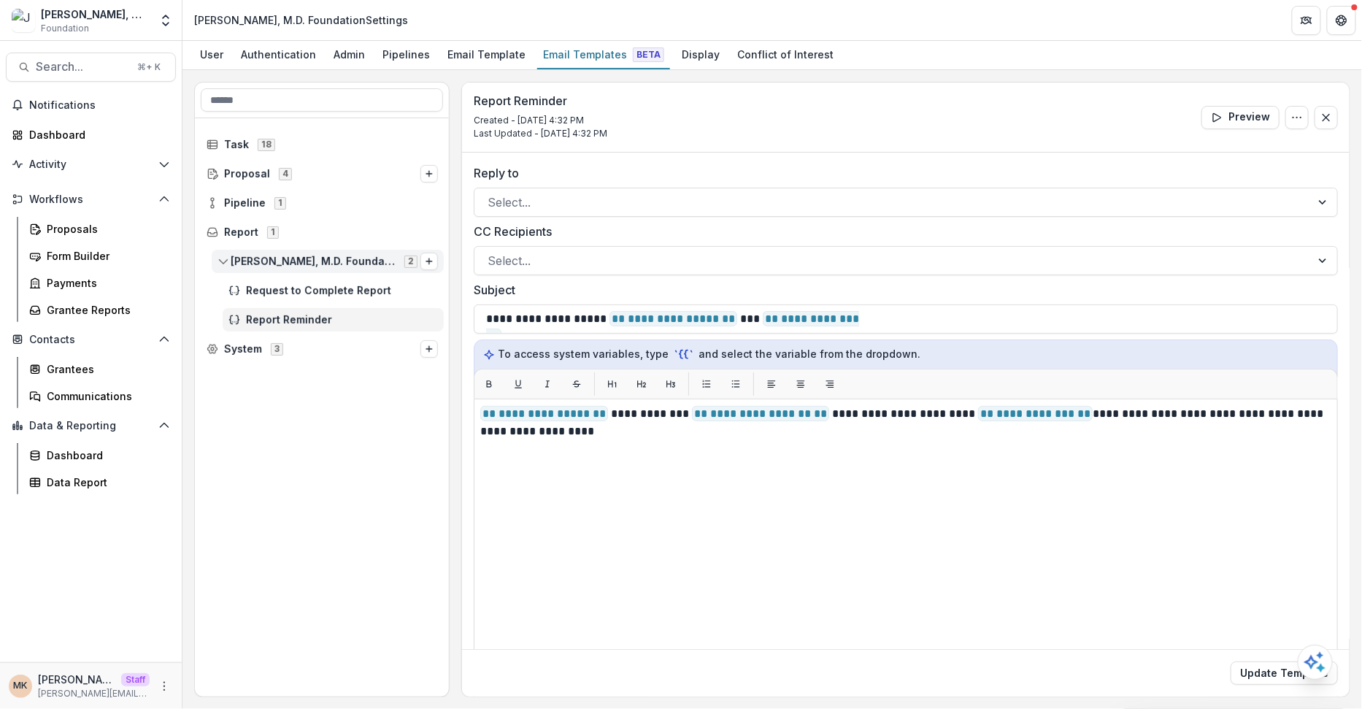
click at [216, 259] on div "[PERSON_NAME], M.D. Foundation Grantee Report 2" at bounding box center [328, 261] width 232 height 23
click at [211, 170] on icon at bounding box center [213, 174] width 12 height 12
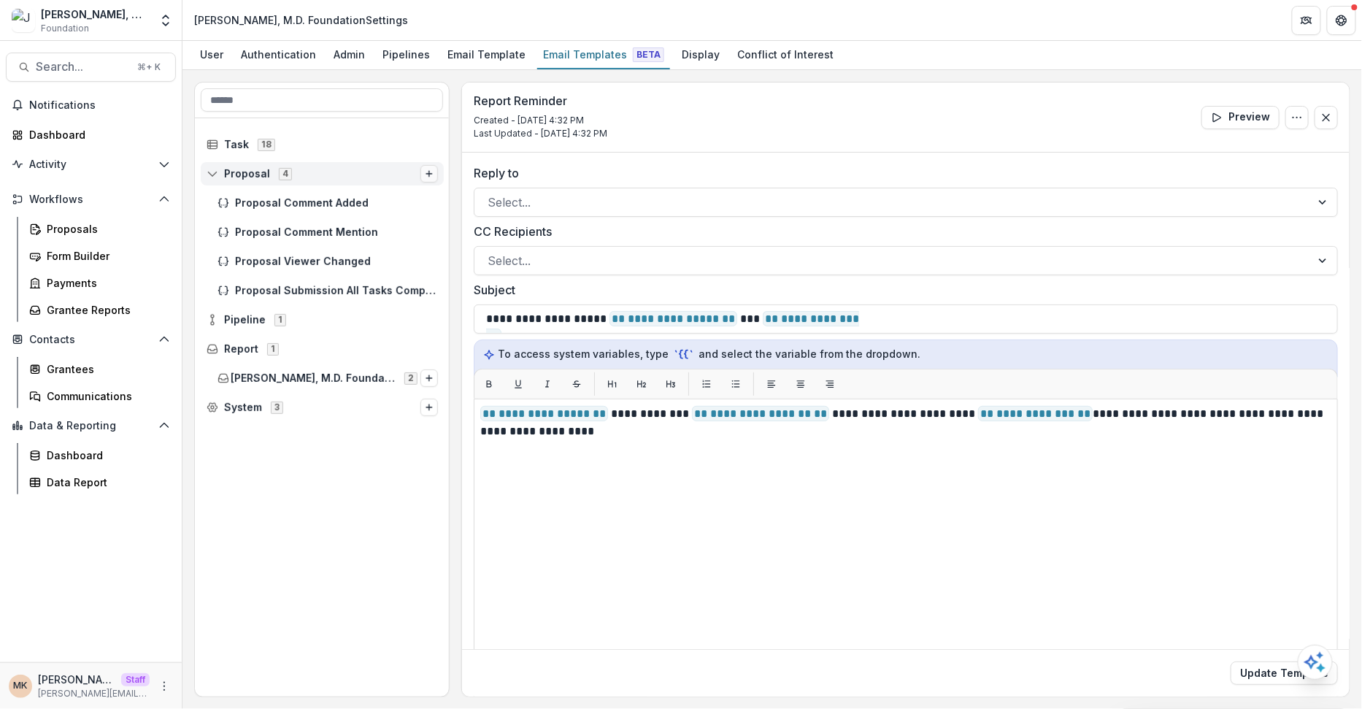
click at [425, 169] on icon "Options" at bounding box center [429, 173] width 9 height 9
click at [426, 169] on icon "Options" at bounding box center [429, 173] width 9 height 9
click at [399, 202] on span "Proposal Comment Added" at bounding box center [336, 203] width 203 height 12
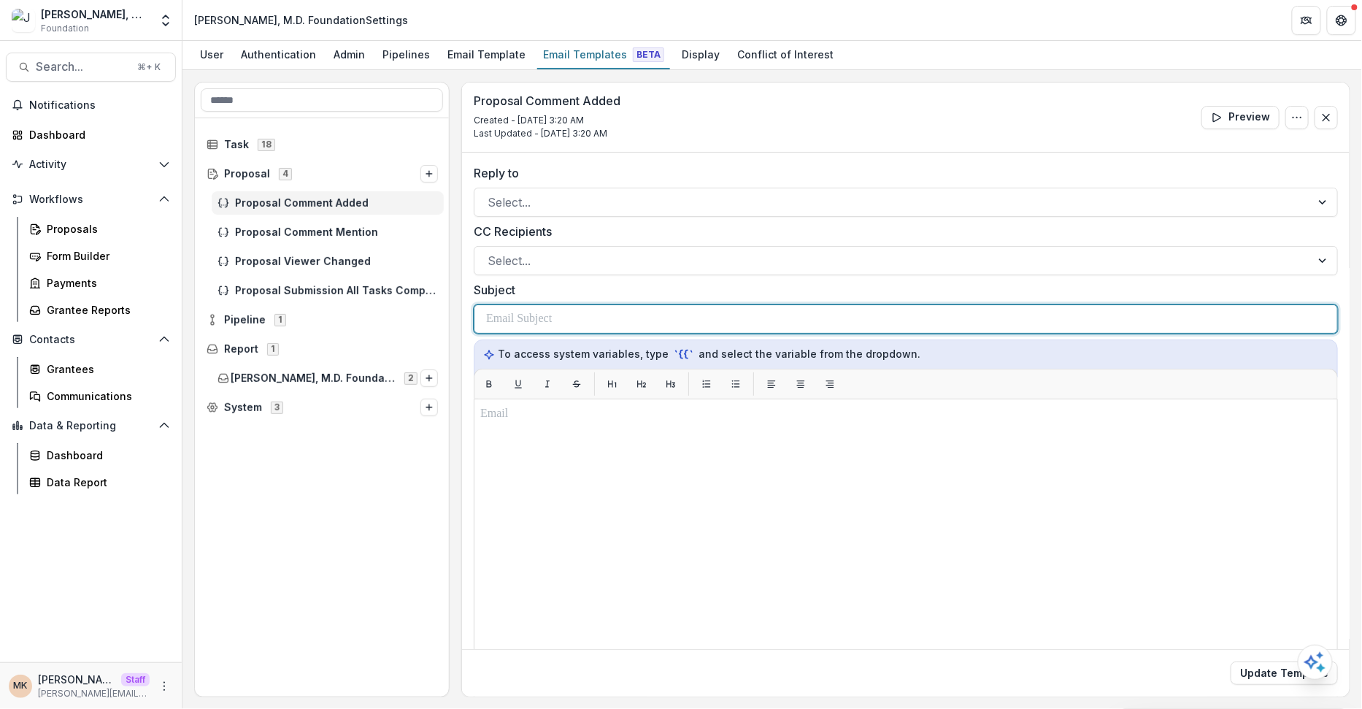
click at [546, 321] on p at bounding box center [519, 319] width 66 height 18
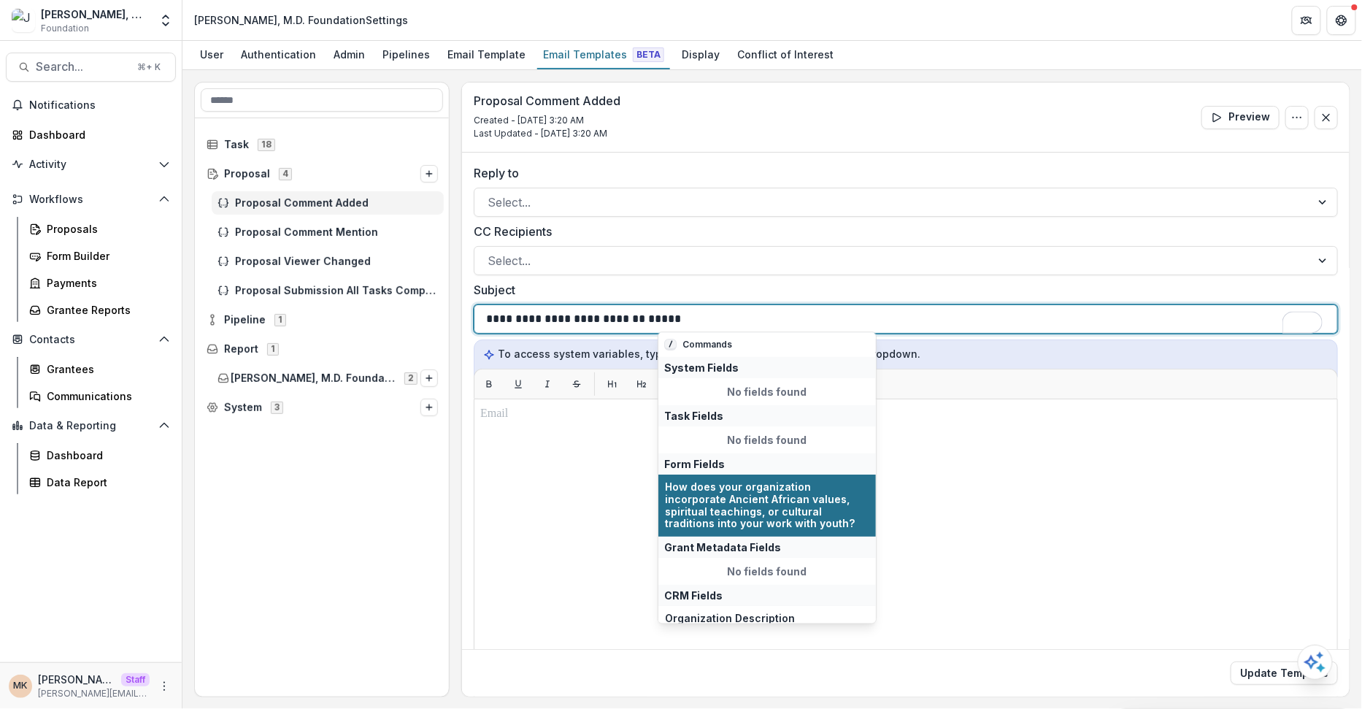
scroll to position [110, 0]
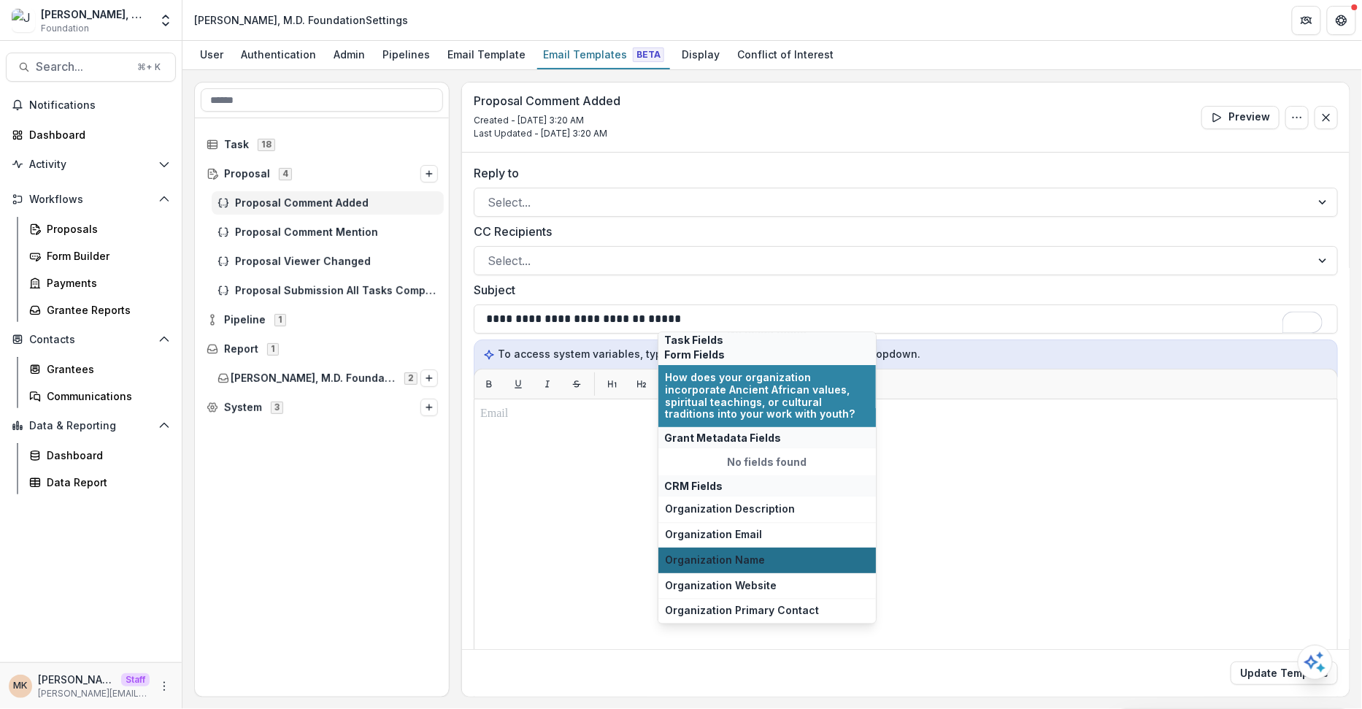
click at [713, 551] on button "Organization Name" at bounding box center [768, 561] width 218 height 26
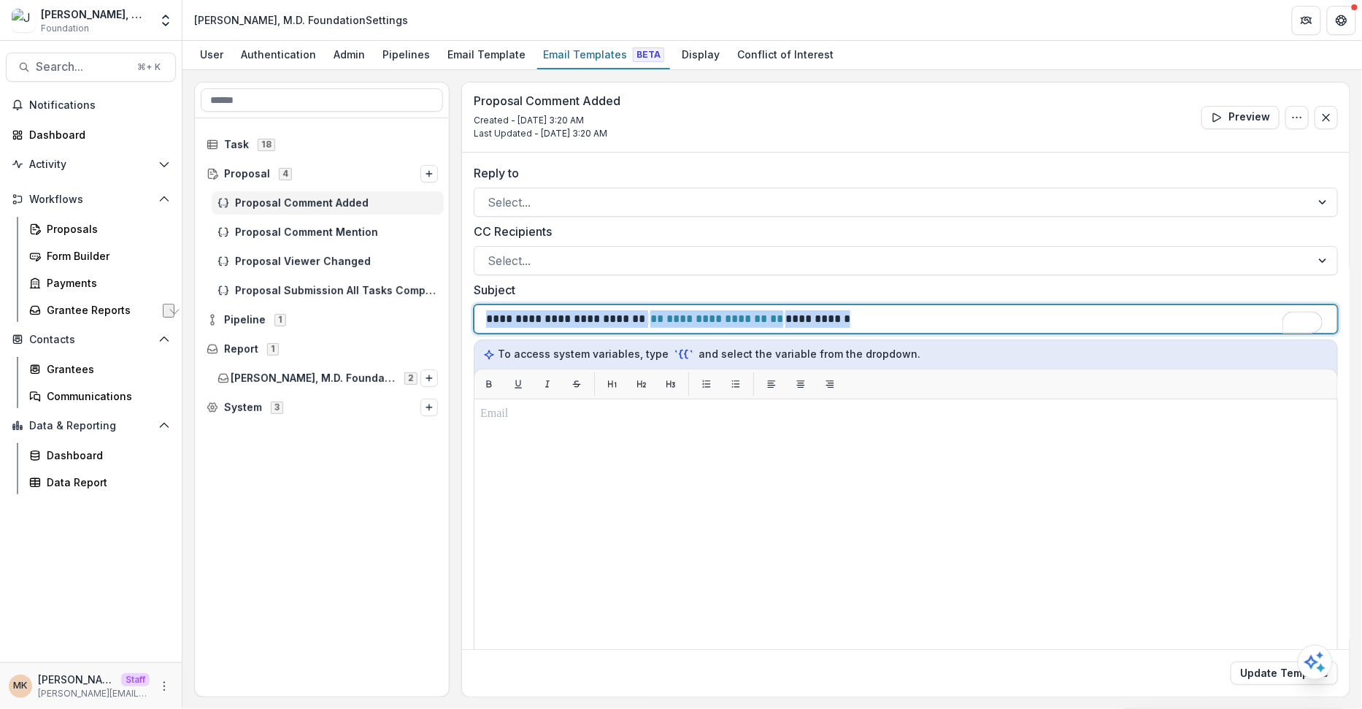
copy p "**********"
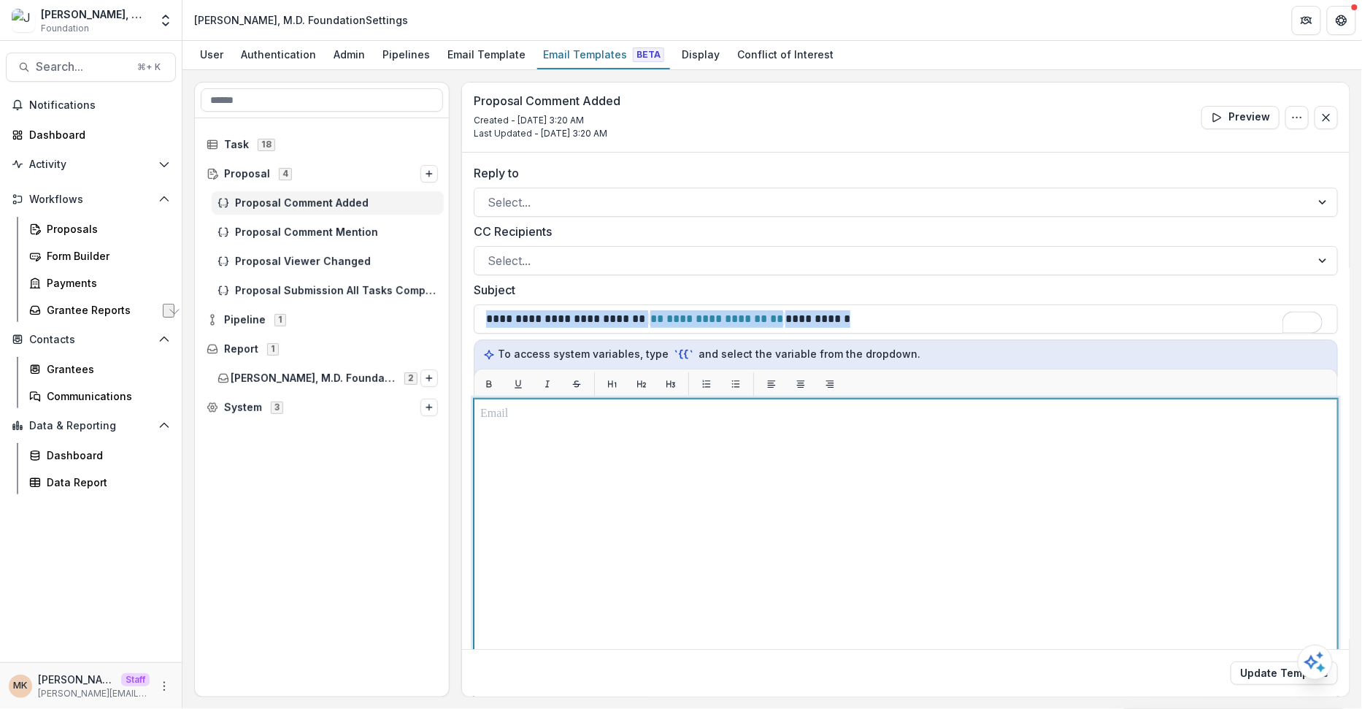
click at [626, 514] on div at bounding box center [905, 581] width 851 height 352
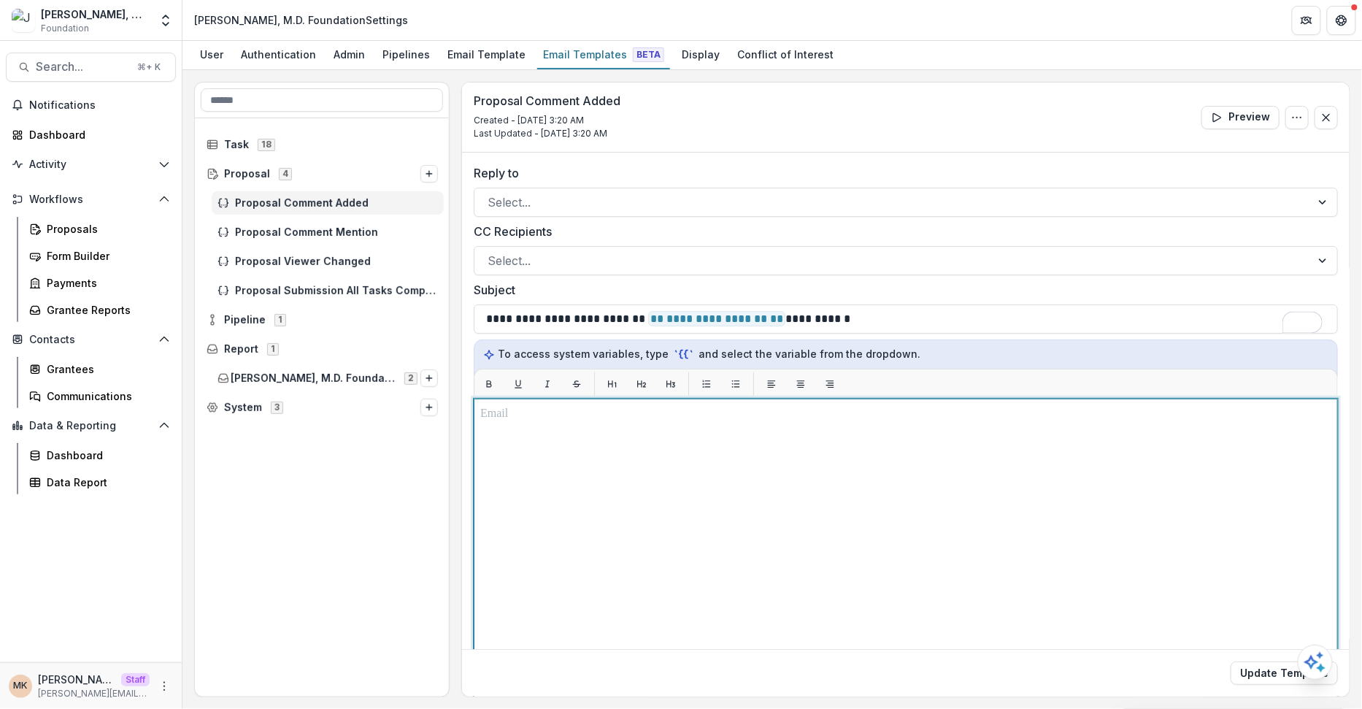
paste div "To enrich screen reader interactions, please activate Accessibility in Grammarl…"
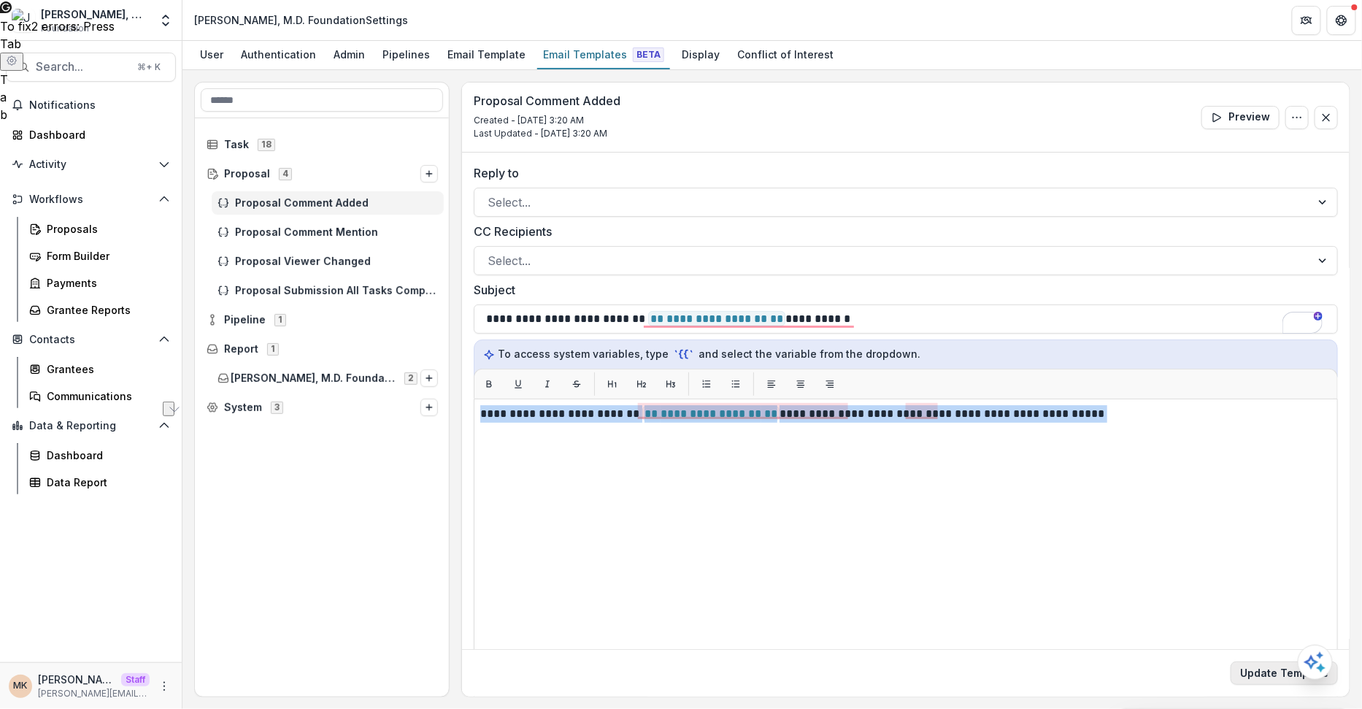
click at [1282, 668] on button "Update Template" at bounding box center [1284, 673] width 107 height 23
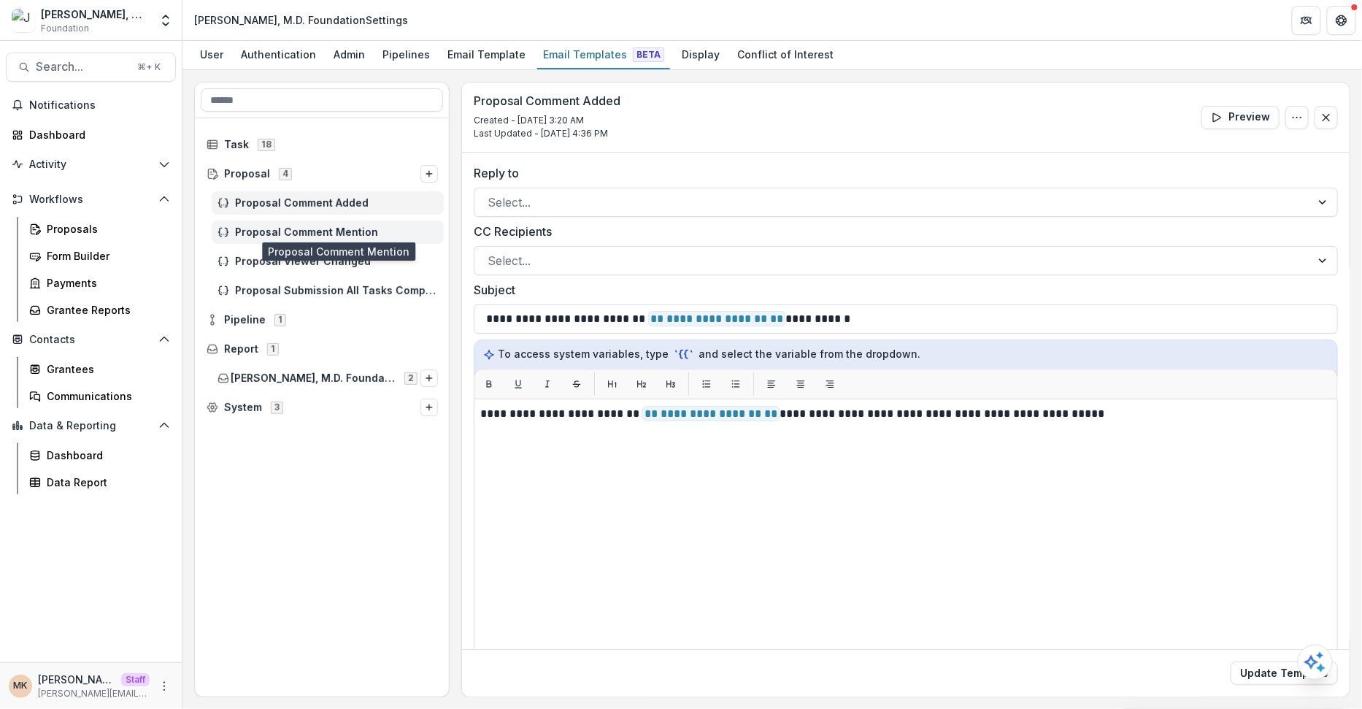
click at [365, 232] on span "Proposal Comment Mention" at bounding box center [336, 232] width 203 height 12
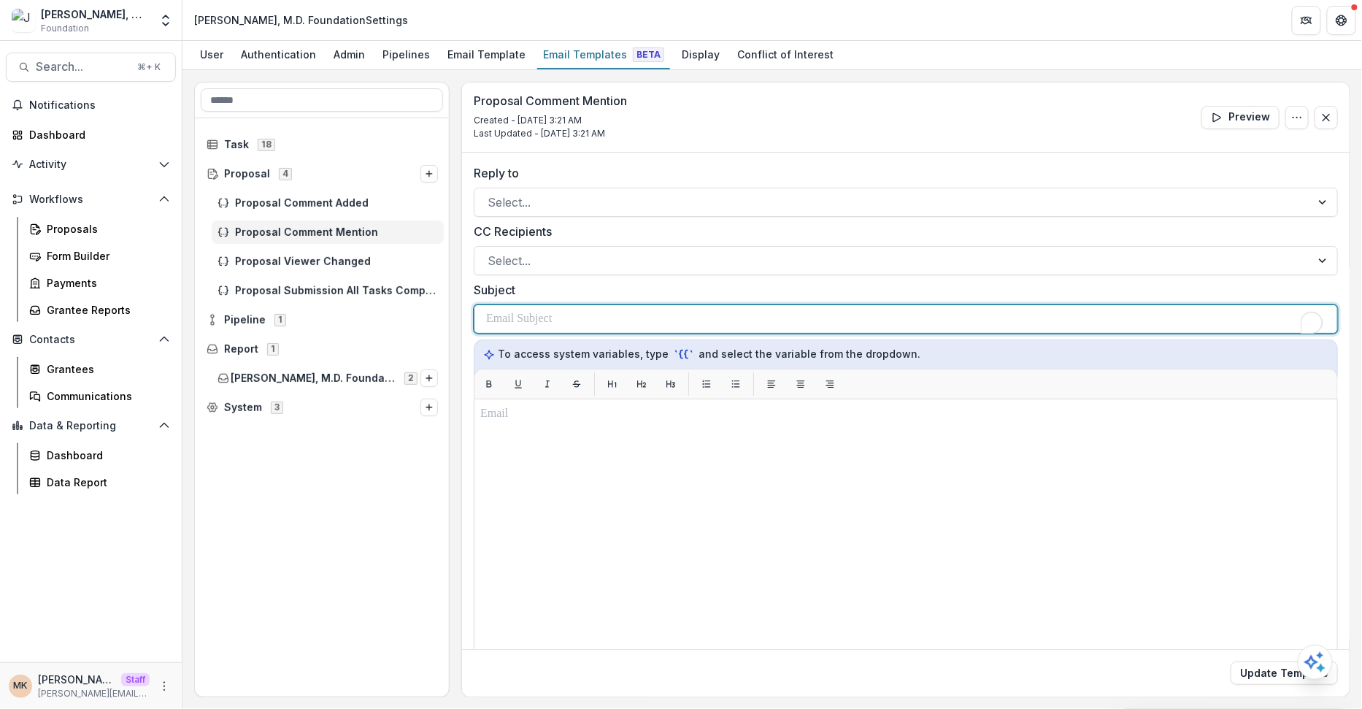
click at [567, 317] on div "To enrich screen reader interactions, please activate Accessibility in Grammarl…" at bounding box center [906, 319] width 840 height 28
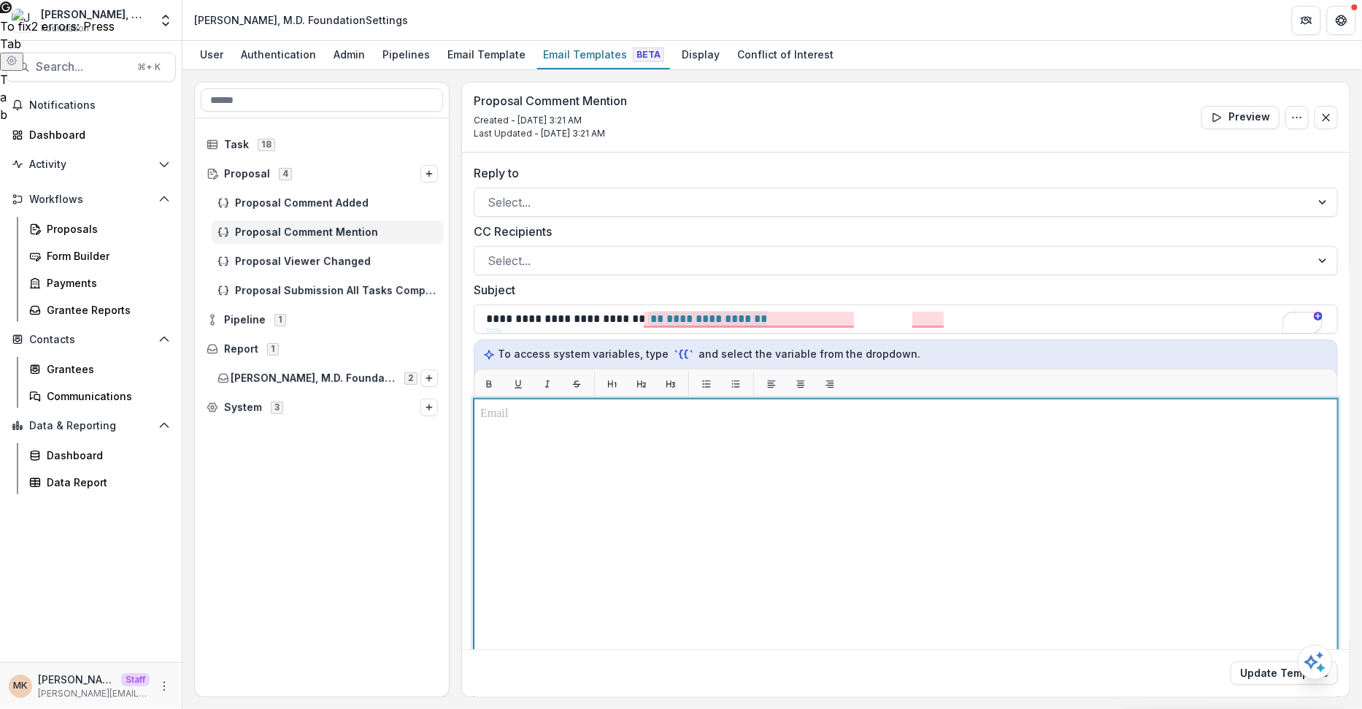
click at [563, 421] on div at bounding box center [905, 581] width 851 height 352
paste div "To enrich screen reader interactions, please activate Accessibility in Grammarl…"
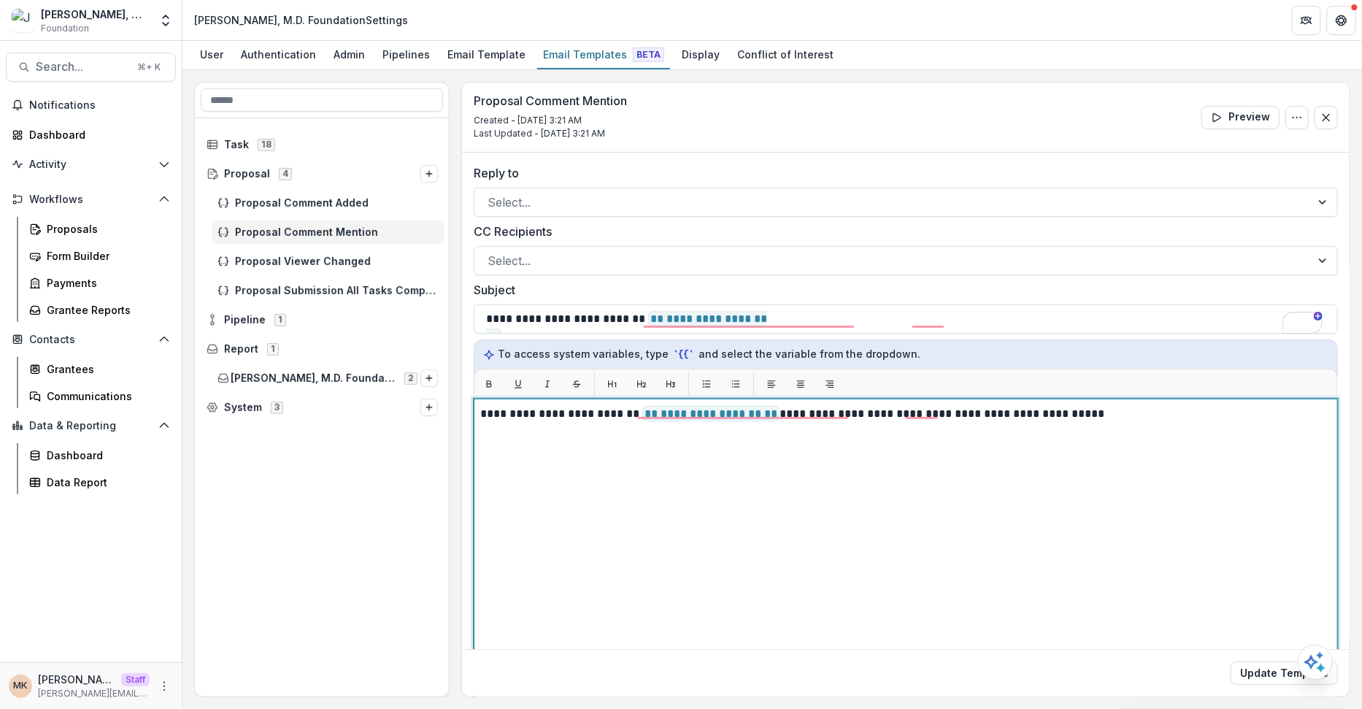
click at [527, 417] on p "**********" at bounding box center [904, 414] width 849 height 18
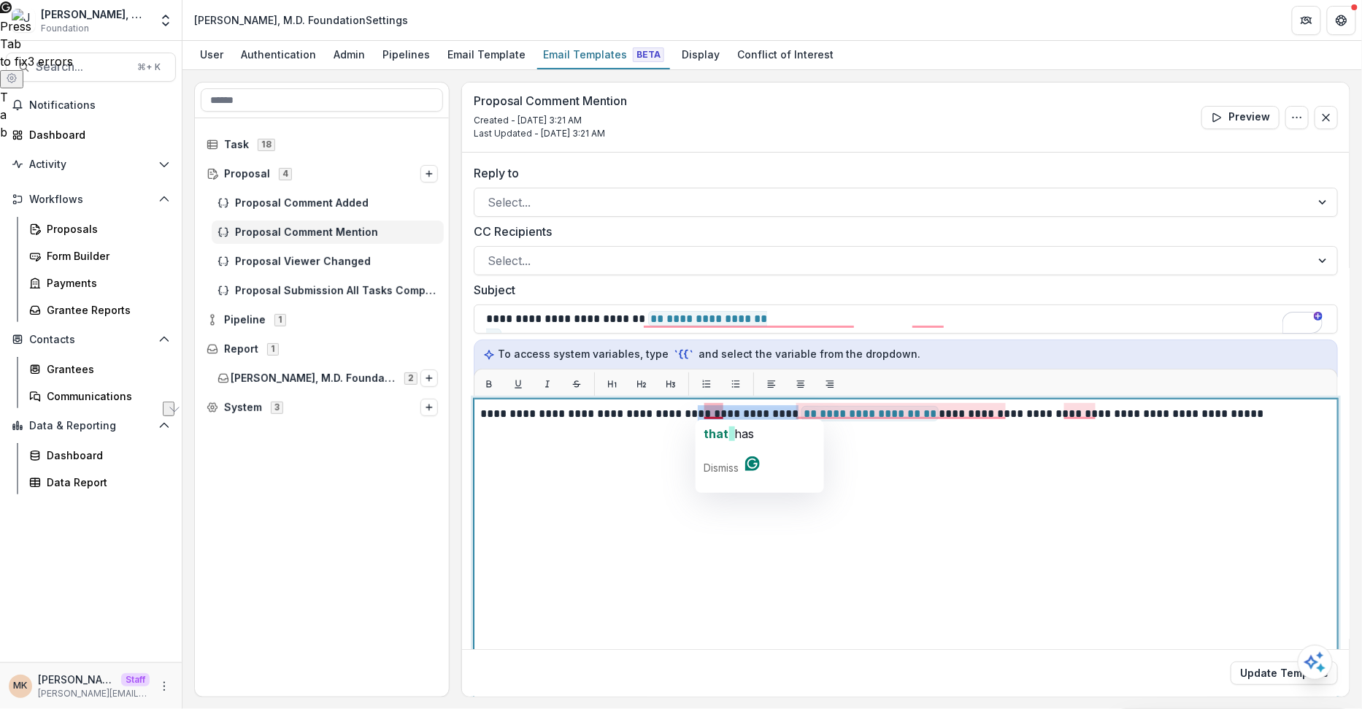
drag, startPoint x: 807, startPoint y: 412, endPoint x: 702, endPoint y: 410, distance: 105.2
click at [702, 410] on p "**********" at bounding box center [904, 414] width 849 height 18
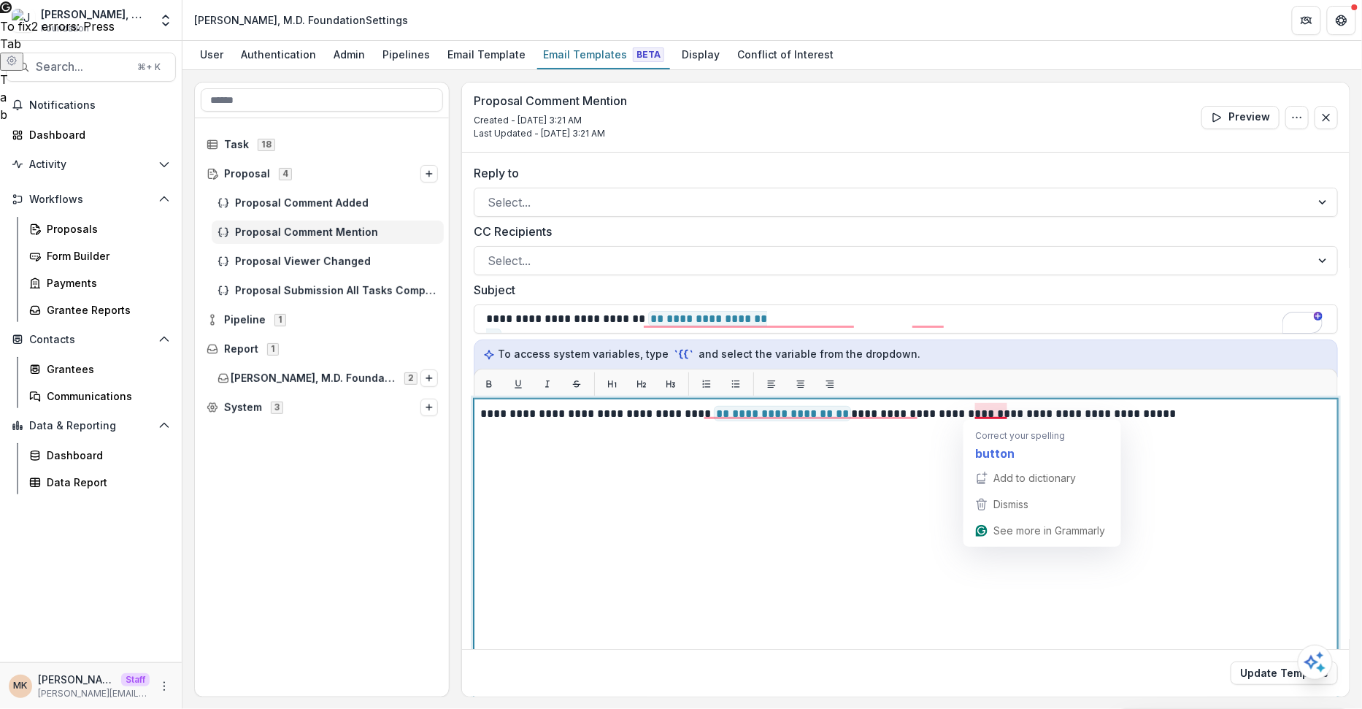
click at [1003, 445] on div "**********" at bounding box center [905, 581] width 851 height 352
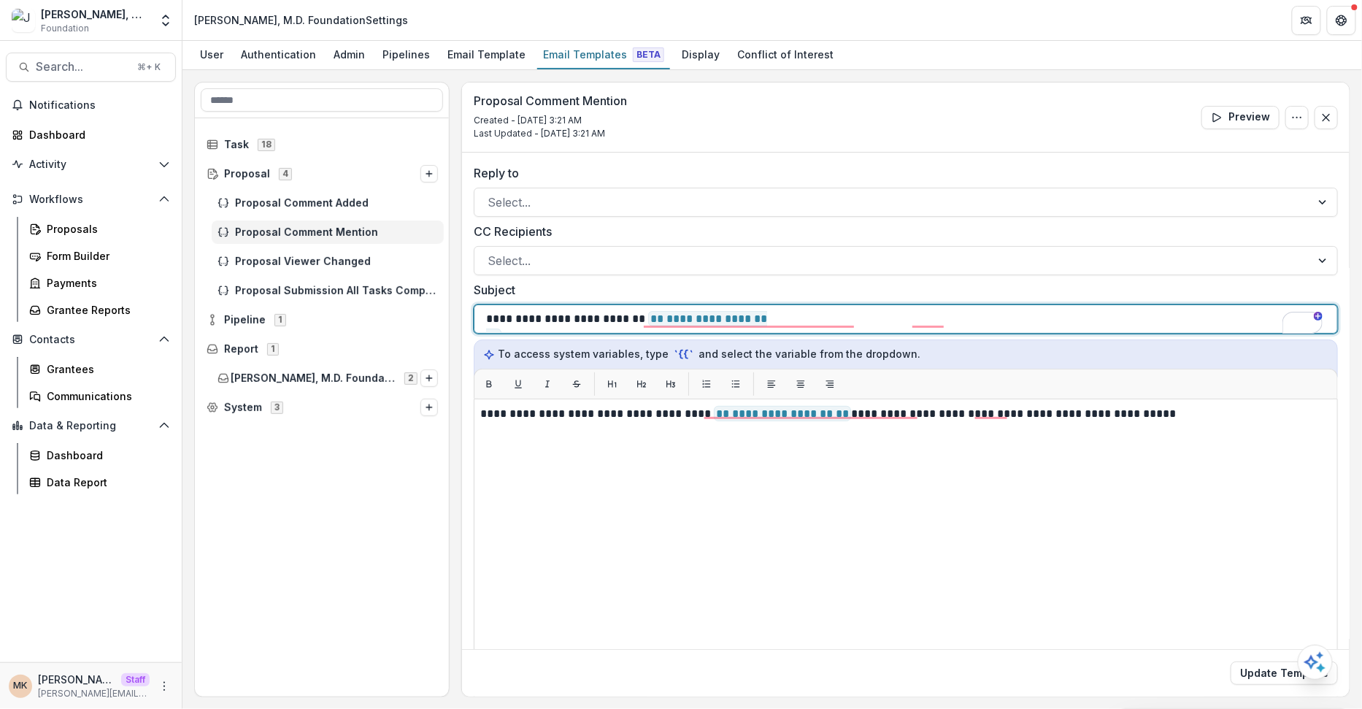
click at [575, 310] on p "**********" at bounding box center [794, 319] width 617 height 18
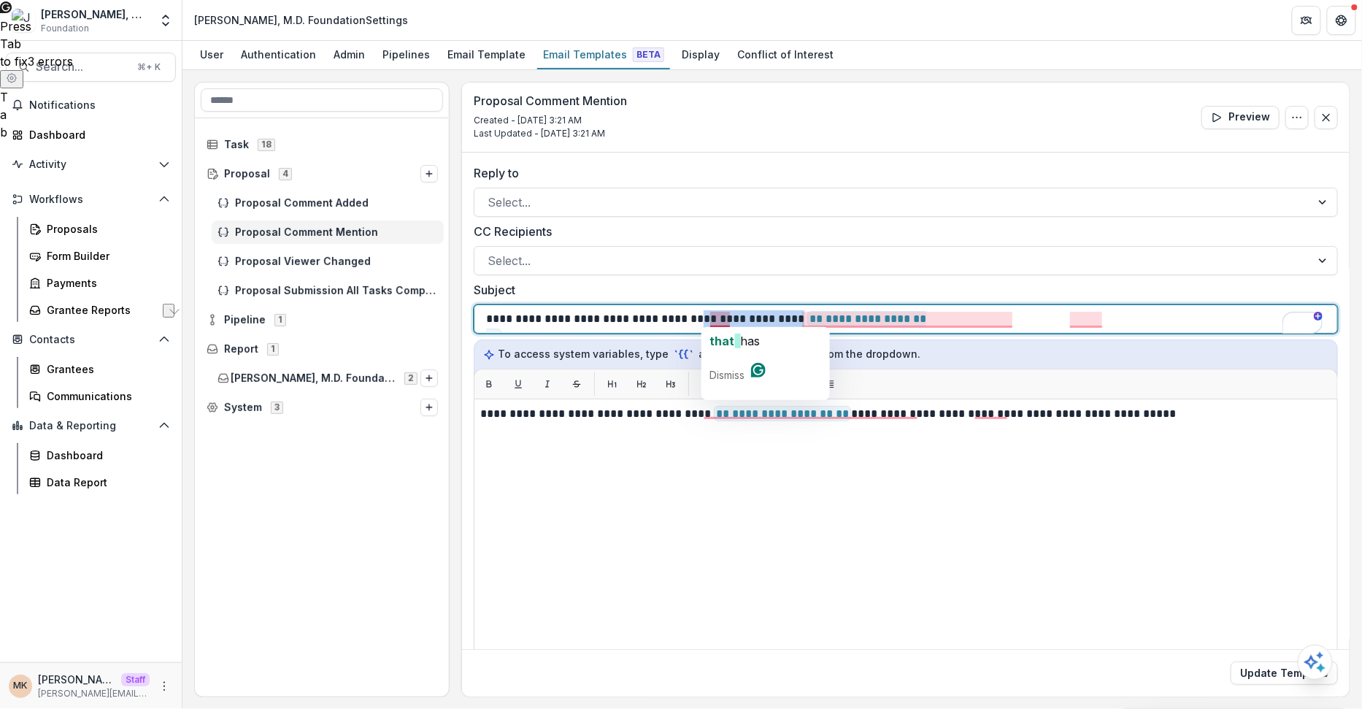
drag, startPoint x: 813, startPoint y: 318, endPoint x: 710, endPoint y: 313, distance: 103.1
click at [710, 313] on p "**********" at bounding box center [873, 319] width 775 height 18
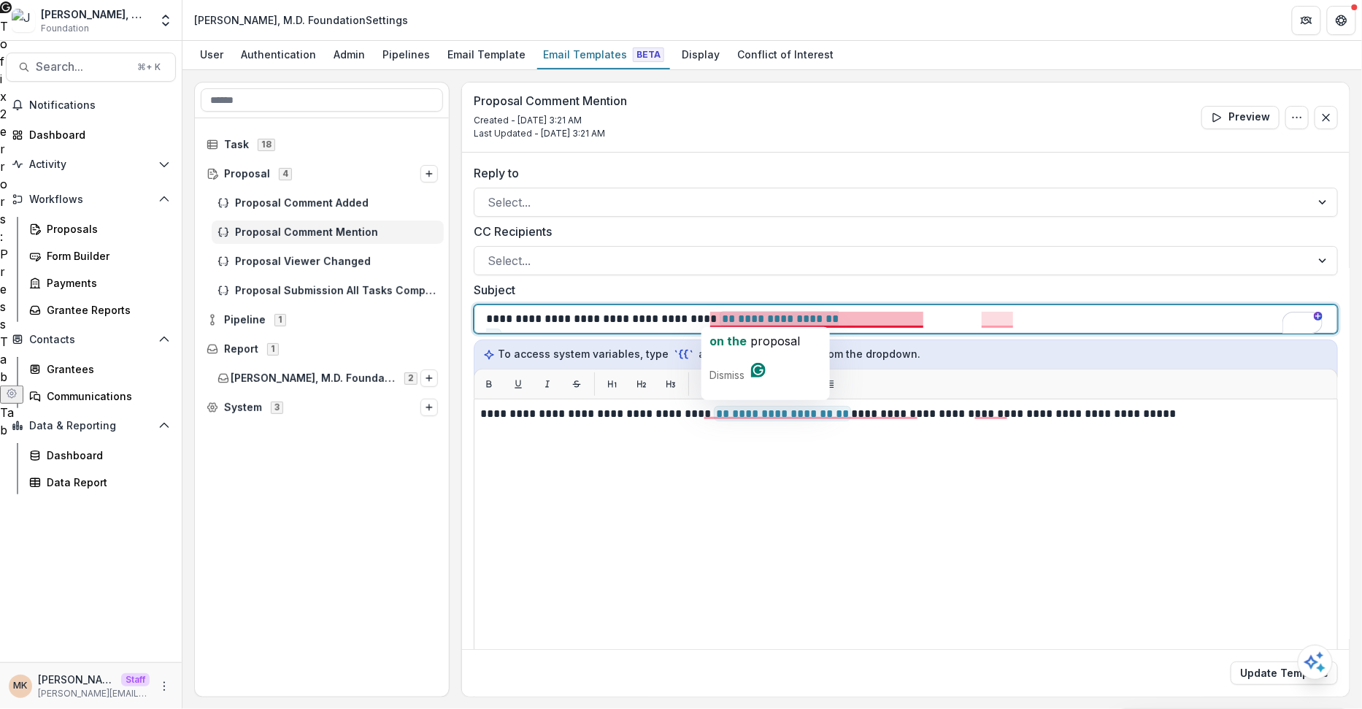
click at [929, 318] on p "**********" at bounding box center [829, 319] width 686 height 18
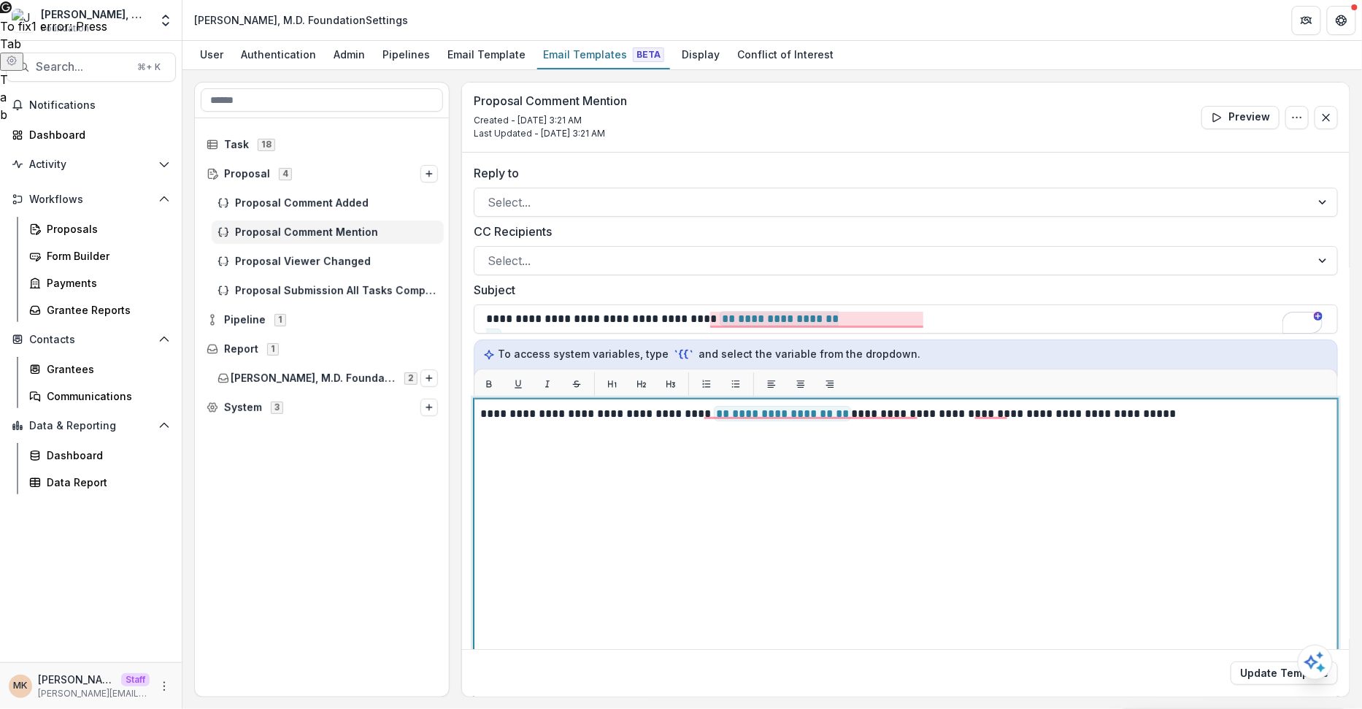
click at [951, 518] on div "**********" at bounding box center [905, 581] width 851 height 352
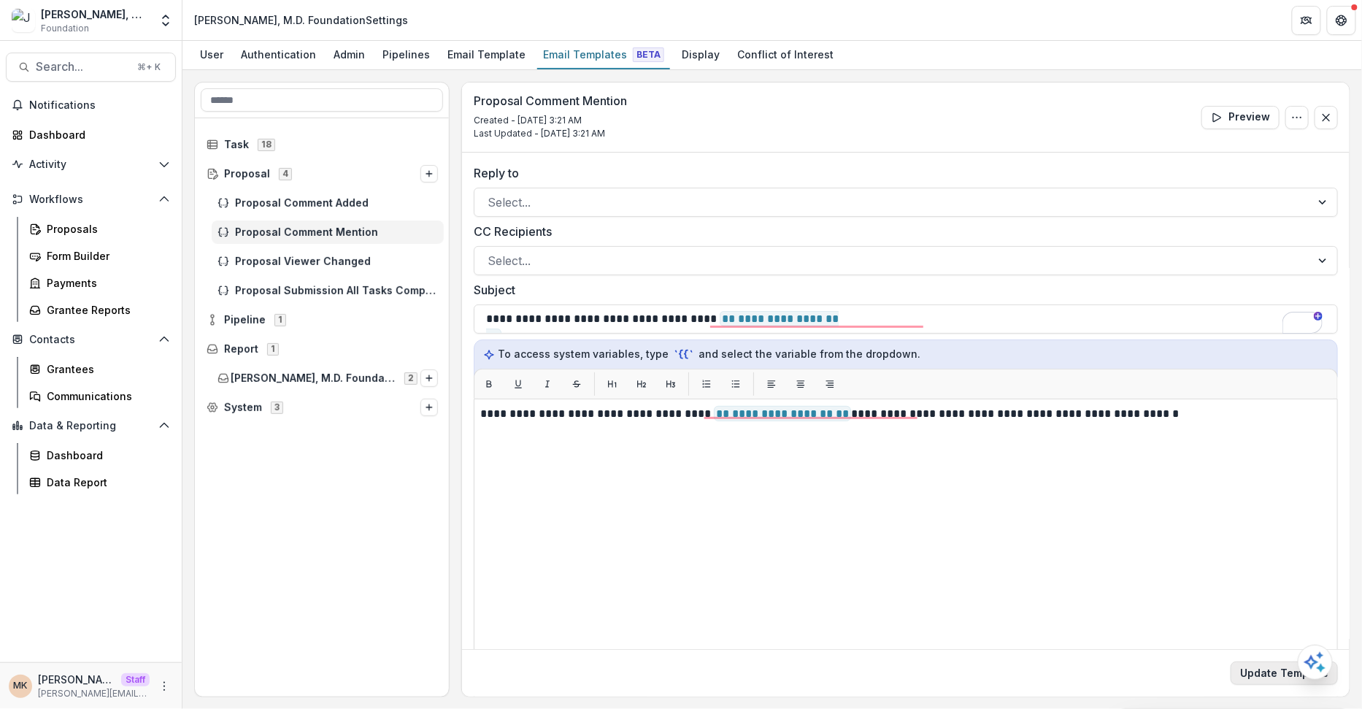
click at [1259, 678] on button "Update Template" at bounding box center [1284, 673] width 107 height 23
click at [343, 208] on div "Proposal Comment Added" at bounding box center [328, 202] width 232 height 23
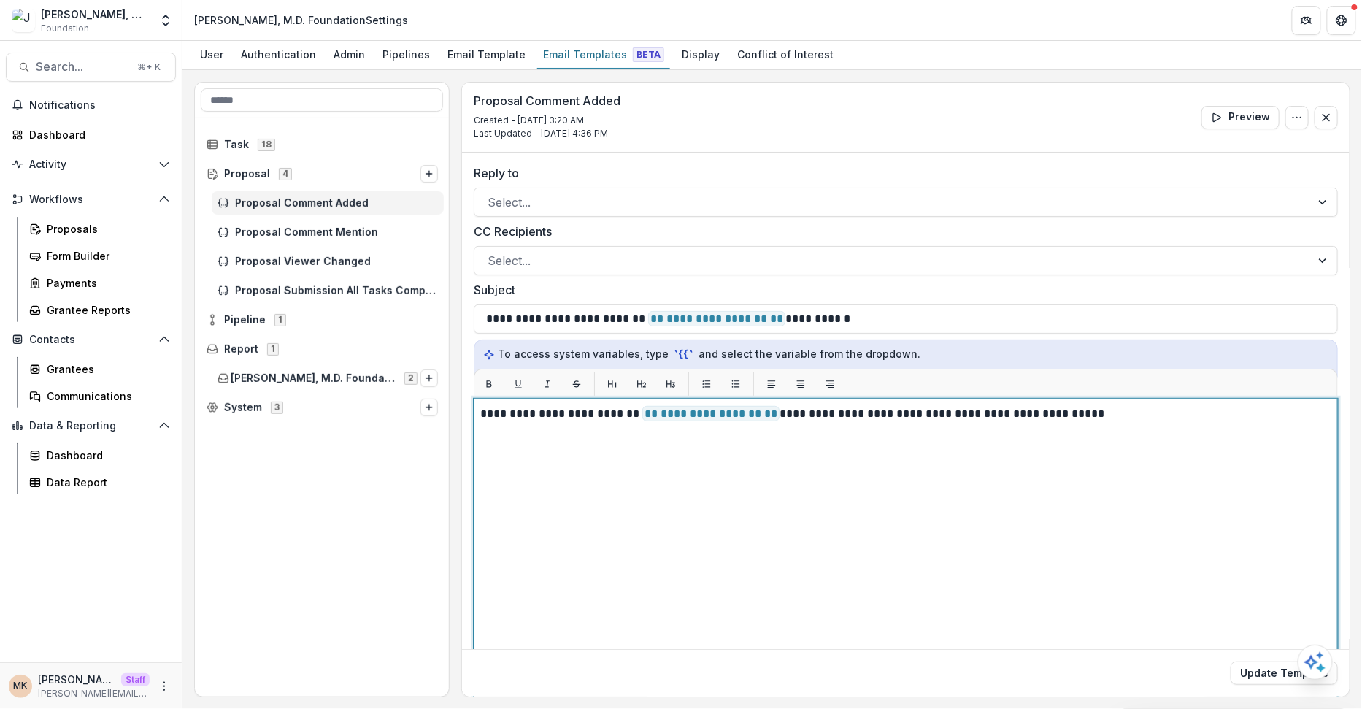
click at [921, 437] on div "**********" at bounding box center [905, 581] width 851 height 352
click at [927, 412] on p "**********" at bounding box center [904, 414] width 849 height 18
click at [983, 499] on div "**********" at bounding box center [905, 581] width 851 height 352
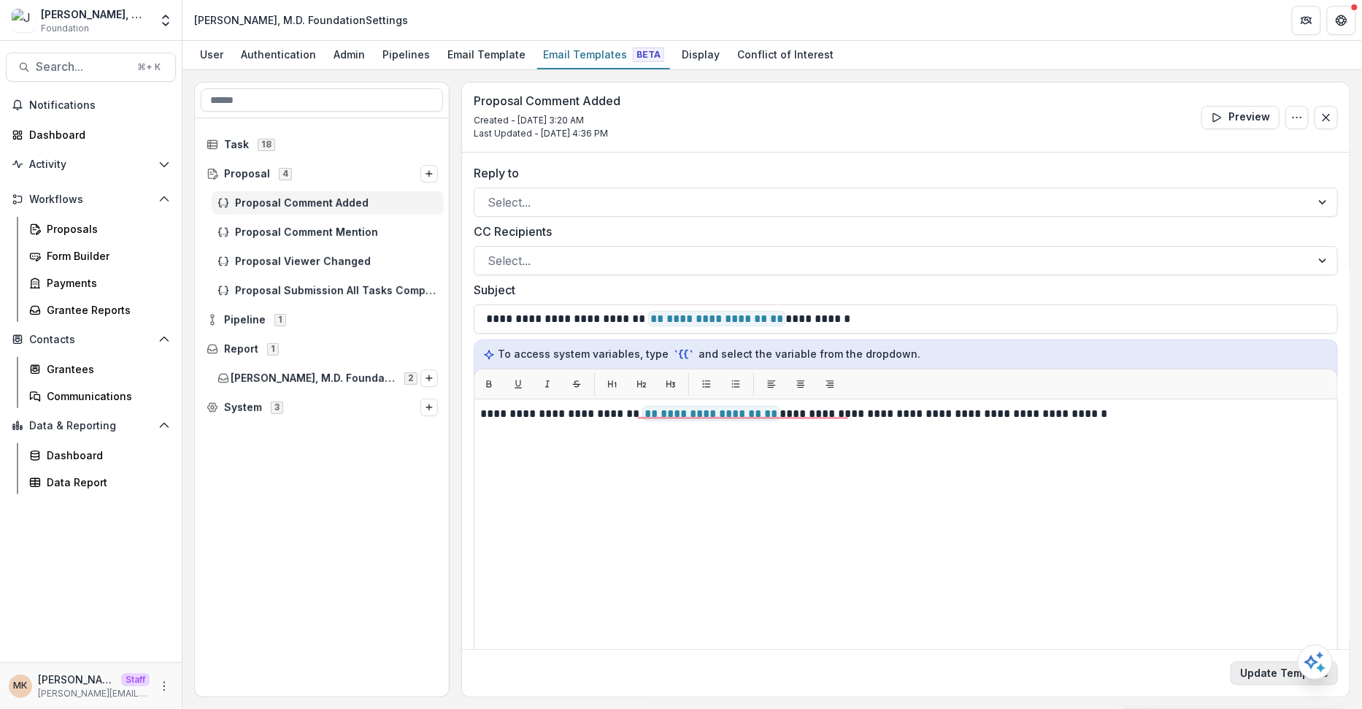
click at [1247, 672] on button "Update Template" at bounding box center [1284, 673] width 107 height 23
